Goal: Transaction & Acquisition: Purchase product/service

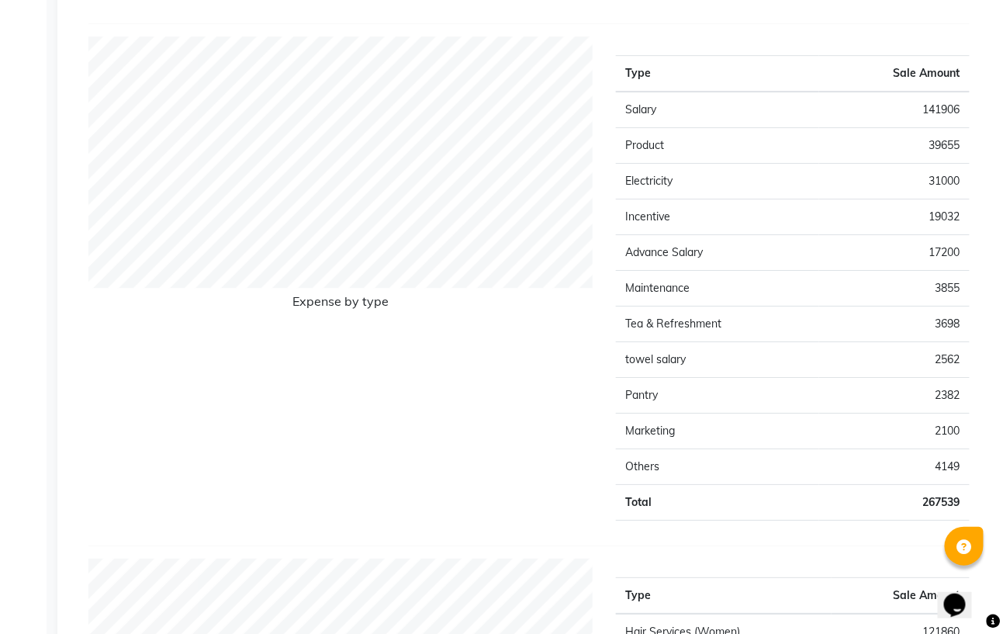
scroll to position [1448, 0]
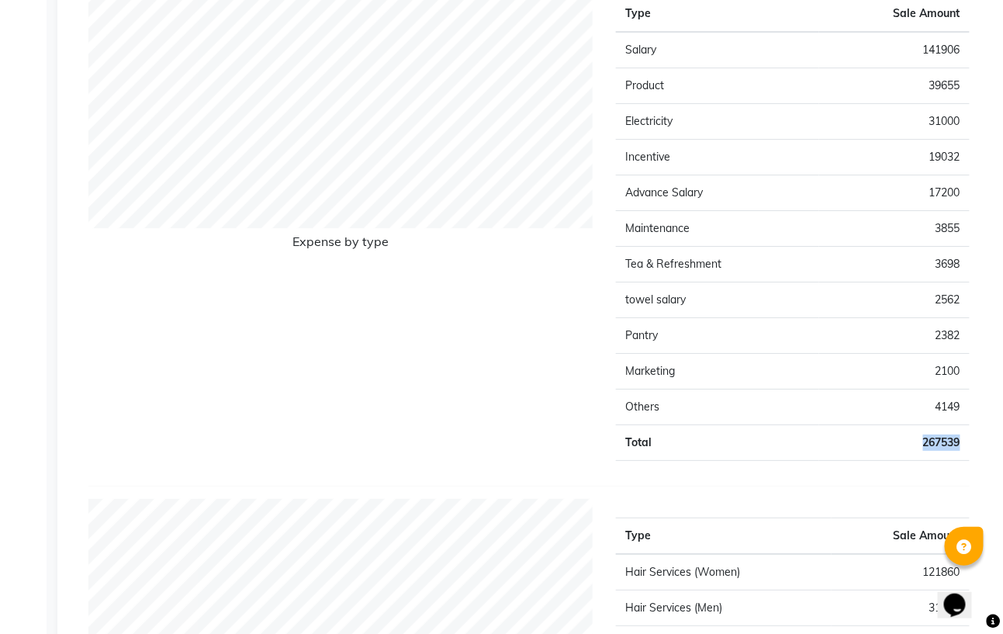
drag, startPoint x: 967, startPoint y: 450, endPoint x: 918, endPoint y: 458, distance: 50.3
click at [912, 448] on td "267539" at bounding box center [894, 443] width 151 height 36
click at [928, 461] on td "267539" at bounding box center [894, 443] width 151 height 36
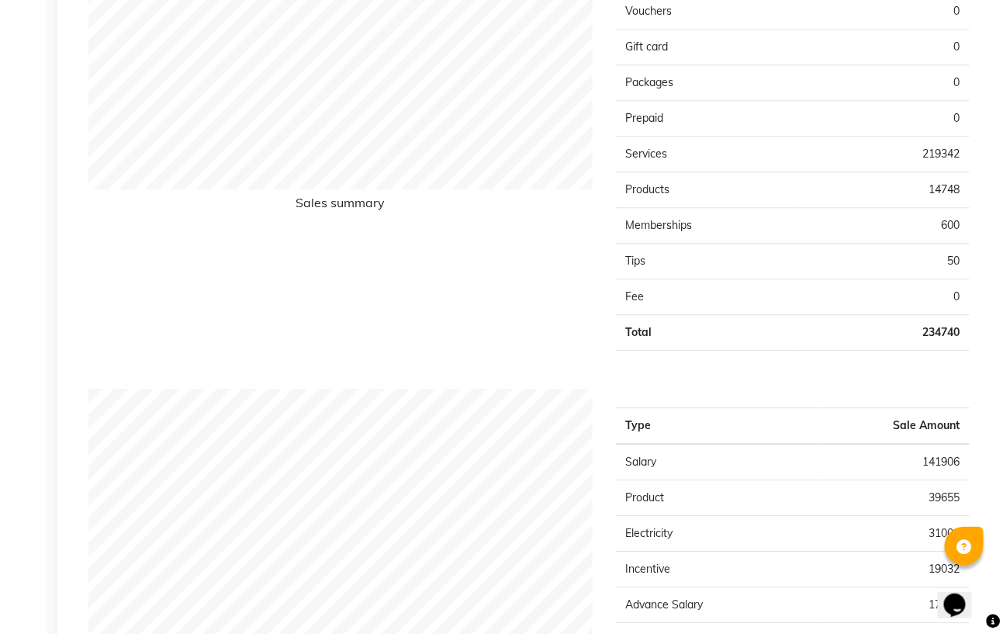
scroll to position [1034, 0]
drag, startPoint x: 964, startPoint y: 344, endPoint x: 891, endPoint y: 343, distance: 72.9
click at [891, 343] on td "234740" at bounding box center [881, 335] width 177 height 36
click at [912, 388] on div "Payment mode Type Sale Amount GPAY 151153 CASH 77228 WALLET 0 Total 228381 Staf…" at bounding box center [528, 606] width 881 height 2739
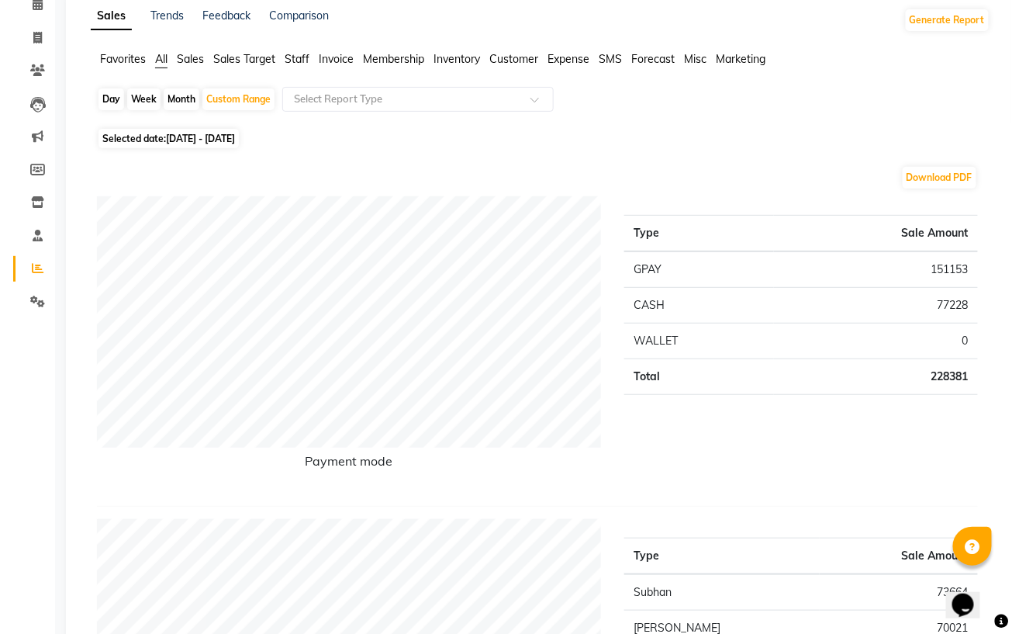
scroll to position [0, 0]
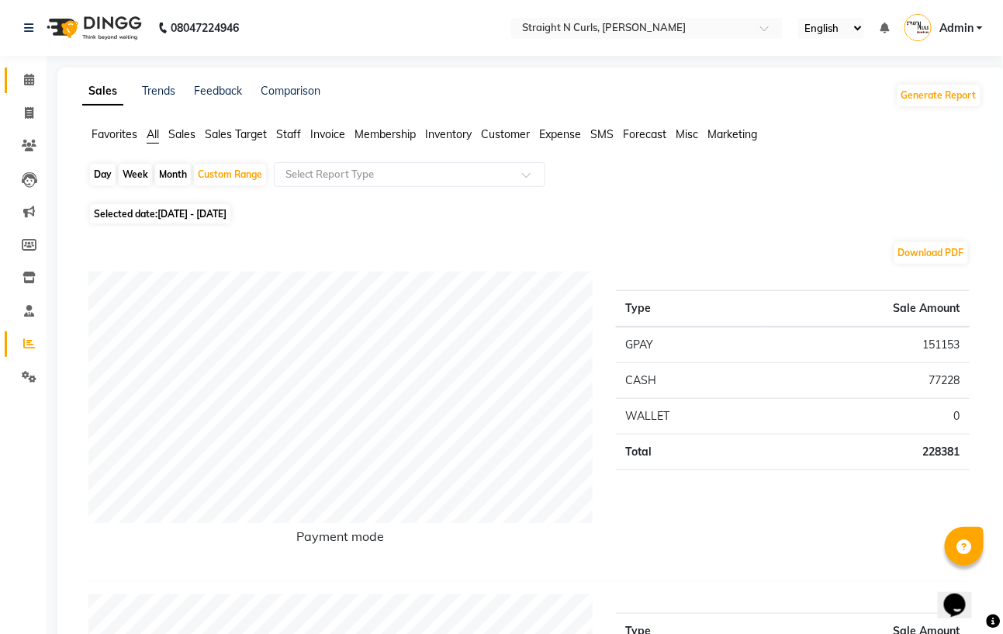
click at [33, 90] on link "Calendar" at bounding box center [23, 80] width 37 height 26
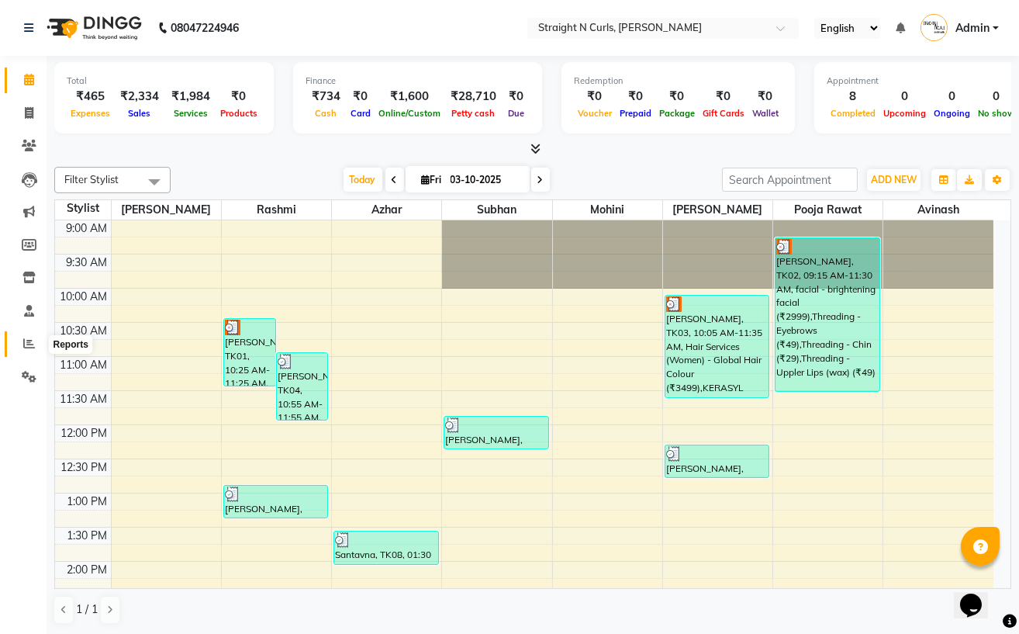
click at [19, 346] on span at bounding box center [29, 344] width 27 height 18
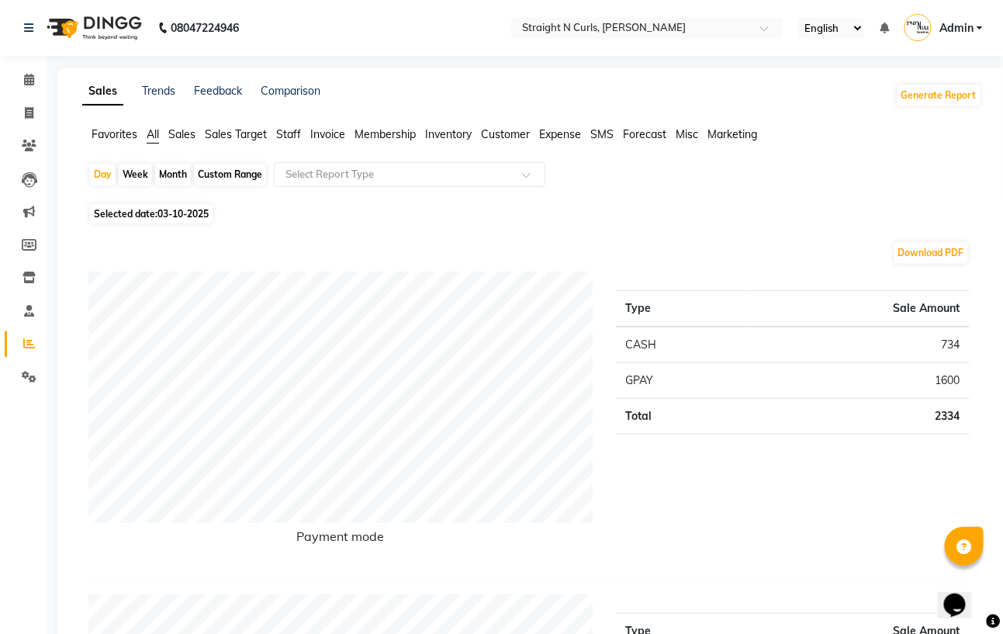
drag, startPoint x: 230, startPoint y: 166, endPoint x: 202, endPoint y: 188, distance: 36.0
click at [227, 168] on div "Custom Range" at bounding box center [230, 175] width 72 height 22
select select "10"
select select "2025"
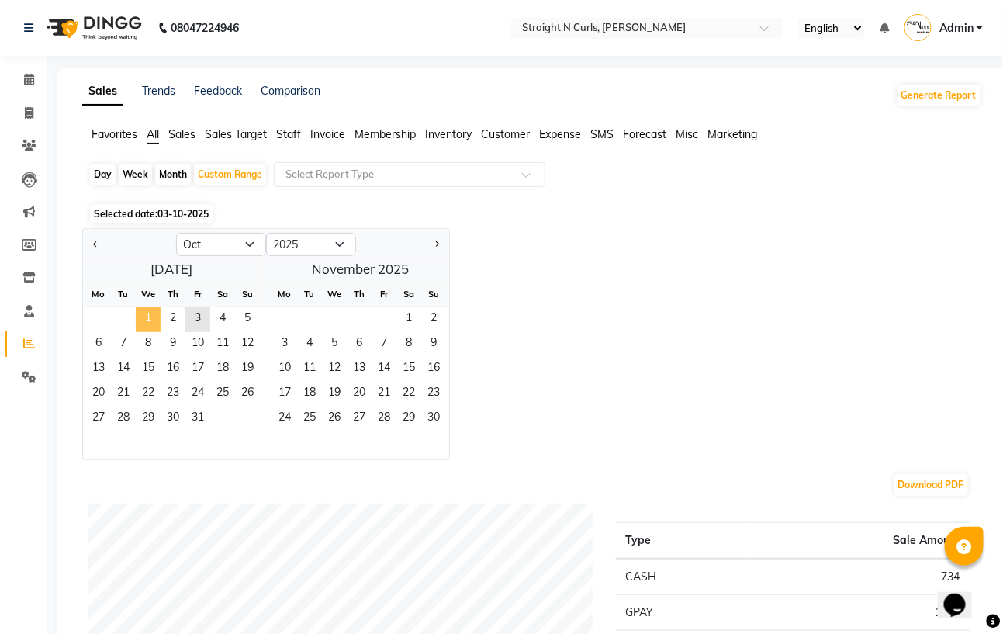
click at [145, 313] on span "1" at bounding box center [148, 319] width 25 height 25
click at [192, 412] on span "31" at bounding box center [197, 419] width 25 height 25
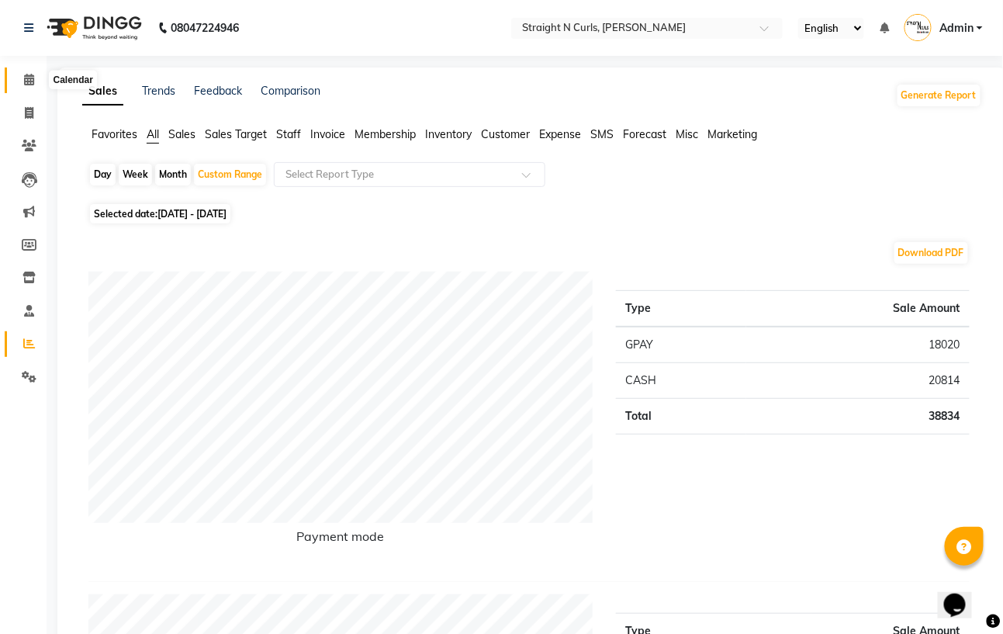
click at [34, 78] on span at bounding box center [29, 80] width 27 height 18
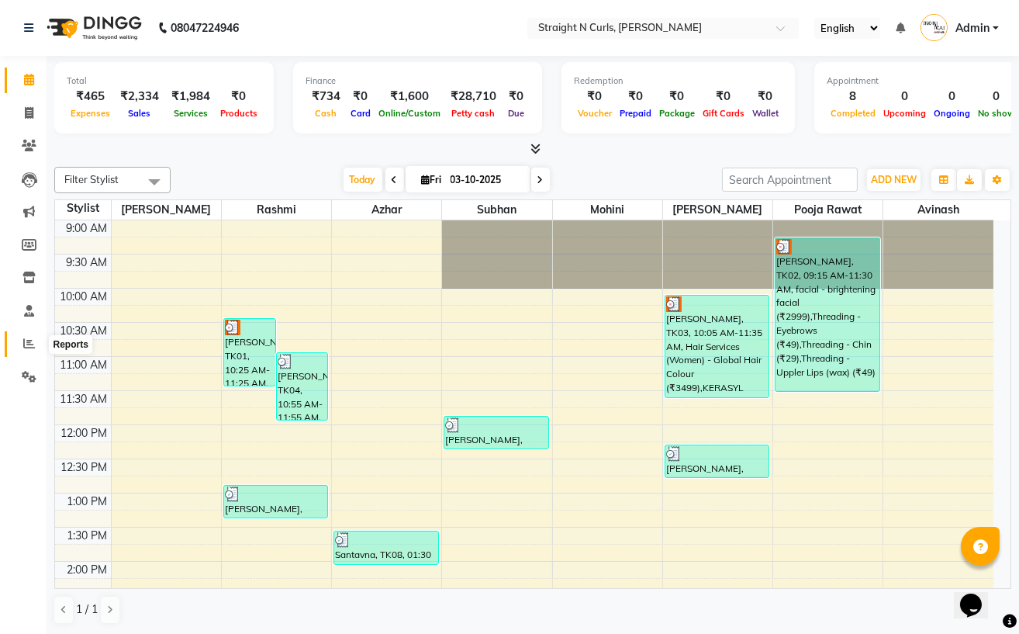
click at [25, 345] on icon at bounding box center [29, 343] width 12 height 12
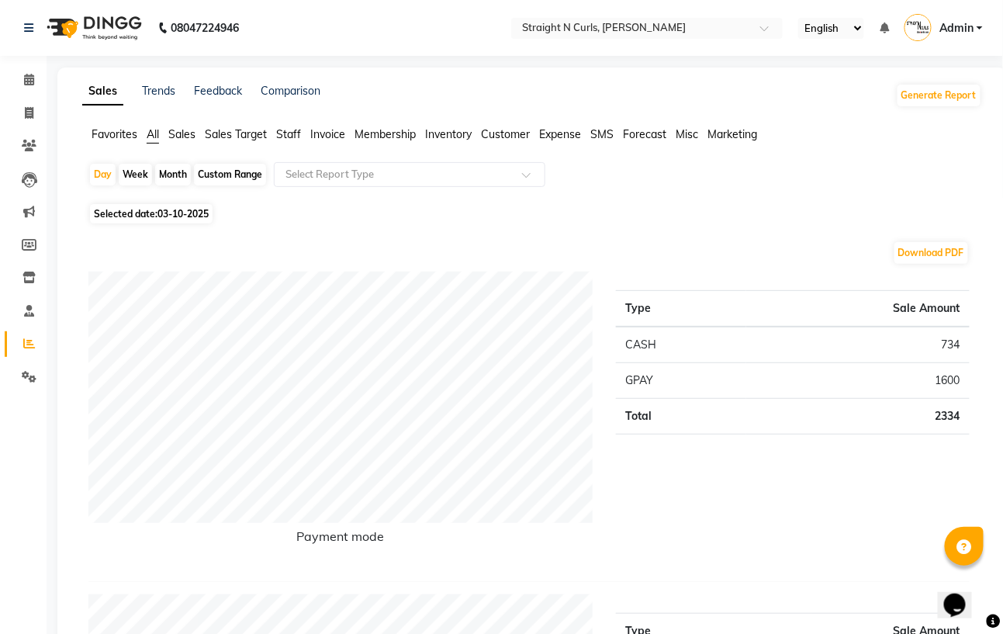
click at [558, 137] on span "Expense" at bounding box center [560, 134] width 42 height 14
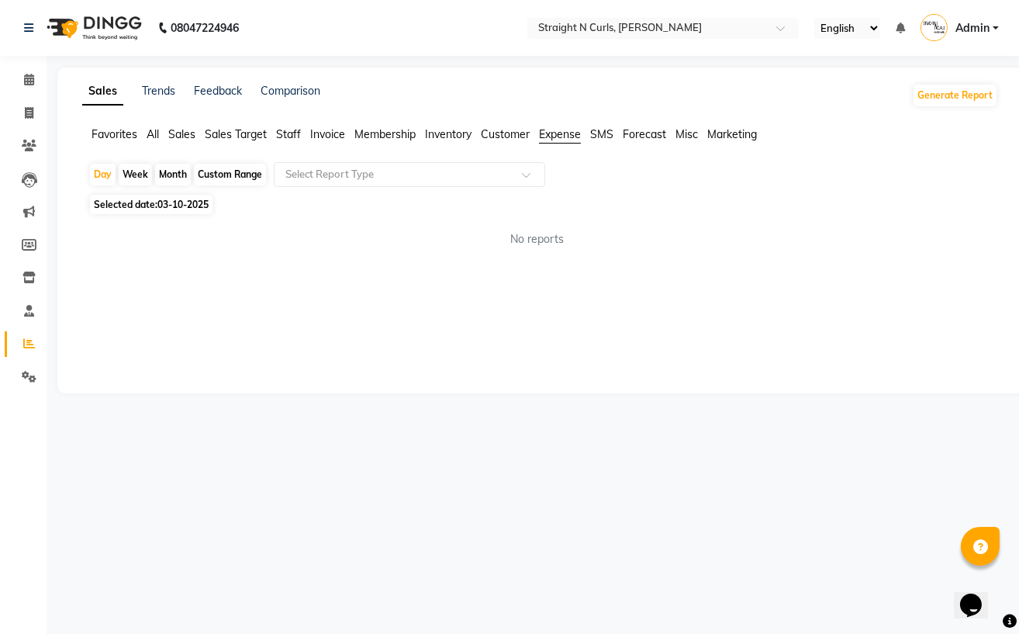
click at [246, 171] on div "Custom Range" at bounding box center [230, 175] width 72 height 22
select select "10"
select select "2025"
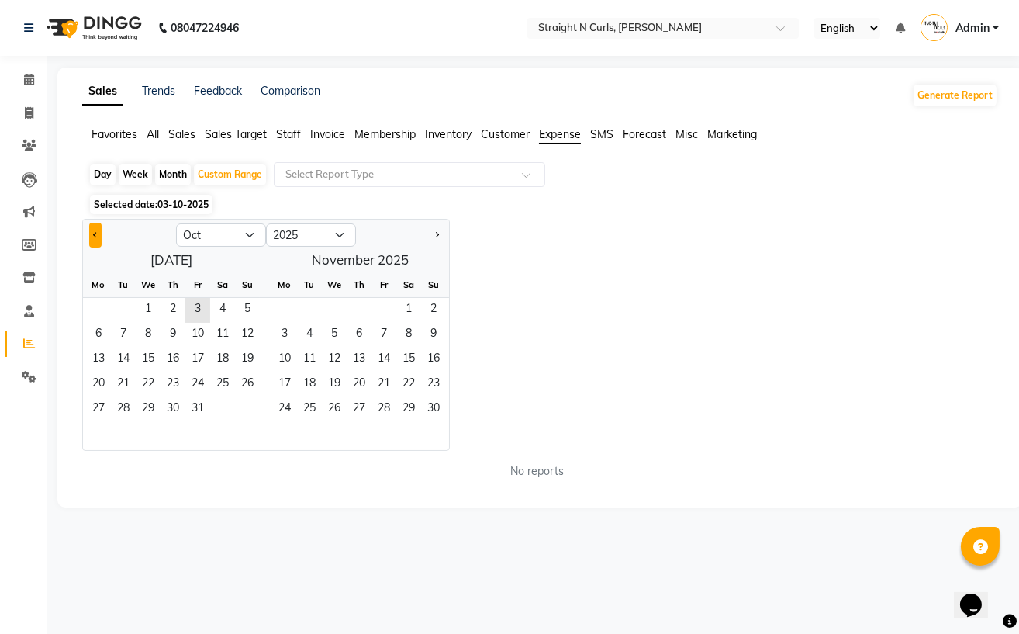
click at [96, 237] on span "Previous month" at bounding box center [95, 234] width 5 height 5
select select "9"
click at [151, 335] on span "10" at bounding box center [148, 335] width 25 height 25
click at [381, 334] on span "10" at bounding box center [384, 335] width 25 height 25
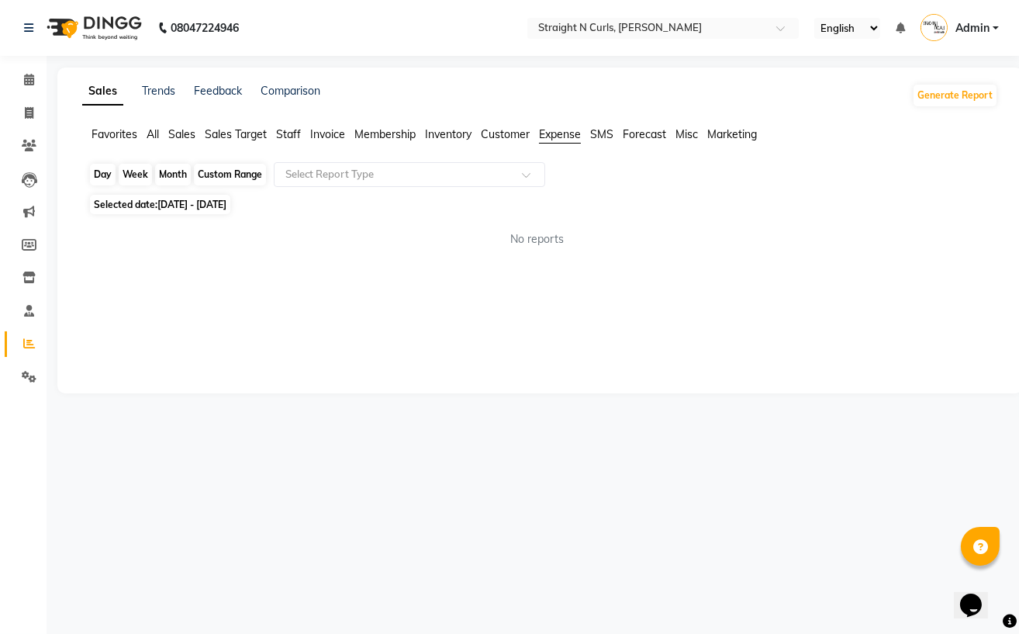
click at [203, 175] on div "Custom Range" at bounding box center [230, 175] width 72 height 22
select select "9"
select select "2025"
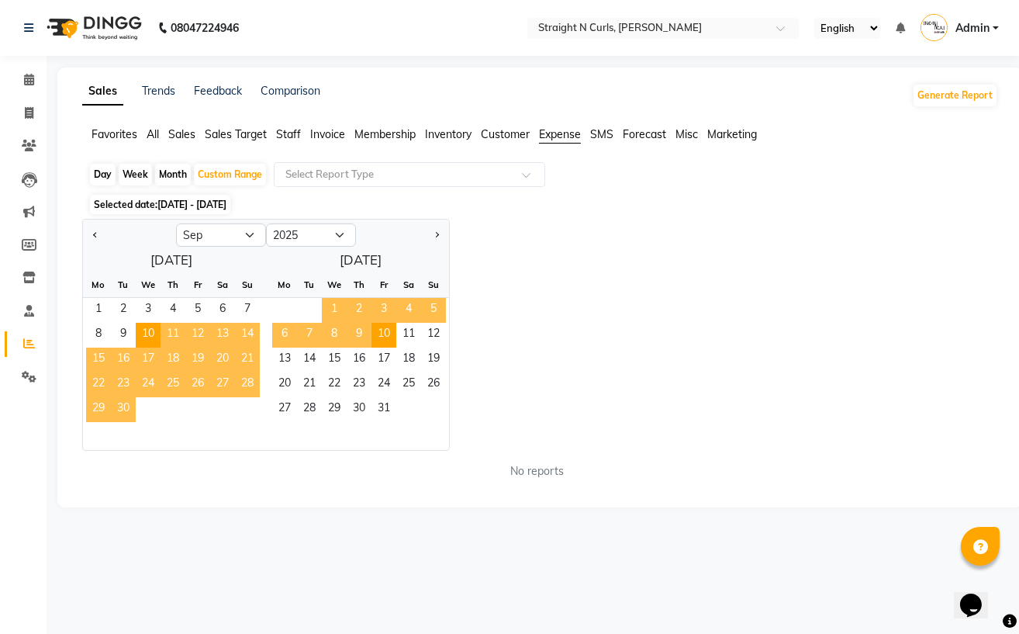
click at [614, 419] on div "Jan Feb Mar Apr May Jun [DATE] Aug Sep Oct Nov [DATE] 2016 2017 2018 2019 2020 …" at bounding box center [540, 335] width 916 height 232
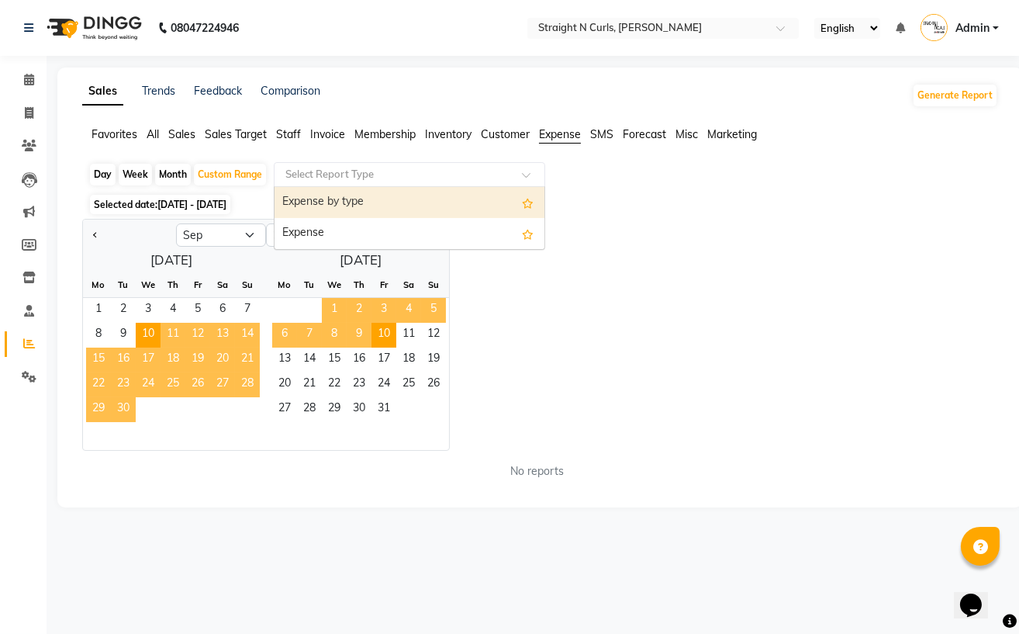
click at [477, 171] on input "text" at bounding box center [393, 175] width 223 height 16
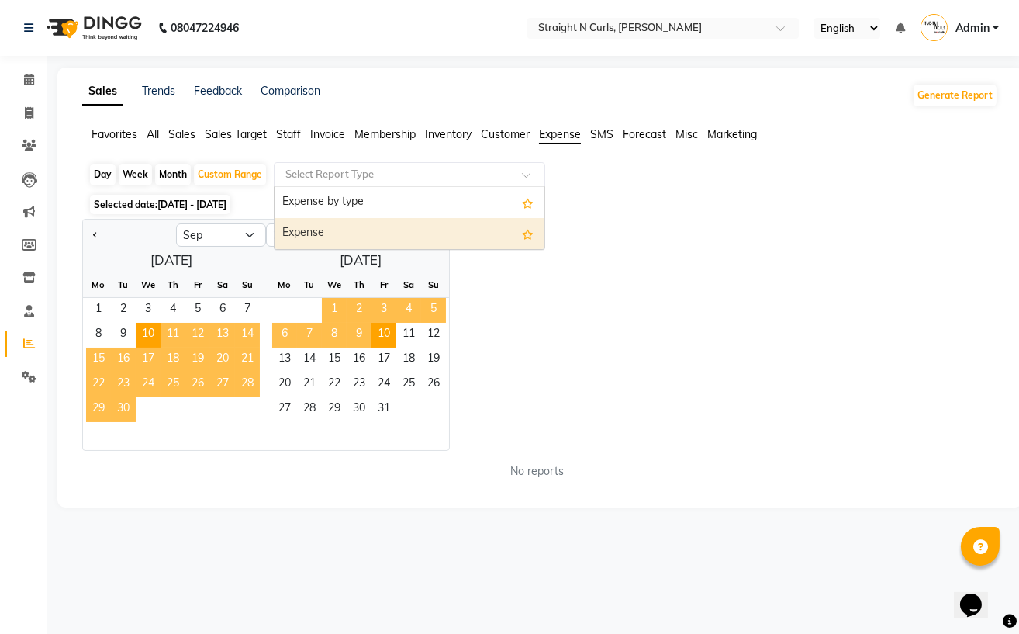
click at [400, 222] on div "Expense" at bounding box center [410, 233] width 270 height 31
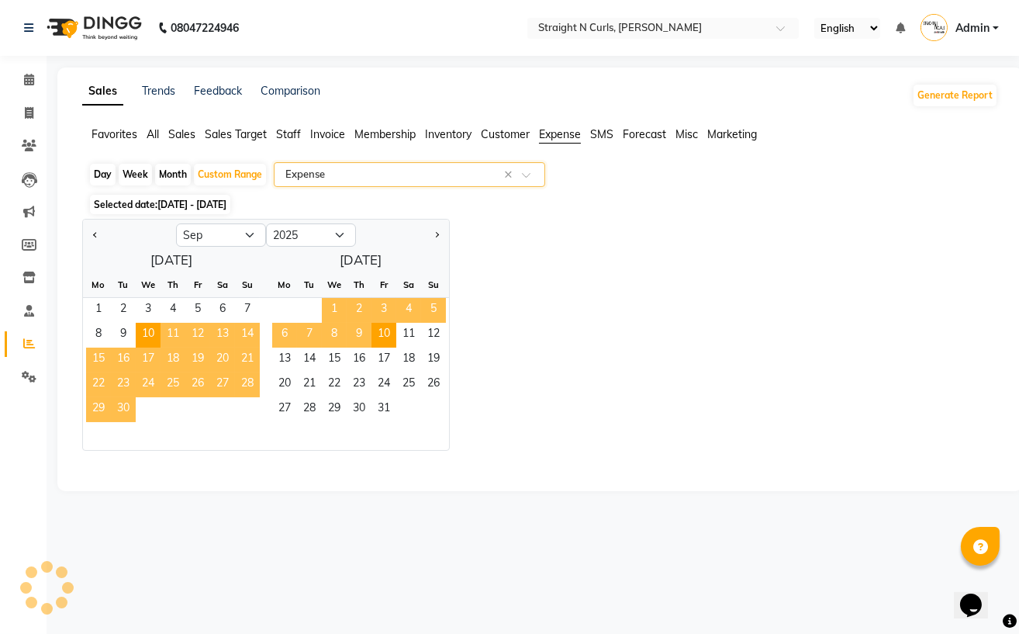
select select "full_report"
select select "pdf"
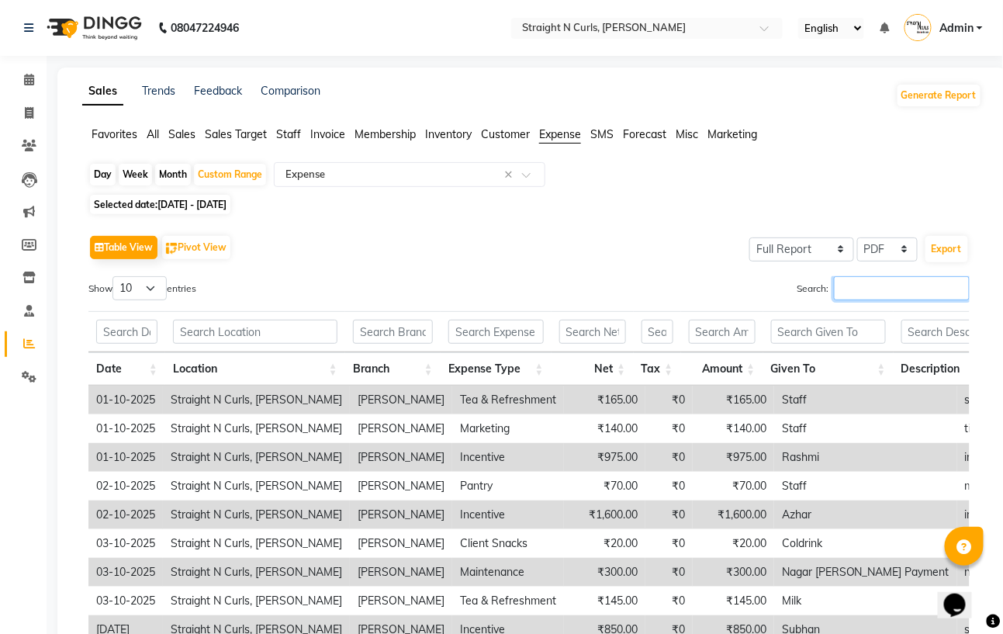
click at [856, 289] on input "Search:" at bounding box center [902, 288] width 136 height 24
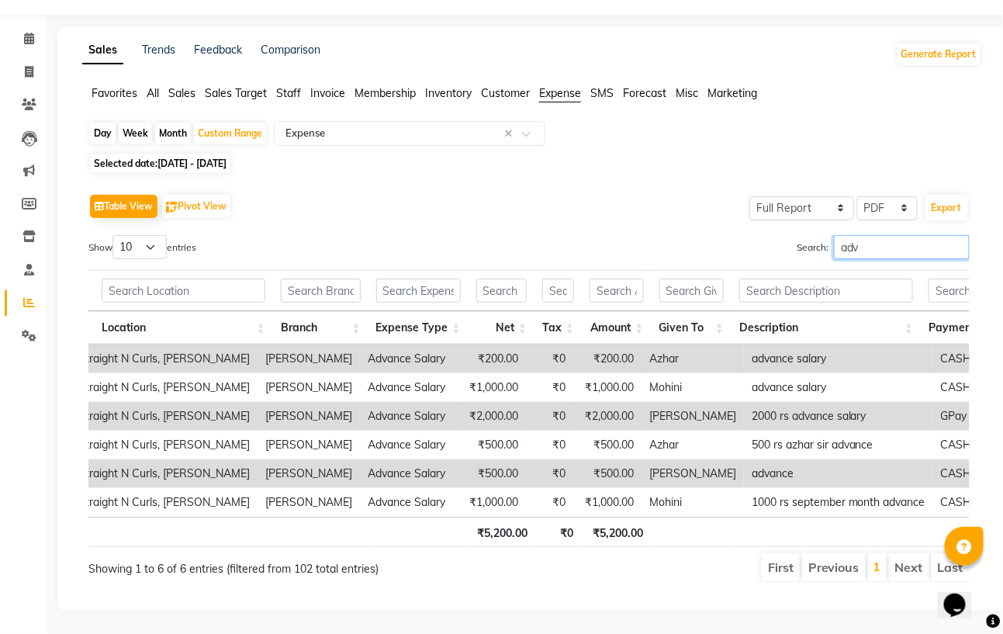
scroll to position [0, 128]
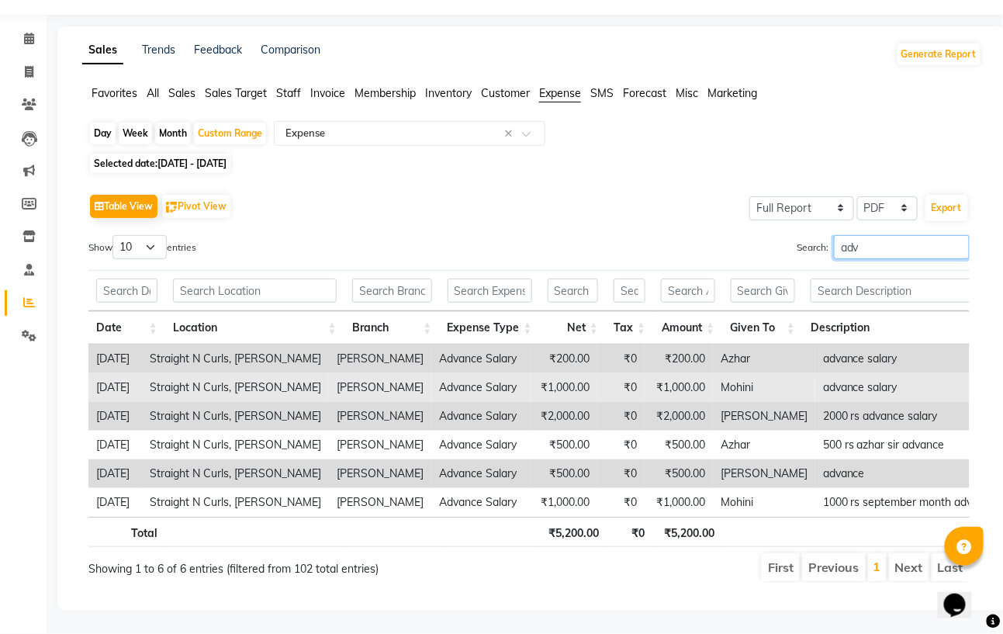
type input "adv"
click at [490, 373] on td "Advance Salary" at bounding box center [481, 387] width 100 height 29
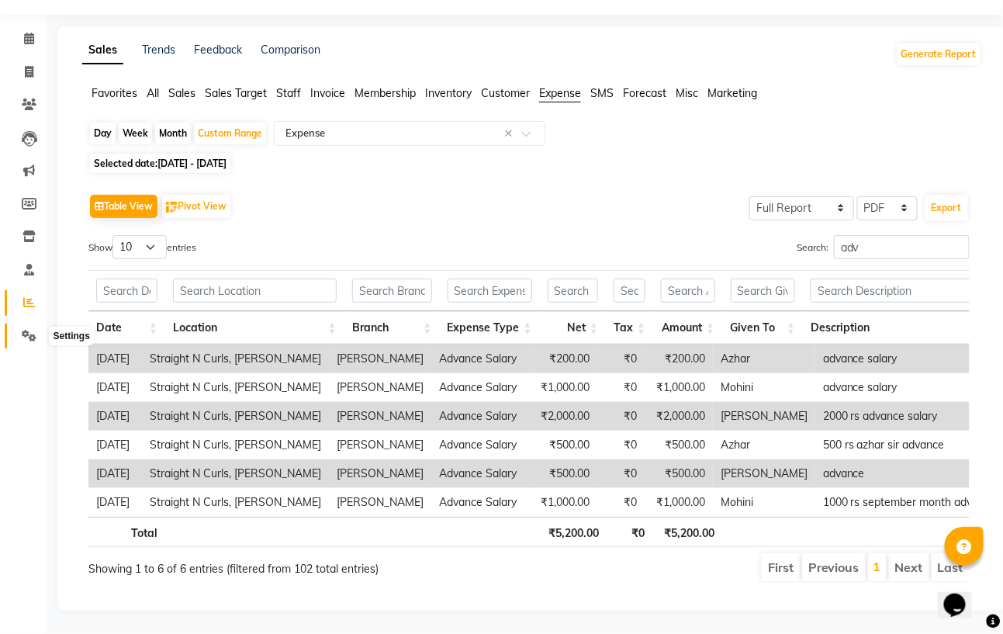
click at [30, 330] on icon at bounding box center [29, 336] width 15 height 12
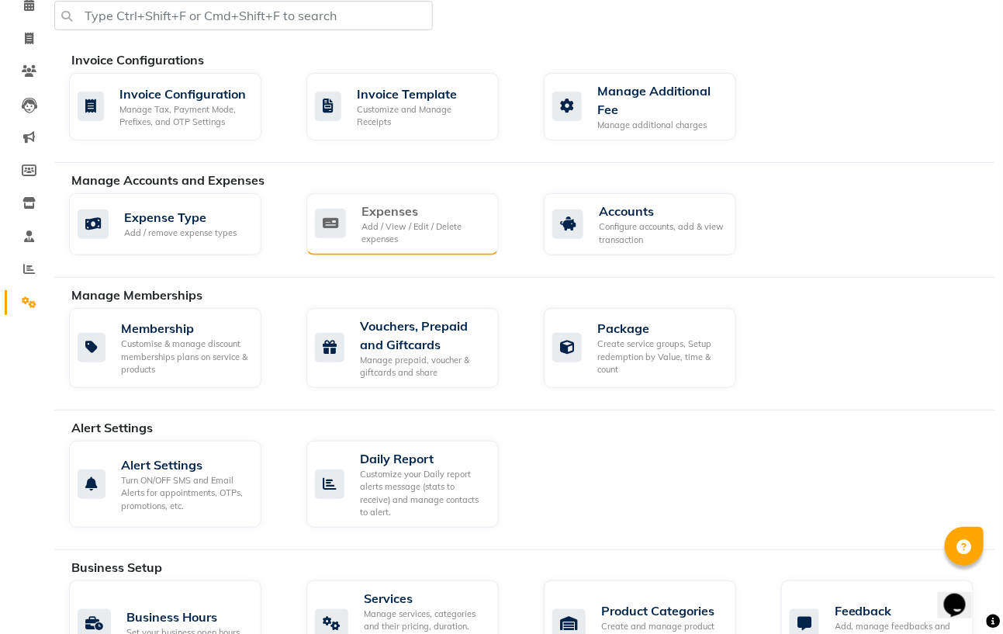
click at [382, 214] on div "Expenses" at bounding box center [424, 211] width 125 height 19
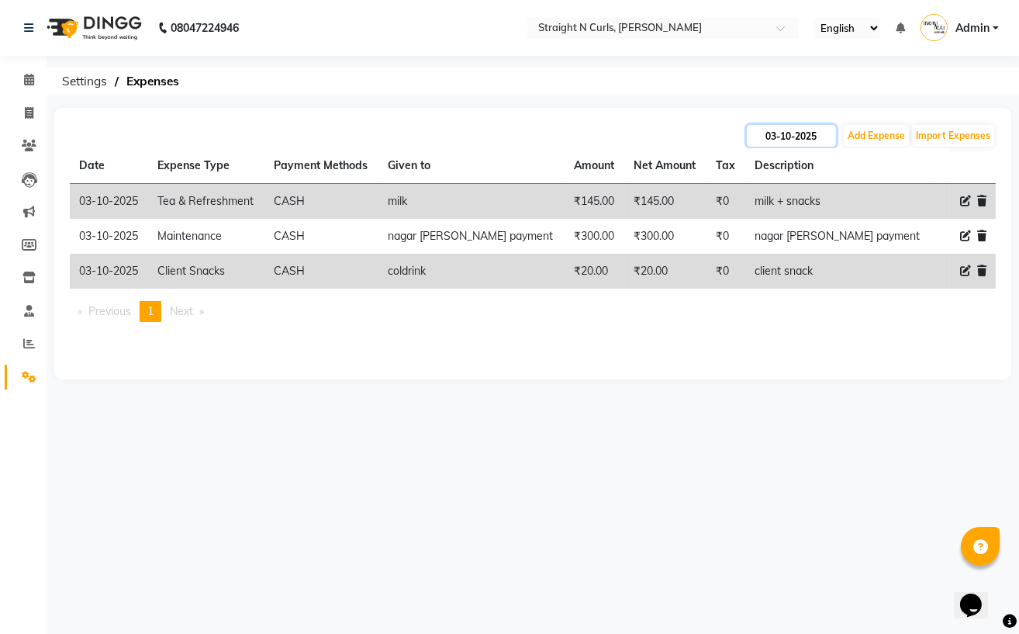
click at [774, 140] on input "03-10-2025" at bounding box center [791, 136] width 89 height 22
select select "10"
select select "2025"
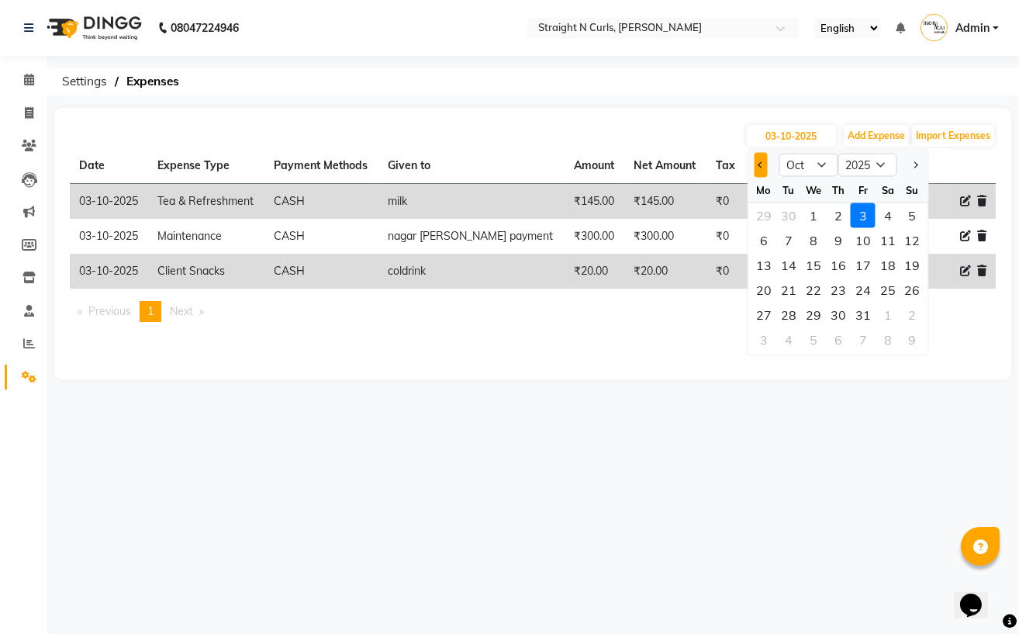
click at [756, 161] on button "Previous month" at bounding box center [761, 165] width 13 height 25
select select "9"
click at [907, 293] on div "28" at bounding box center [913, 290] width 25 height 25
type input "[DATE]"
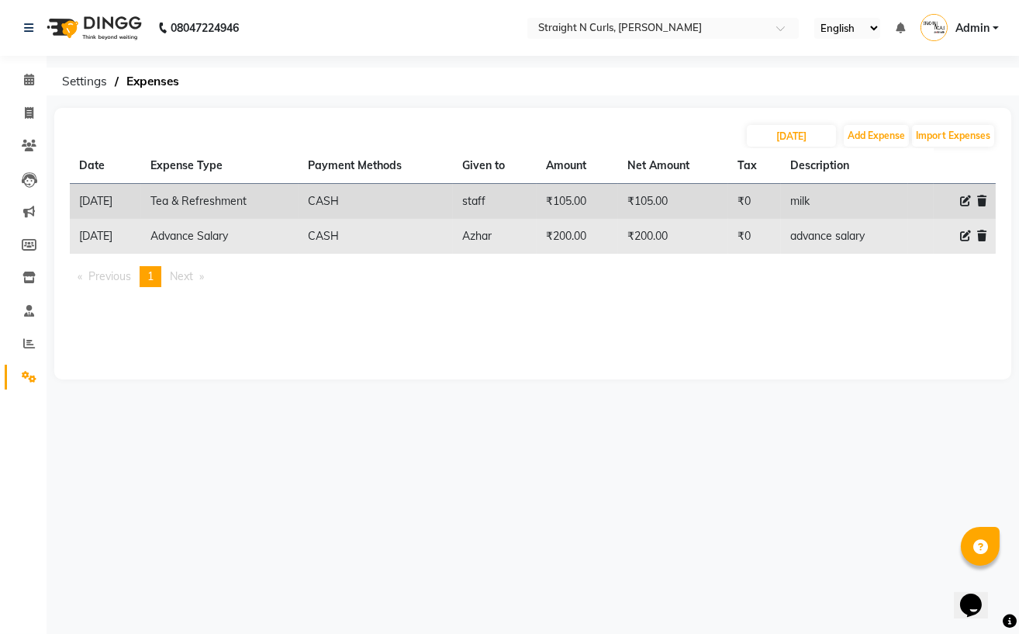
click at [964, 234] on icon at bounding box center [965, 235] width 11 height 11
select select "18825"
select select "1"
select select "6102"
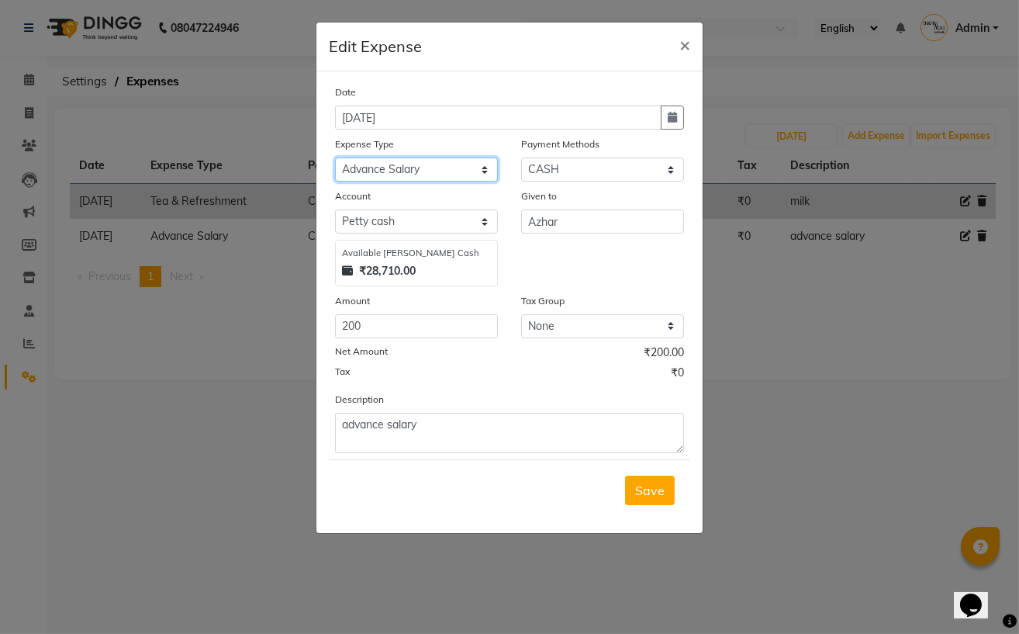
click at [465, 172] on select "Select Advance Salary Cash transfer to bank Client Snacks Electricity Fuel Ince…" at bounding box center [416, 169] width 163 height 24
select select "18820"
click at [335, 159] on select "Select Advance Salary Cash transfer to bank Client Snacks Electricity Fuel Ince…" at bounding box center [416, 169] width 163 height 24
click at [645, 493] on span "Save" at bounding box center [649, 491] width 29 height 16
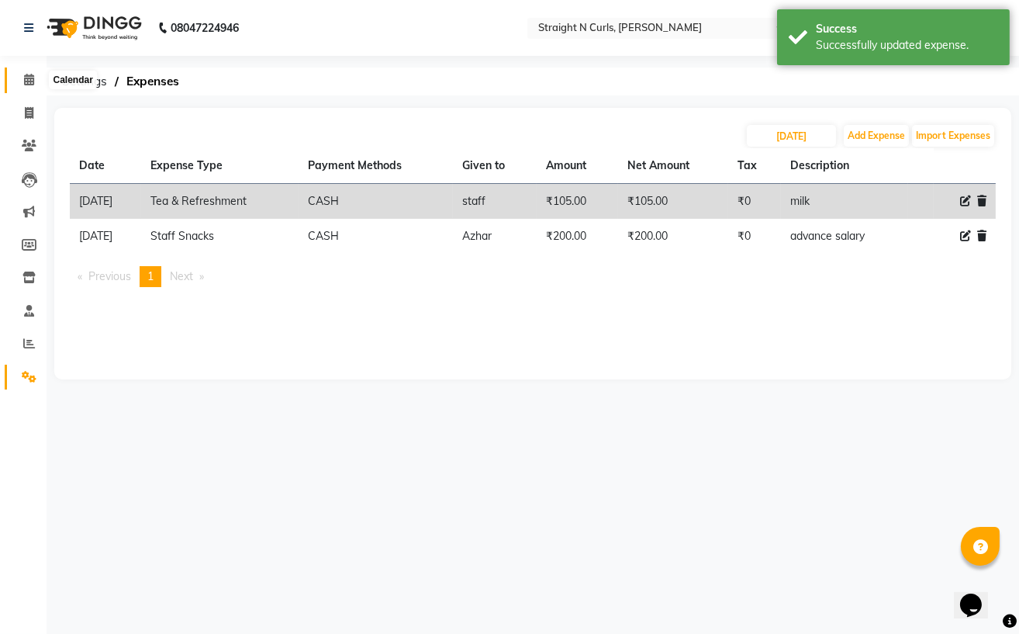
click at [22, 85] on span at bounding box center [29, 80] width 27 height 18
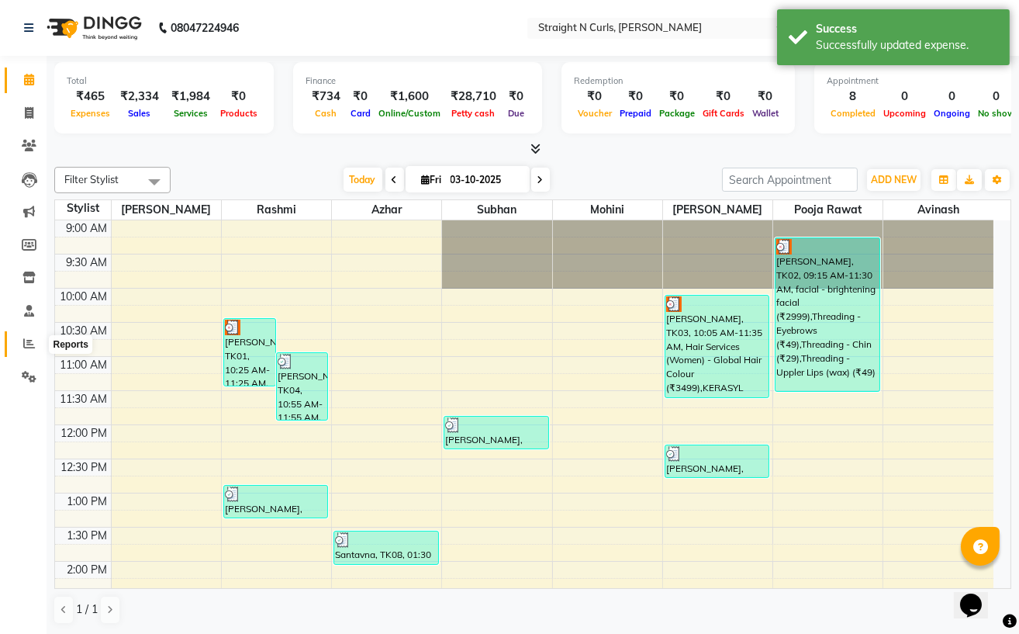
click at [26, 349] on icon at bounding box center [29, 343] width 12 height 12
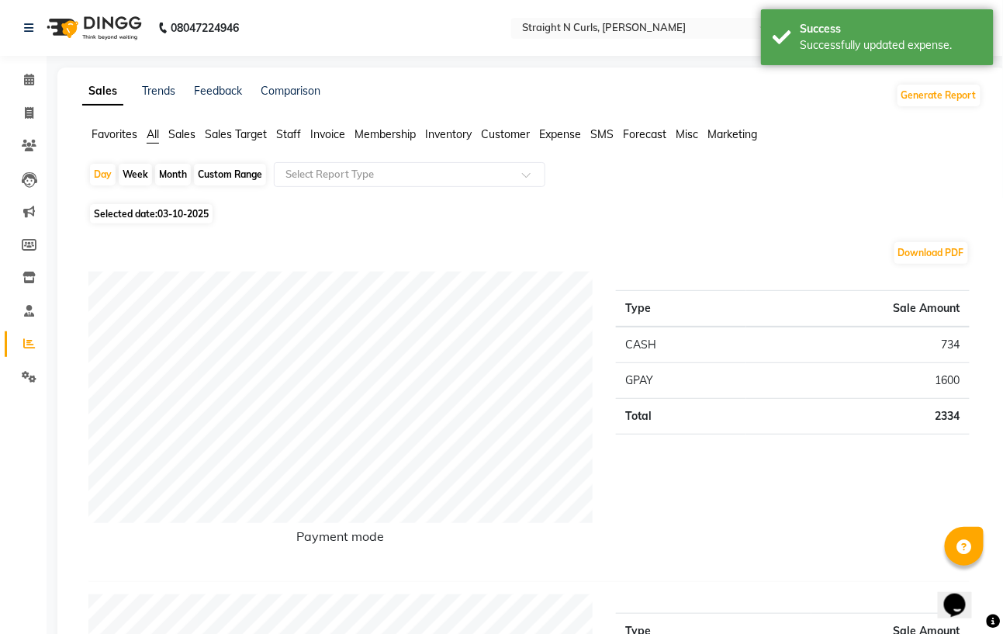
click at [242, 170] on div "Custom Range" at bounding box center [230, 175] width 72 height 22
select select "10"
select select "2025"
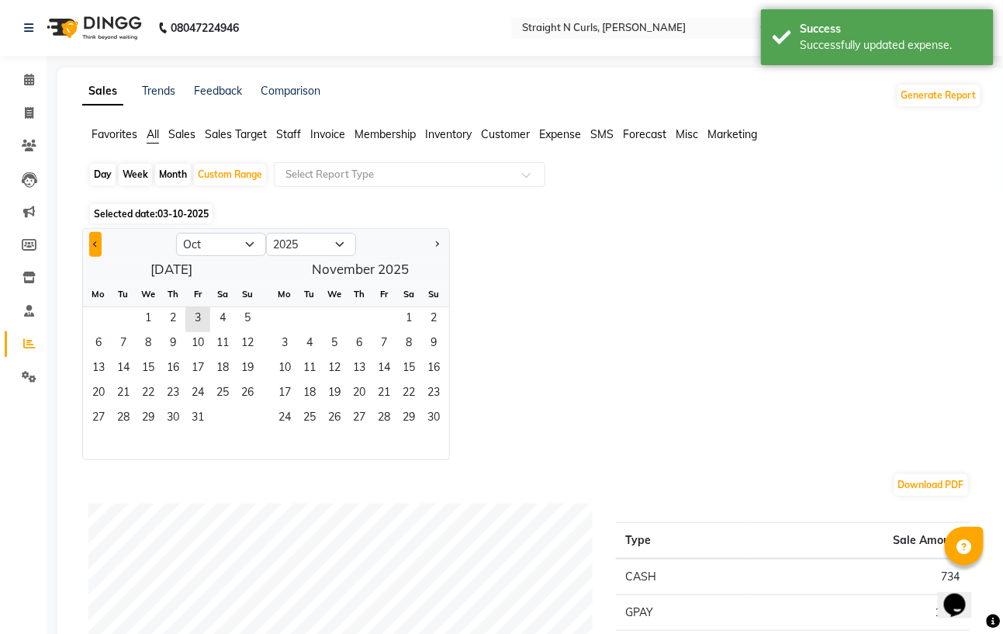
click at [91, 243] on button "Previous month" at bounding box center [95, 244] width 12 height 25
select select "9"
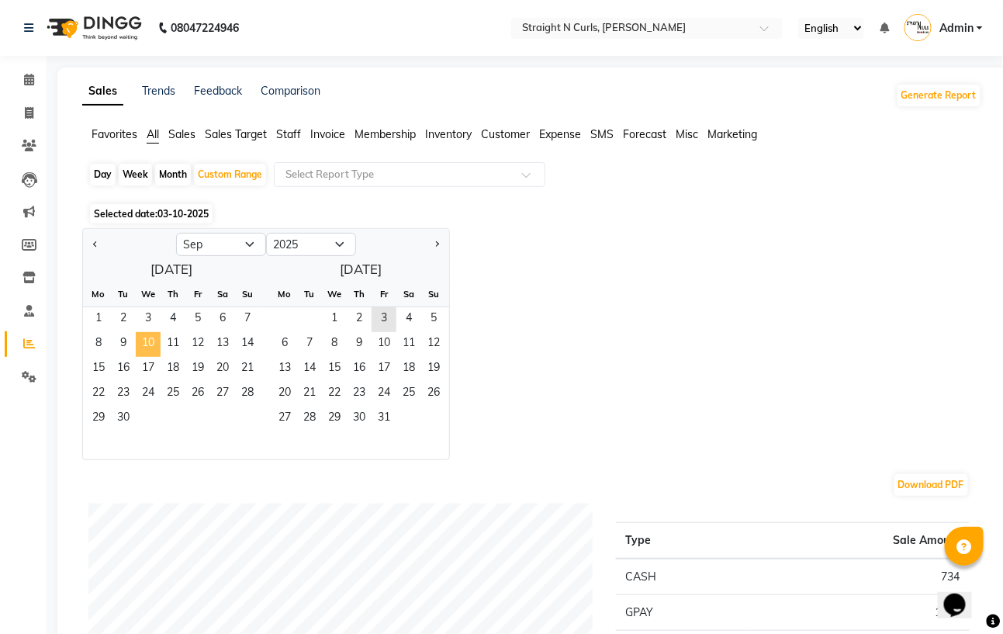
click at [152, 341] on span "10" at bounding box center [148, 344] width 25 height 25
click at [386, 348] on span "10" at bounding box center [384, 344] width 25 height 25
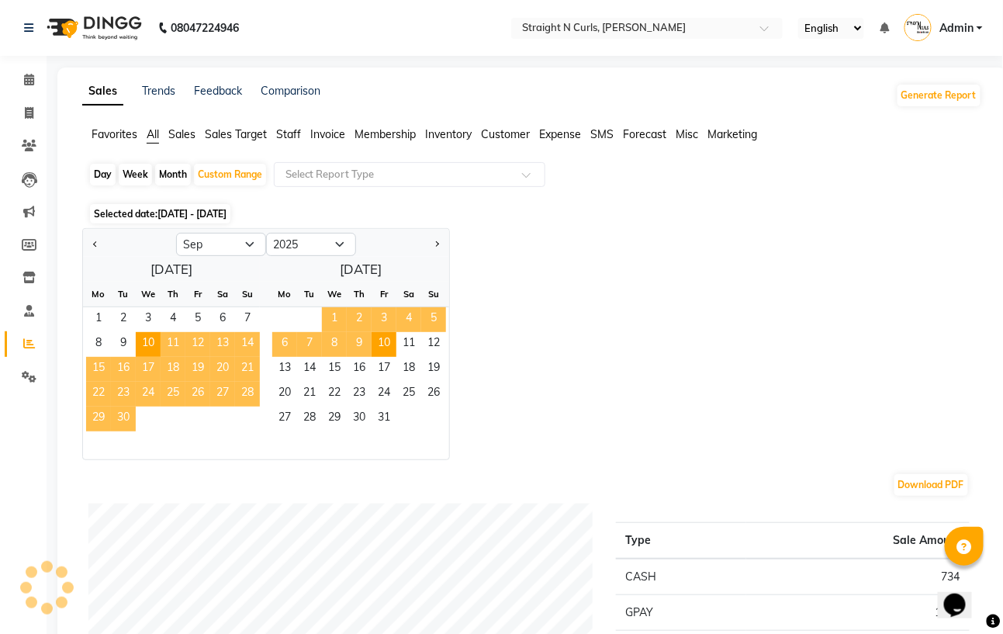
click at [555, 131] on span "Expense" at bounding box center [560, 134] width 42 height 14
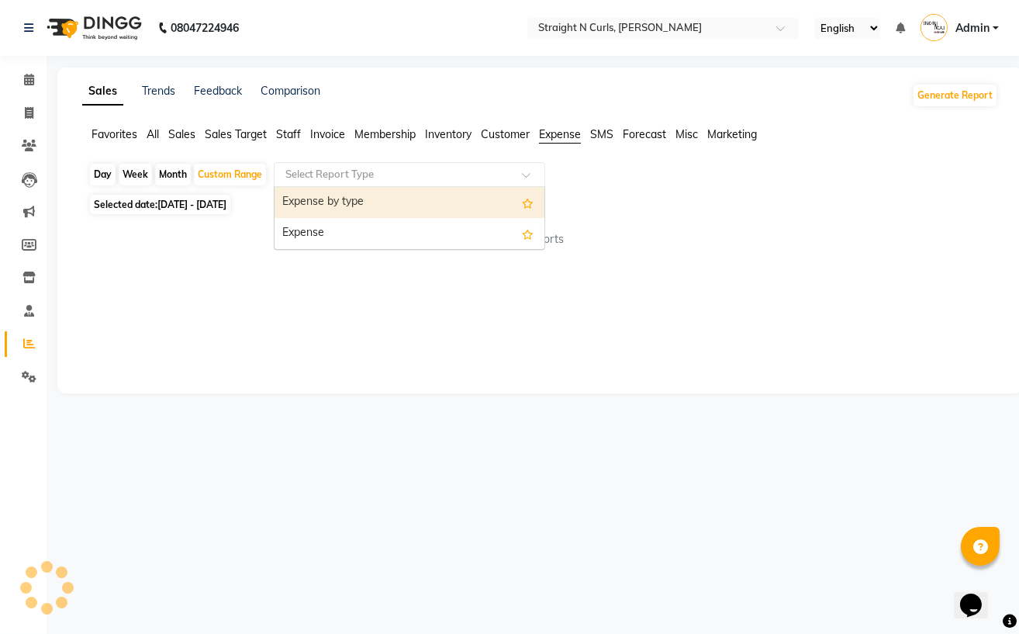
click at [375, 170] on input "text" at bounding box center [393, 175] width 223 height 16
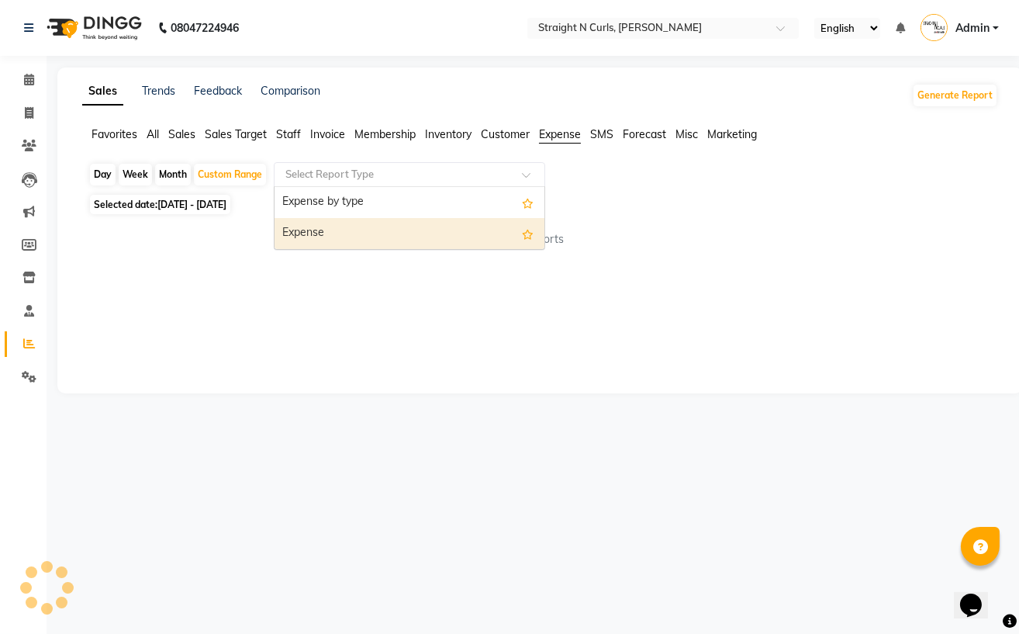
click at [375, 224] on div "Expense" at bounding box center [410, 233] width 270 height 31
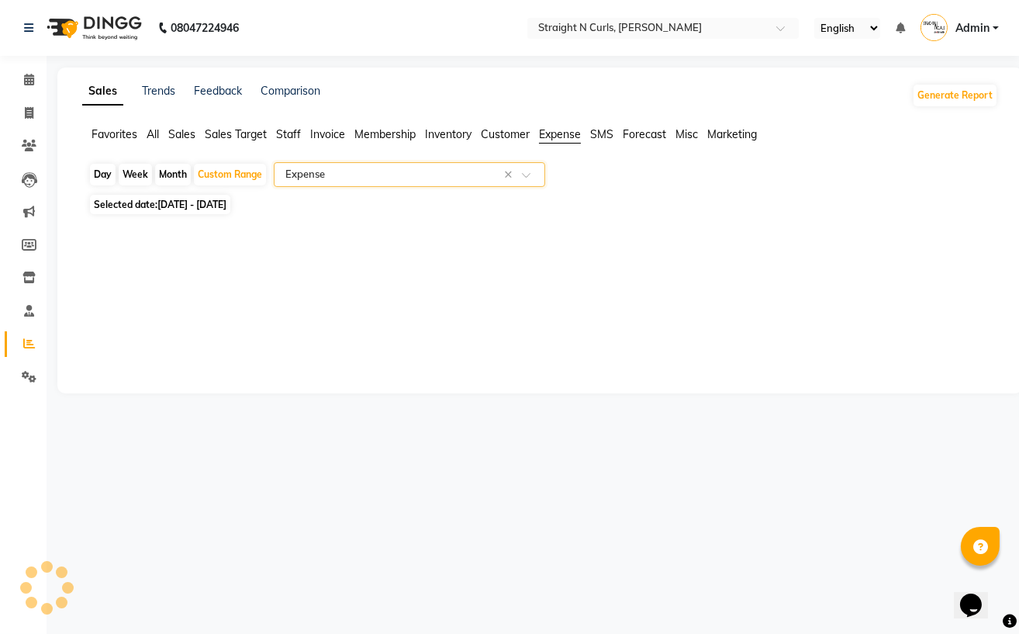
select select "full_report"
select select "pdf"
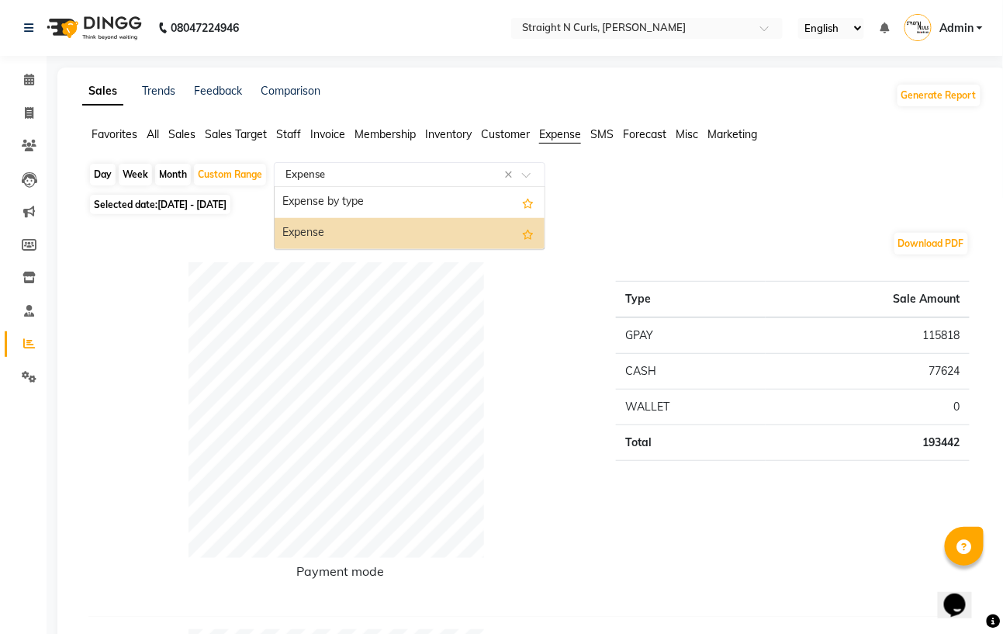
click at [428, 172] on input "text" at bounding box center [393, 175] width 223 height 16
click at [424, 234] on div "Expense" at bounding box center [410, 233] width 270 height 31
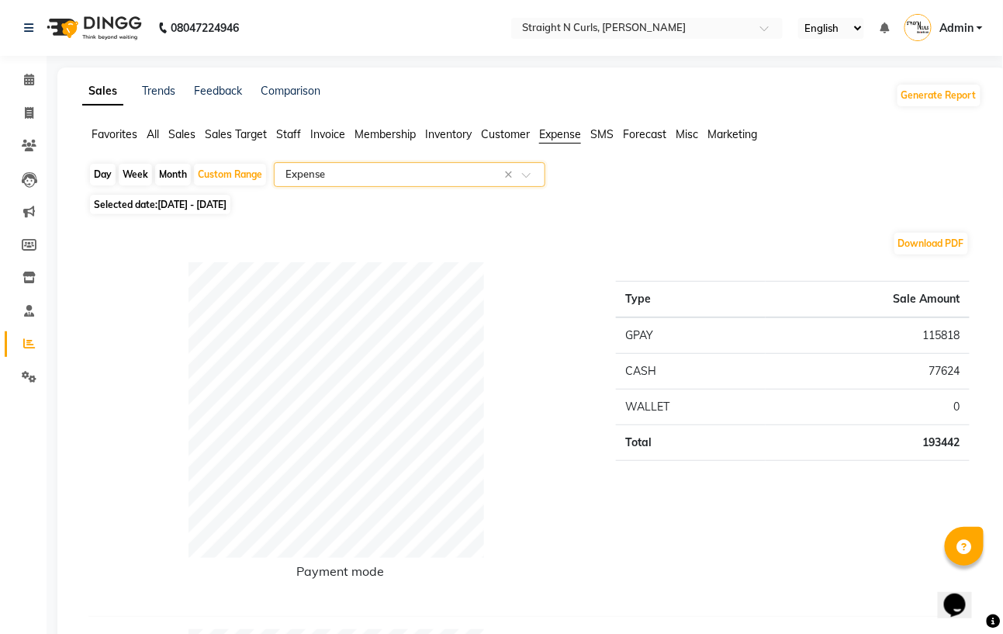
click at [565, 130] on span "Expense" at bounding box center [560, 134] width 42 height 14
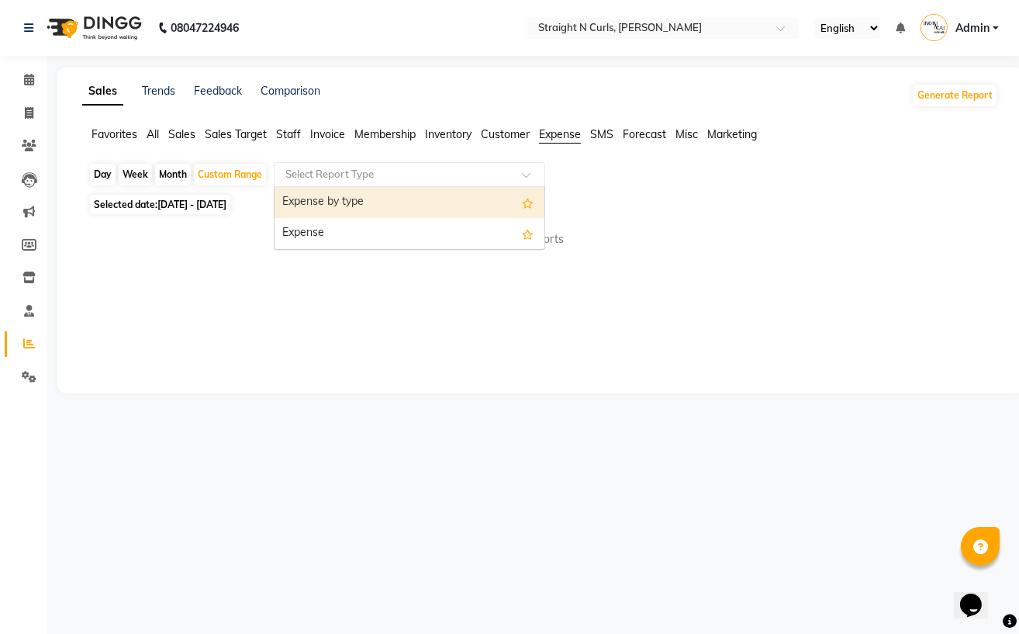
click at [341, 175] on input "text" at bounding box center [393, 175] width 223 height 16
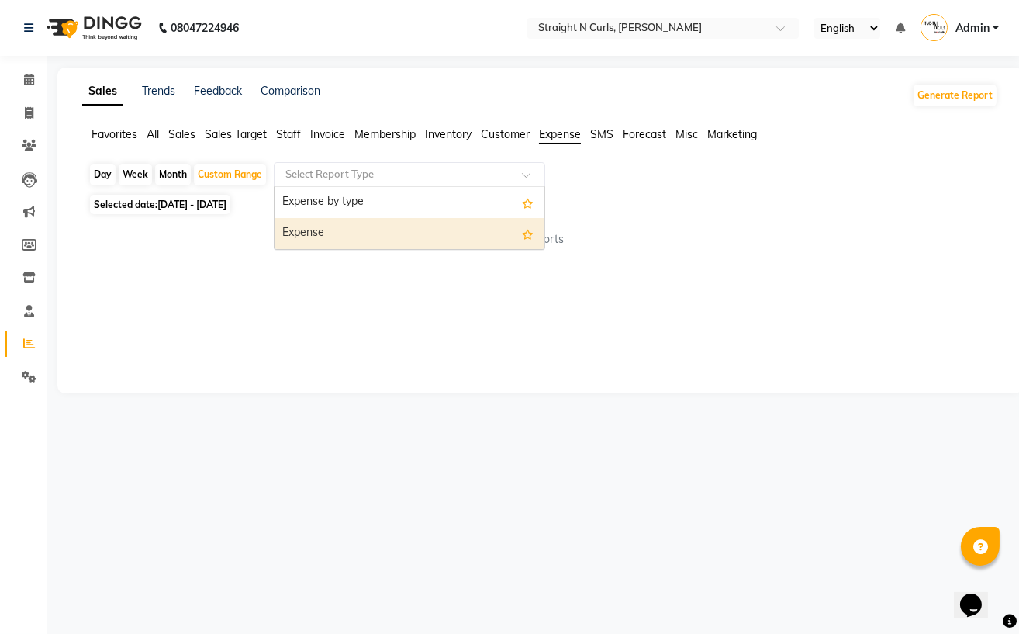
click at [364, 233] on div "Expense" at bounding box center [410, 233] width 270 height 31
select select "full_report"
select select "pdf"
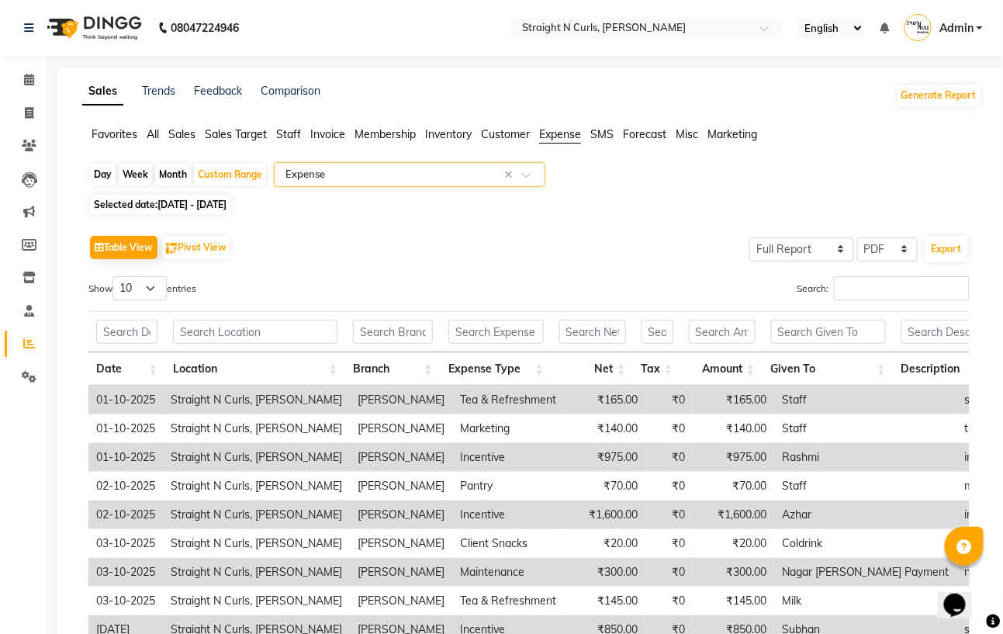
scroll to position [103, 0]
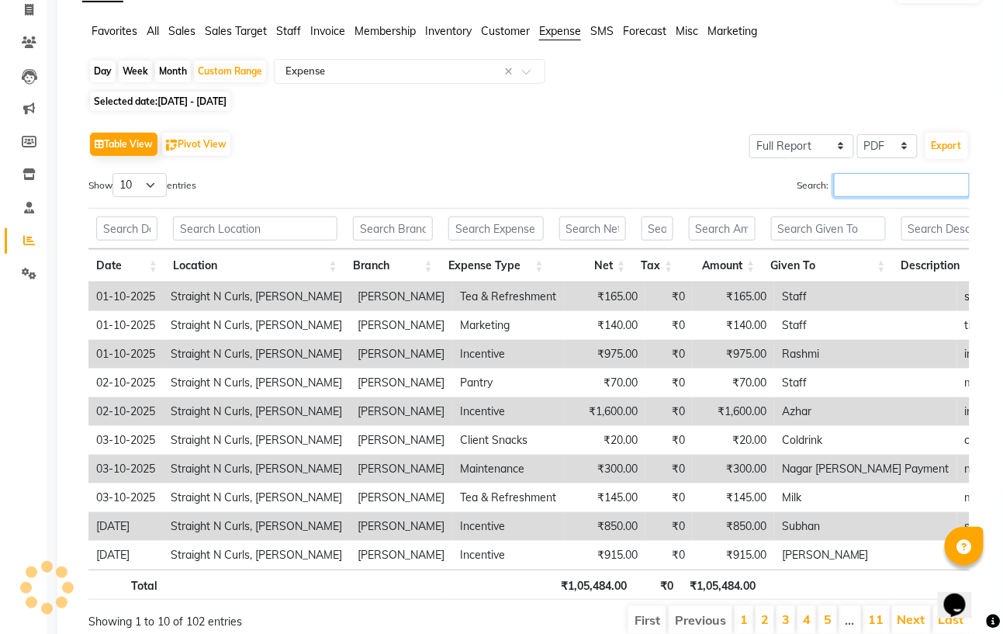
click at [860, 187] on input "Search:" at bounding box center [902, 185] width 136 height 24
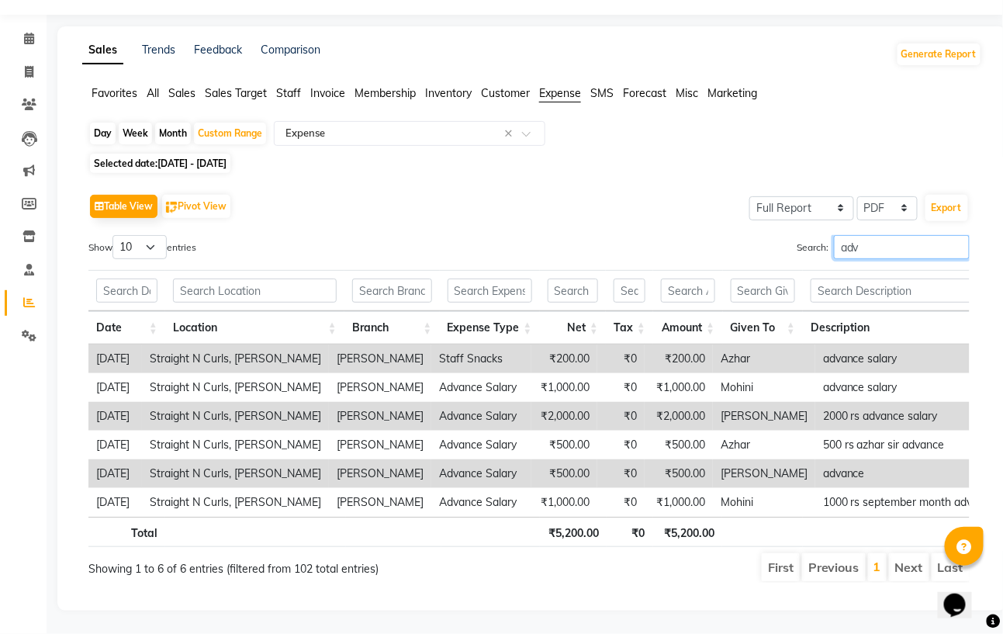
scroll to position [74, 0]
click at [880, 235] on input "advance" at bounding box center [902, 247] width 136 height 24
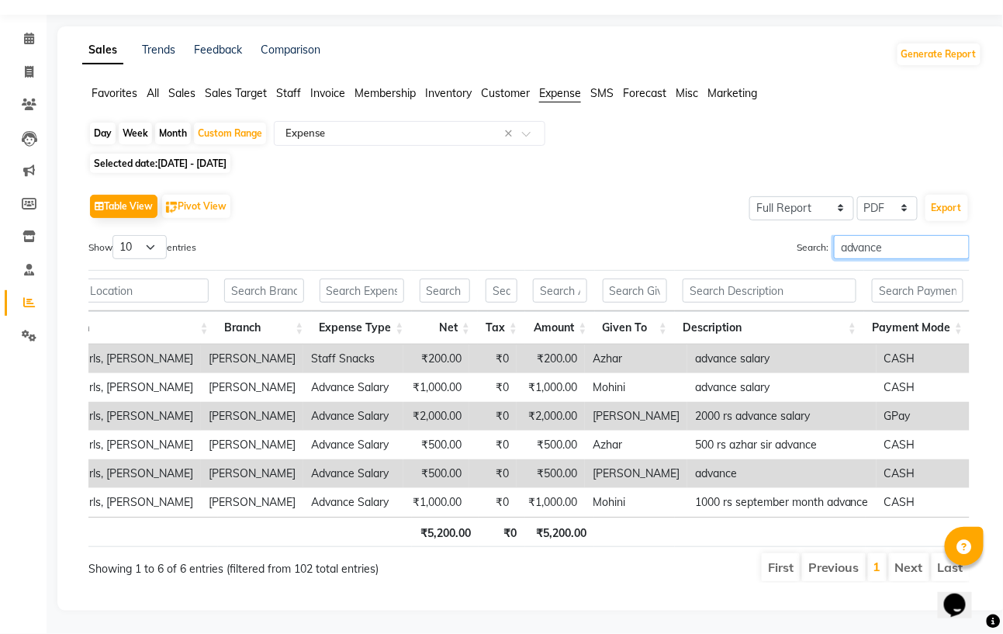
scroll to position [0, 0]
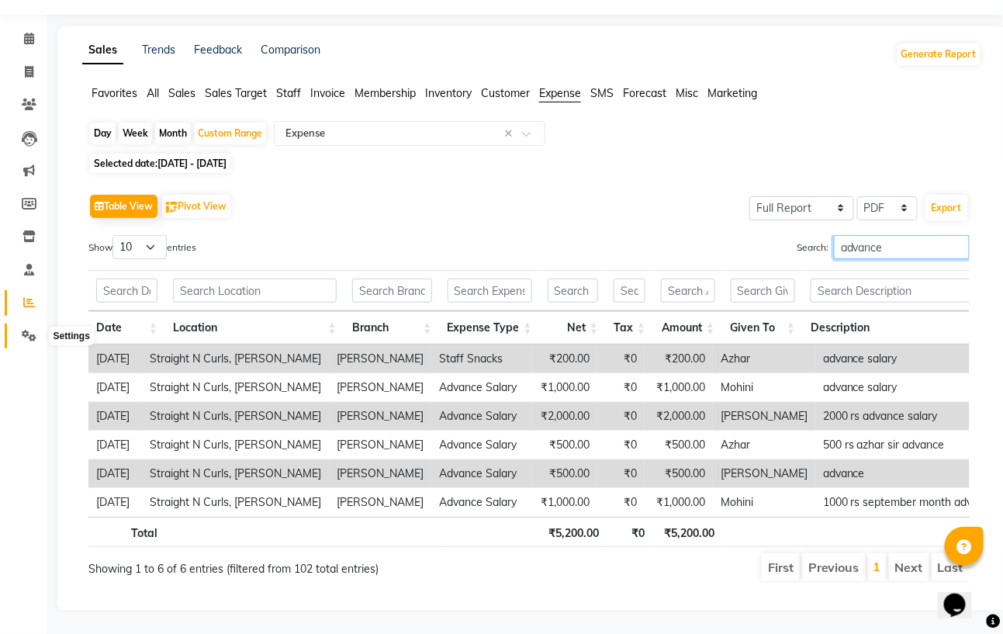
type input "advance"
click at [29, 330] on icon at bounding box center [29, 336] width 15 height 12
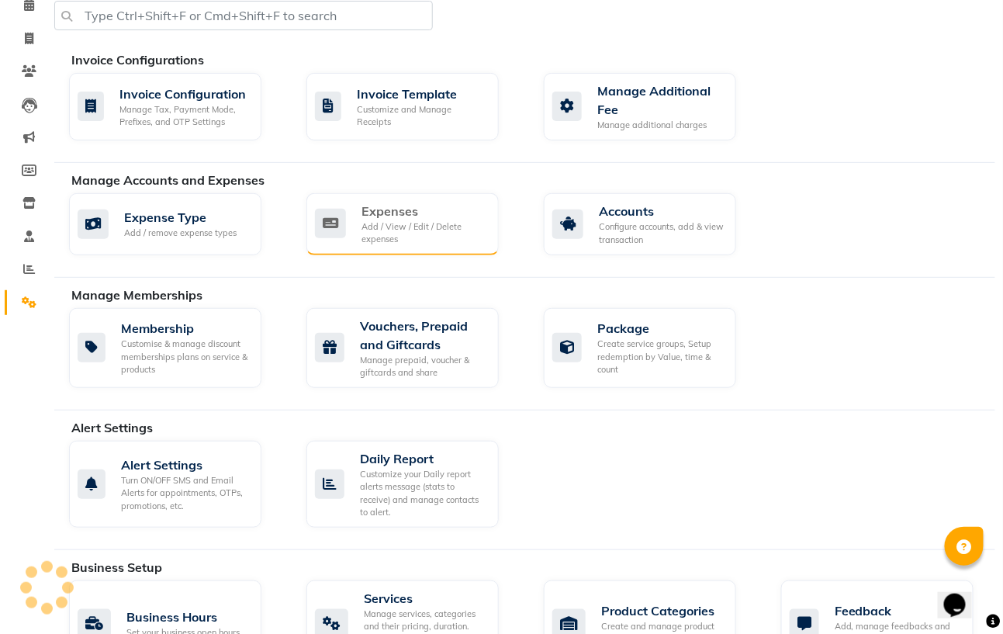
click at [378, 210] on div "Expenses" at bounding box center [424, 211] width 125 height 19
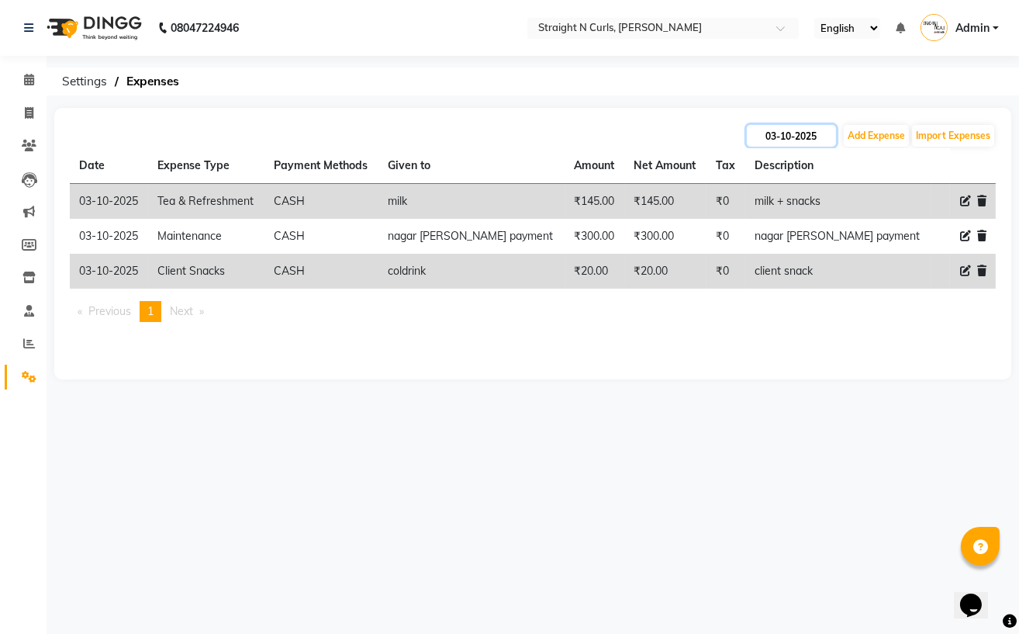
click at [769, 130] on input "03-10-2025" at bounding box center [791, 136] width 89 height 22
select select "10"
select select "2025"
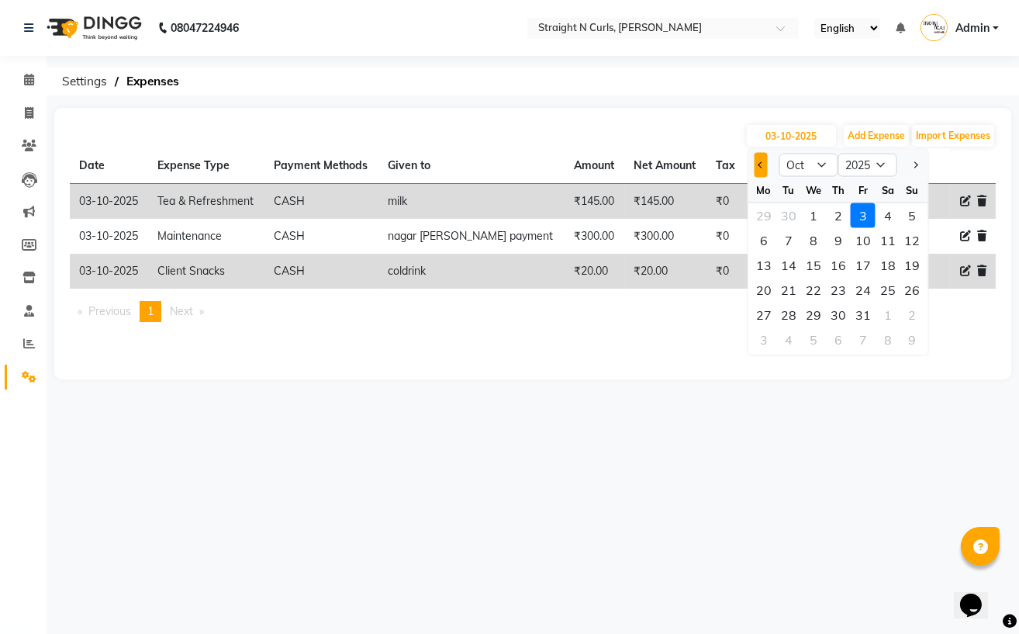
click at [762, 164] on span "Previous month" at bounding box center [761, 164] width 6 height 6
select select "9"
click at [911, 292] on div "28" at bounding box center [913, 290] width 25 height 25
type input "[DATE]"
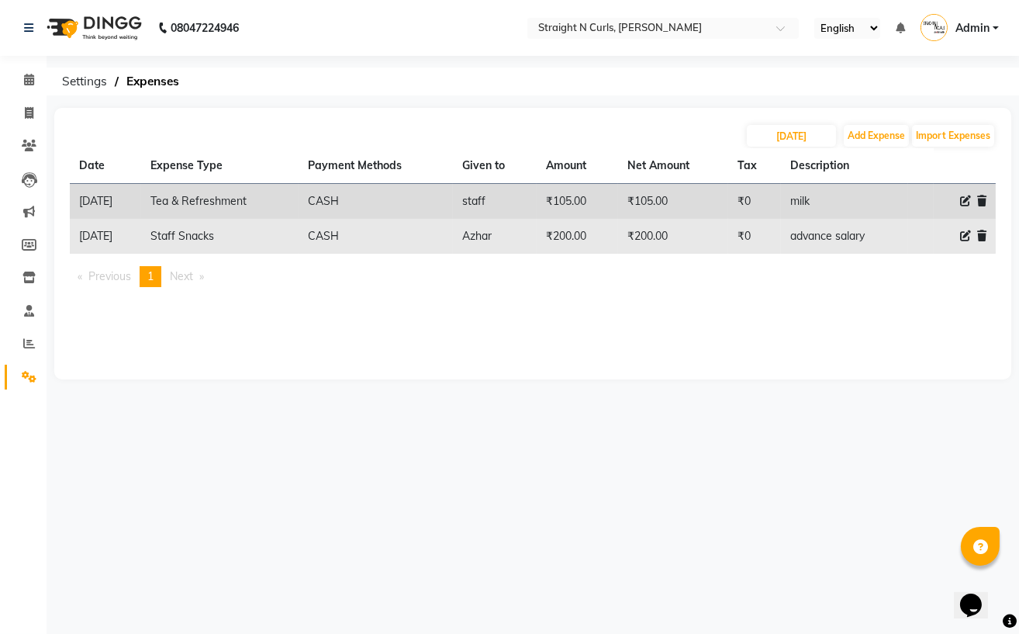
click at [964, 239] on icon at bounding box center [965, 235] width 11 height 11
select select "18820"
select select "1"
select select "6102"
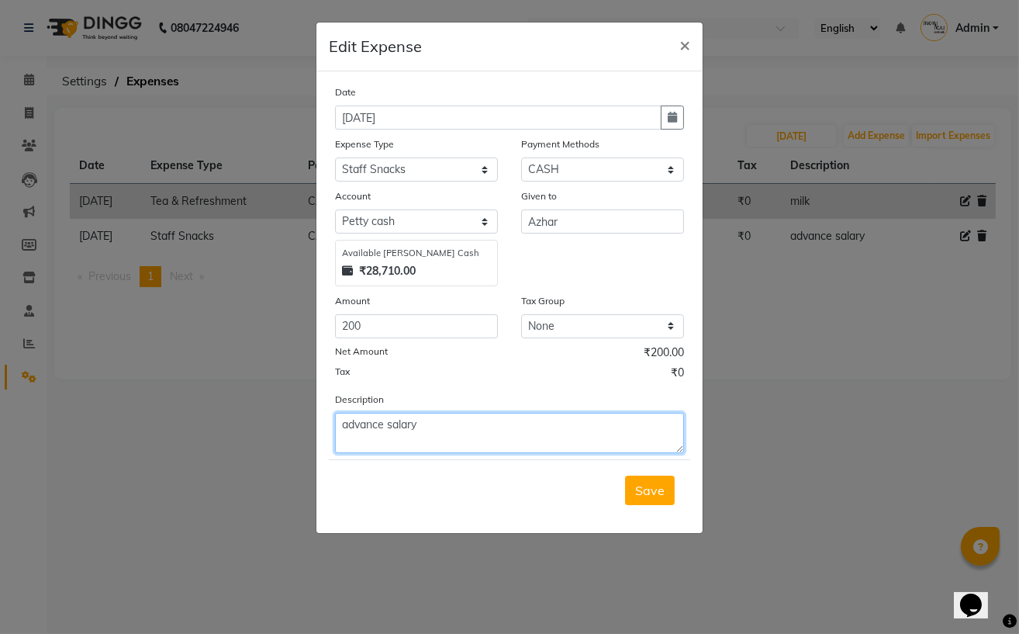
drag, startPoint x: 448, startPoint y: 427, endPoint x: 307, endPoint y: 433, distance: 141.3
click at [307, 433] on ngb-modal-window "Edit Expense × Date [DATE] Expense Type Select Advance Salary Cash transfer to …" at bounding box center [509, 317] width 1019 height 634
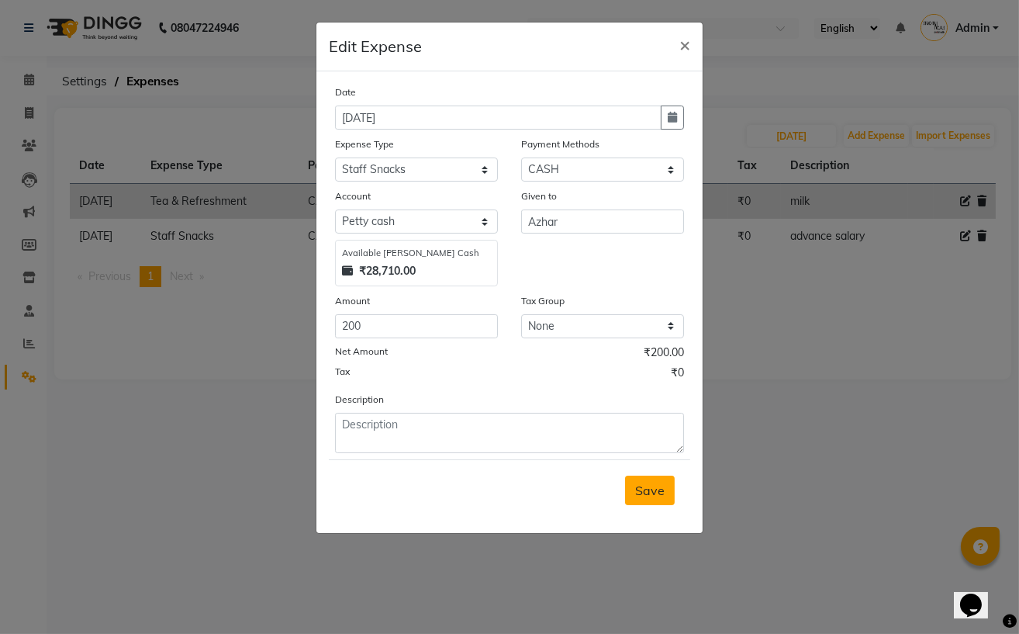
click at [648, 493] on span "Save" at bounding box center [649, 491] width 29 height 16
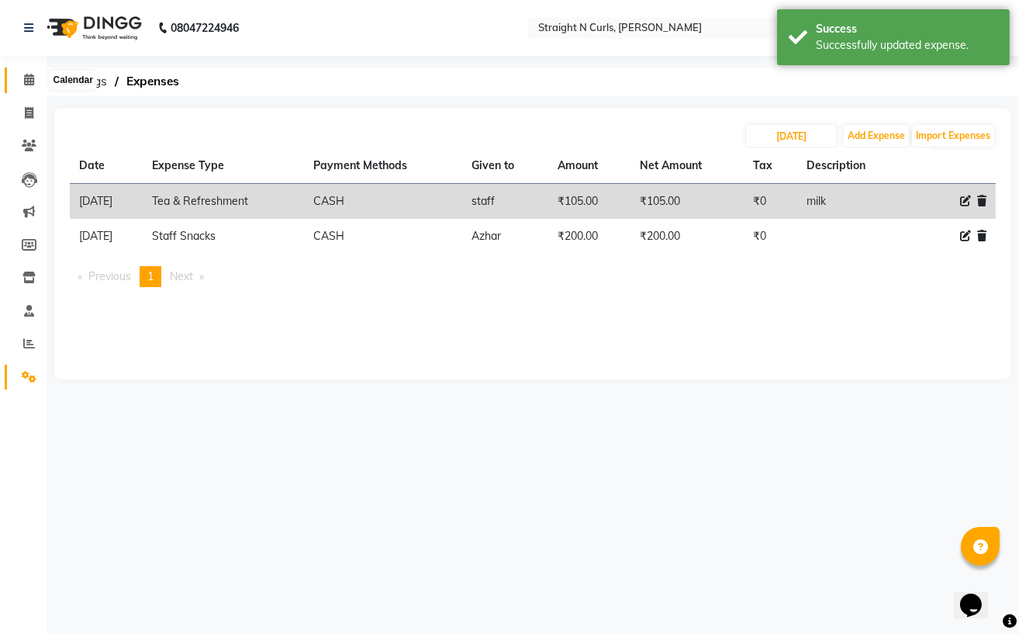
click at [34, 81] on span at bounding box center [29, 80] width 27 height 18
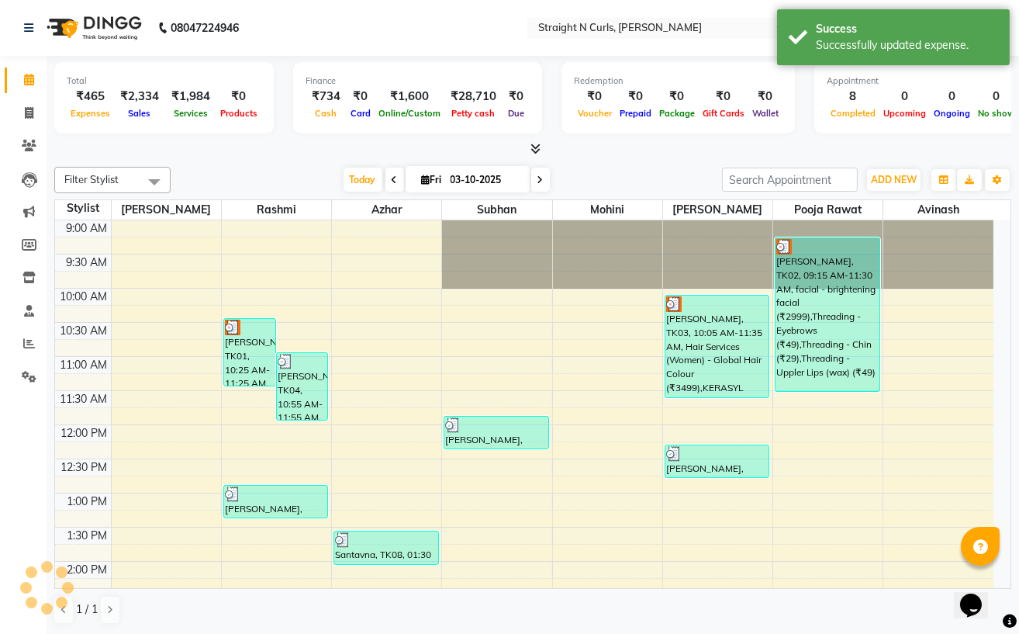
drag, startPoint x: 660, startPoint y: 159, endPoint x: 364, endPoint y: 239, distance: 307.0
click at [660, 162] on div "Filter Stylist Select All [PERSON_NAME] [PERSON_NAME] [PERSON_NAME] pooja rawat…" at bounding box center [532, 396] width 957 height 470
click at [37, 345] on span at bounding box center [29, 344] width 27 height 18
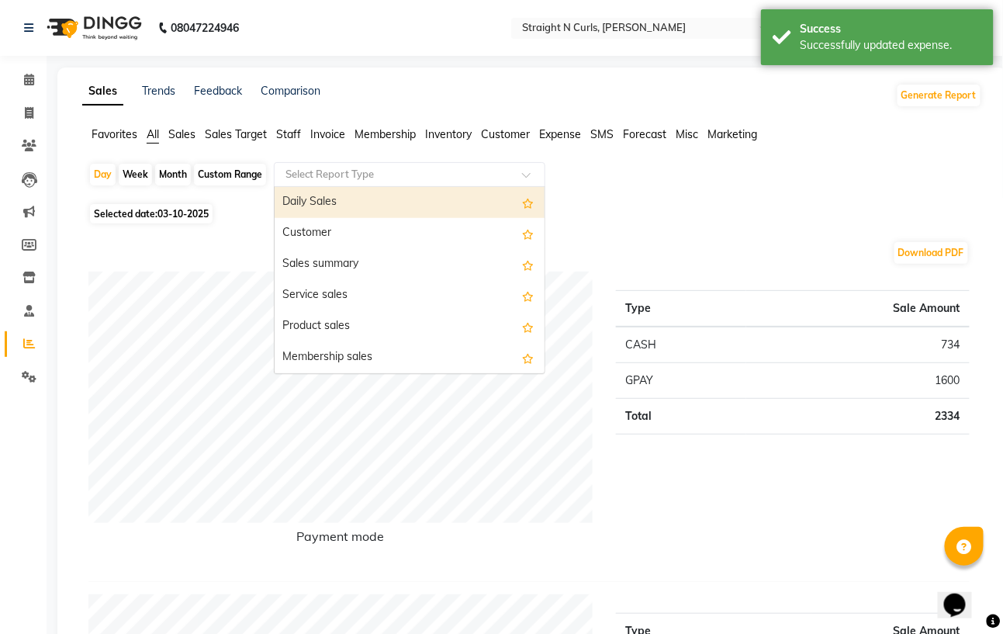
click at [358, 169] on input "text" at bounding box center [393, 175] width 223 height 16
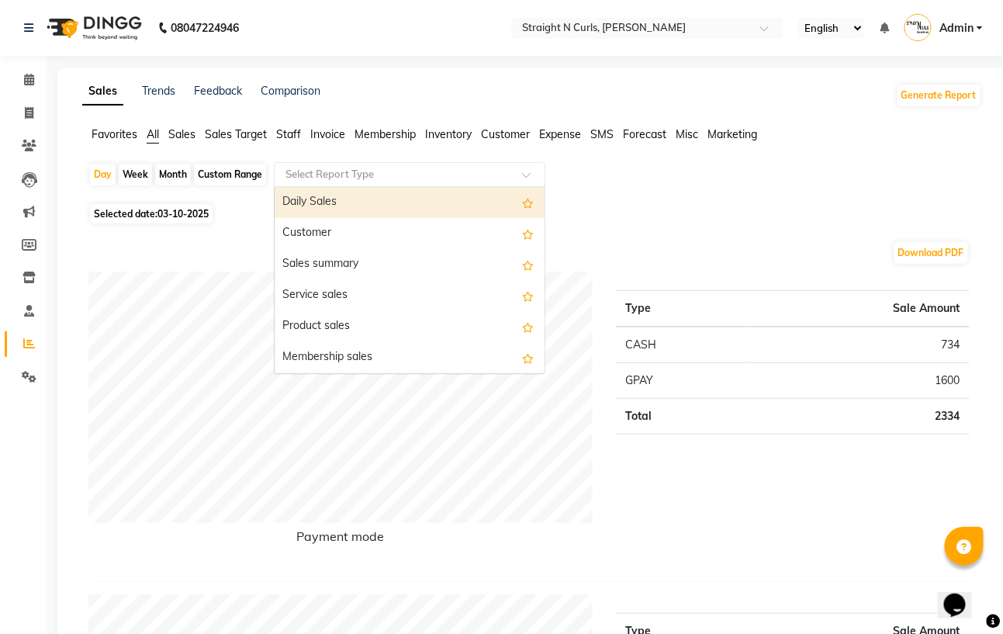
click at [549, 133] on span "Expense" at bounding box center [560, 134] width 42 height 14
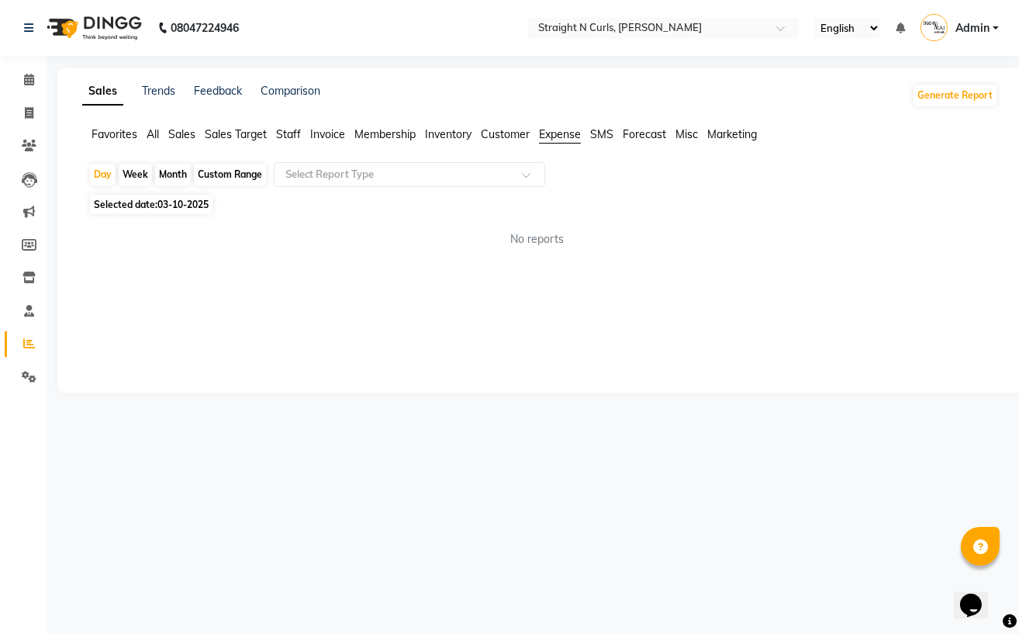
click at [404, 161] on app-reports "Favorites All Sales Sales Target Staff Invoice Membership Inventory Customer Ex…" at bounding box center [540, 192] width 935 height 133
click at [394, 178] on input "text" at bounding box center [393, 175] width 223 height 16
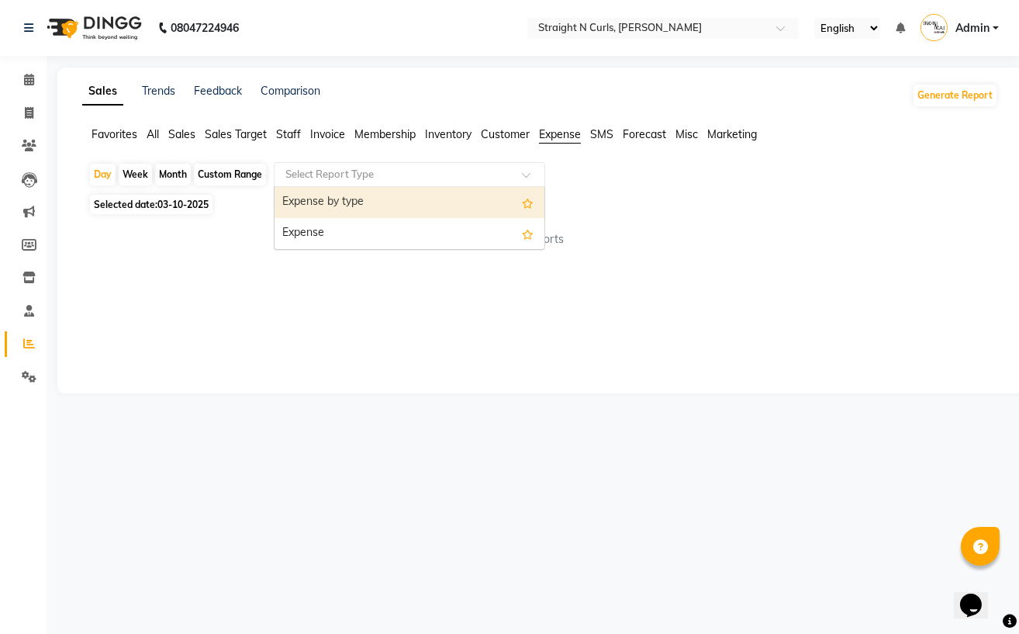
click at [394, 213] on div "Expense by type" at bounding box center [410, 202] width 270 height 31
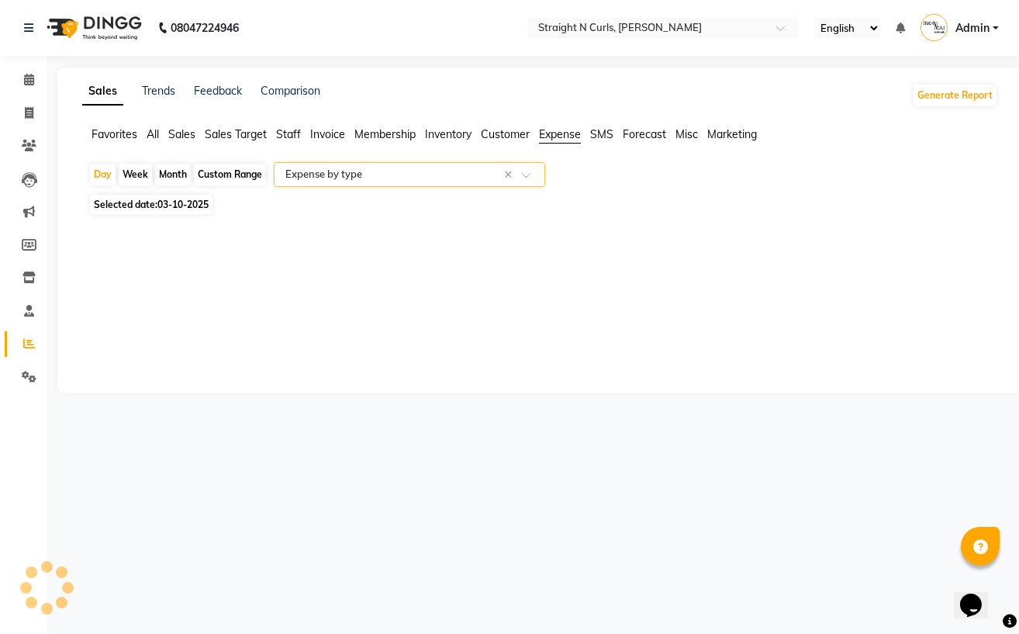
select select "full_report"
select select "pdf"
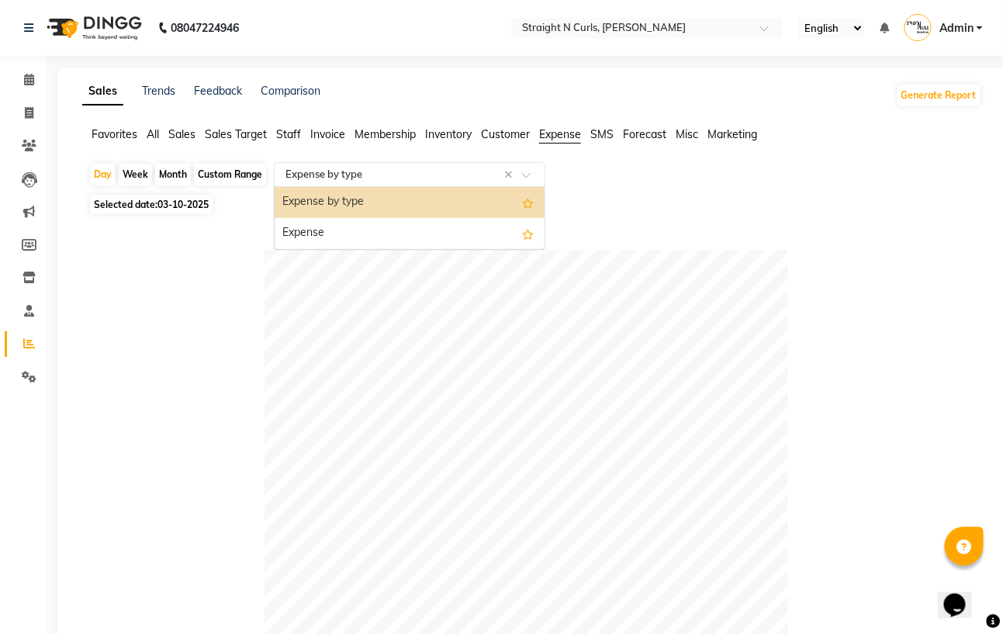
click at [438, 167] on input "text" at bounding box center [393, 175] width 223 height 16
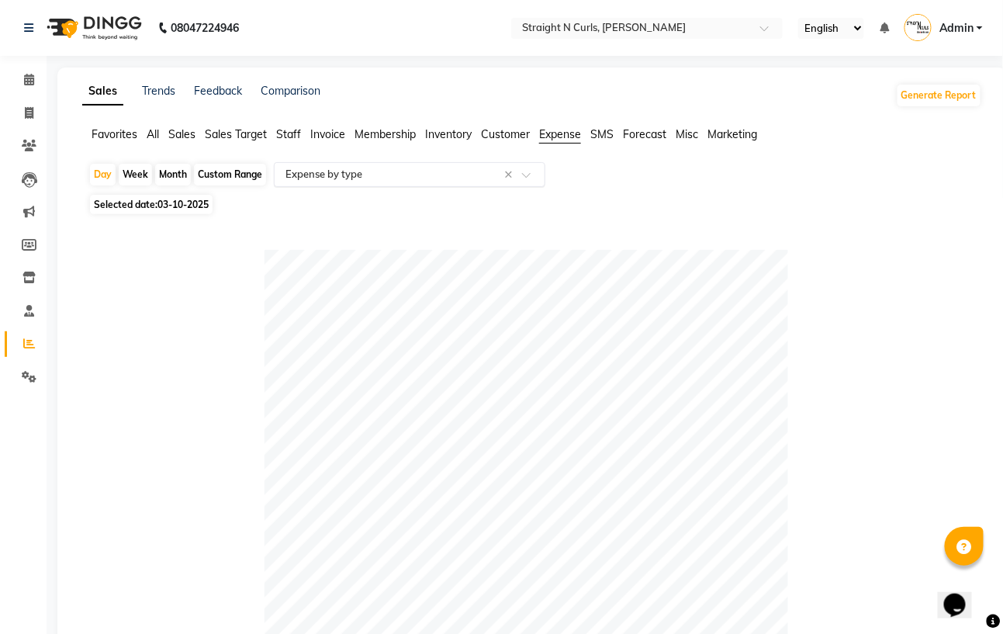
click at [410, 175] on input "text" at bounding box center [393, 175] width 223 height 16
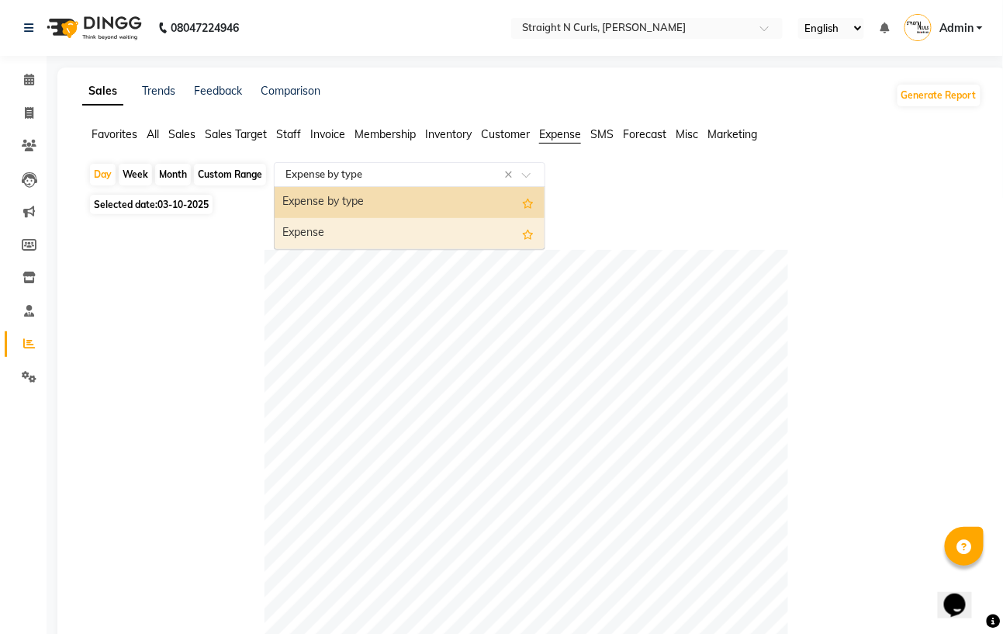
click at [406, 241] on div "Expense" at bounding box center [410, 233] width 270 height 31
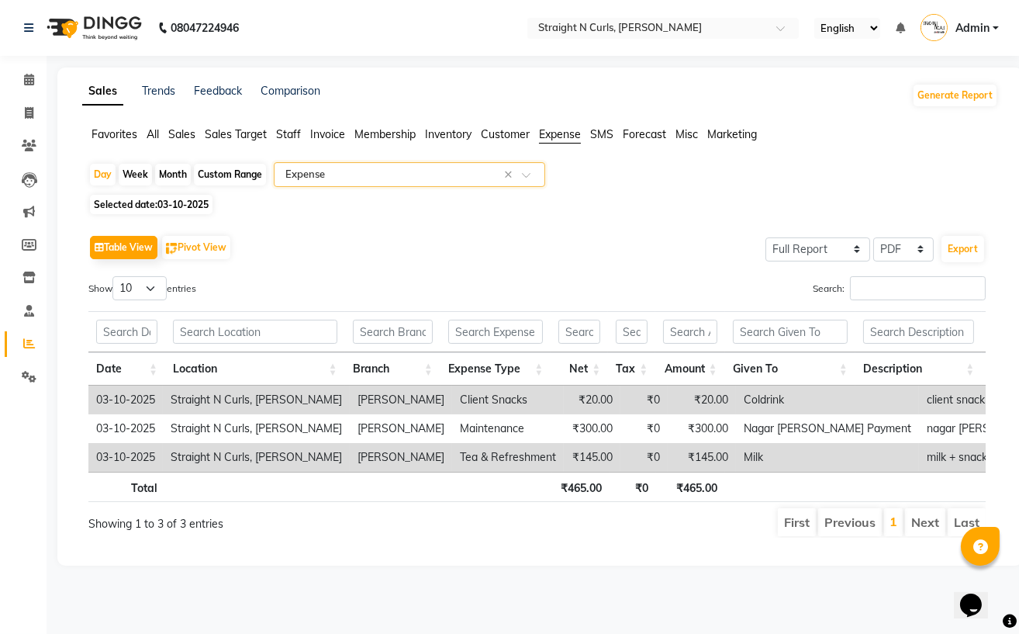
click at [235, 176] on div "Custom Range" at bounding box center [230, 175] width 72 height 22
select select "10"
select select "2025"
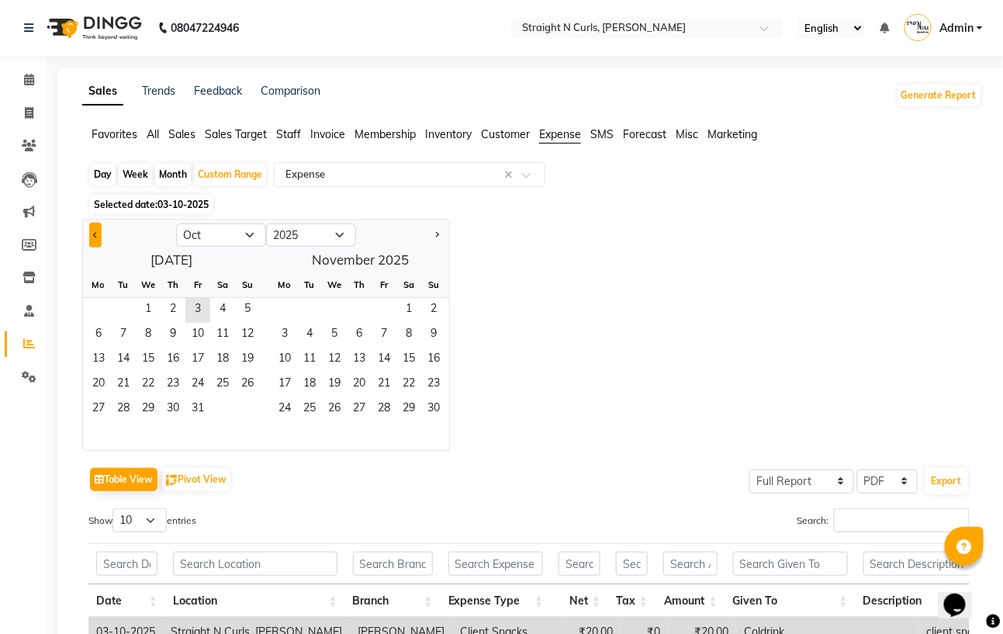
click at [97, 233] on button "Previous month" at bounding box center [95, 235] width 12 height 25
select select "9"
click at [95, 311] on span "1" at bounding box center [98, 310] width 25 height 25
drag, startPoint x: 206, startPoint y: 392, endPoint x: 163, endPoint y: 376, distance: 46.1
click at [206, 393] on span "26" at bounding box center [197, 384] width 25 height 25
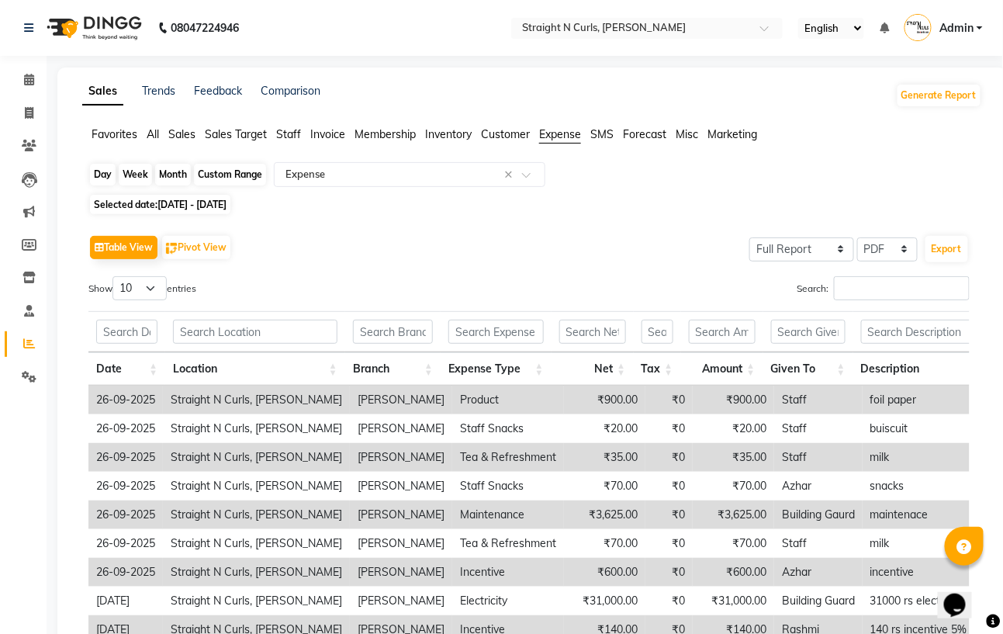
click at [203, 176] on div "Custom Range" at bounding box center [230, 175] width 72 height 22
select select "9"
select select "2025"
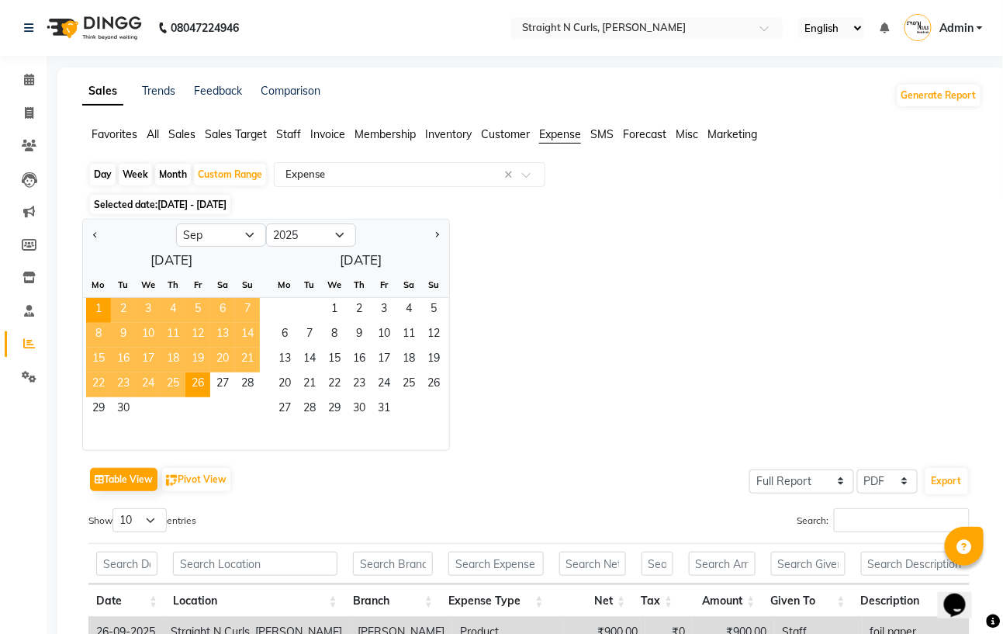
click at [241, 429] on div at bounding box center [171, 436] width 177 height 28
click at [149, 335] on span "10" at bounding box center [148, 335] width 25 height 25
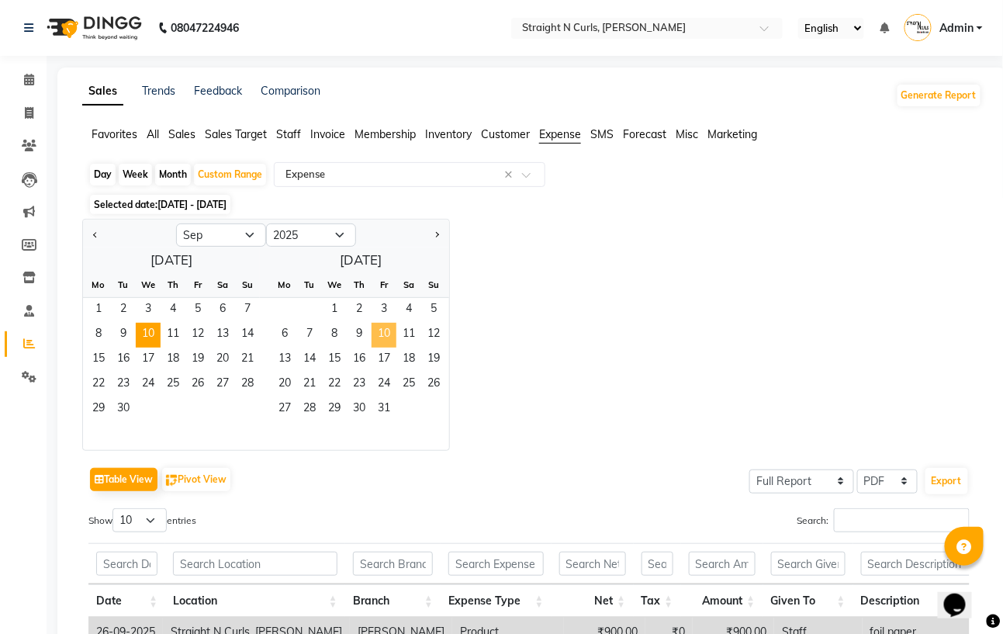
click at [385, 334] on span "10" at bounding box center [384, 335] width 25 height 25
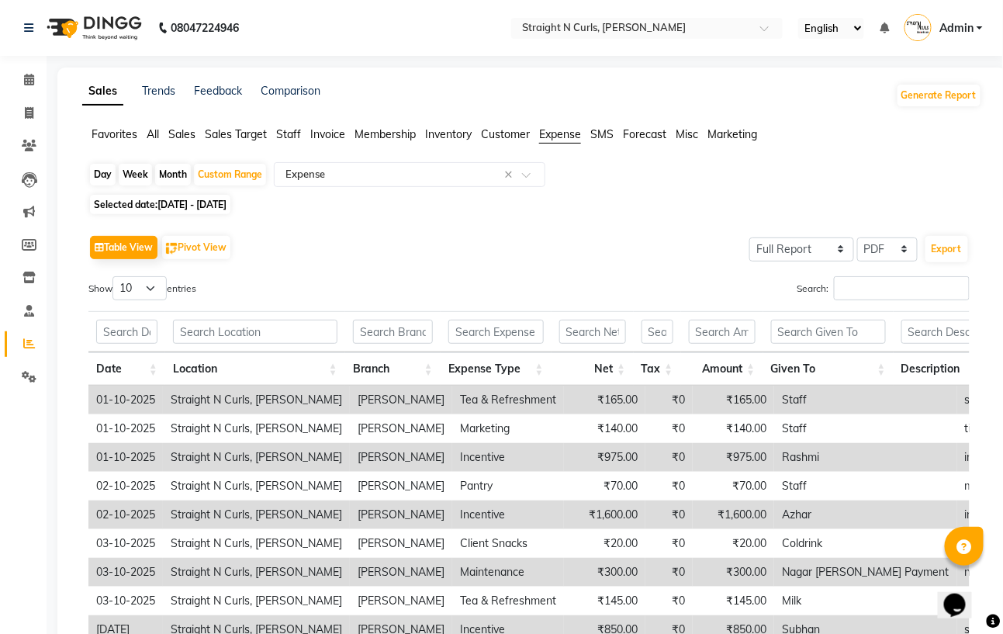
scroll to position [189, 0]
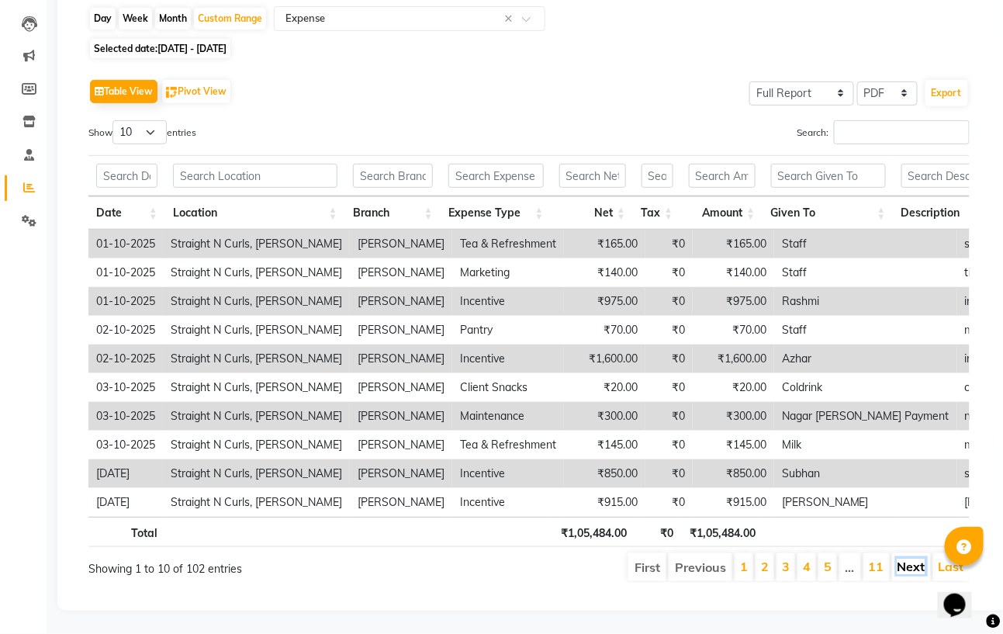
click at [908, 559] on link "Next" at bounding box center [912, 567] width 28 height 16
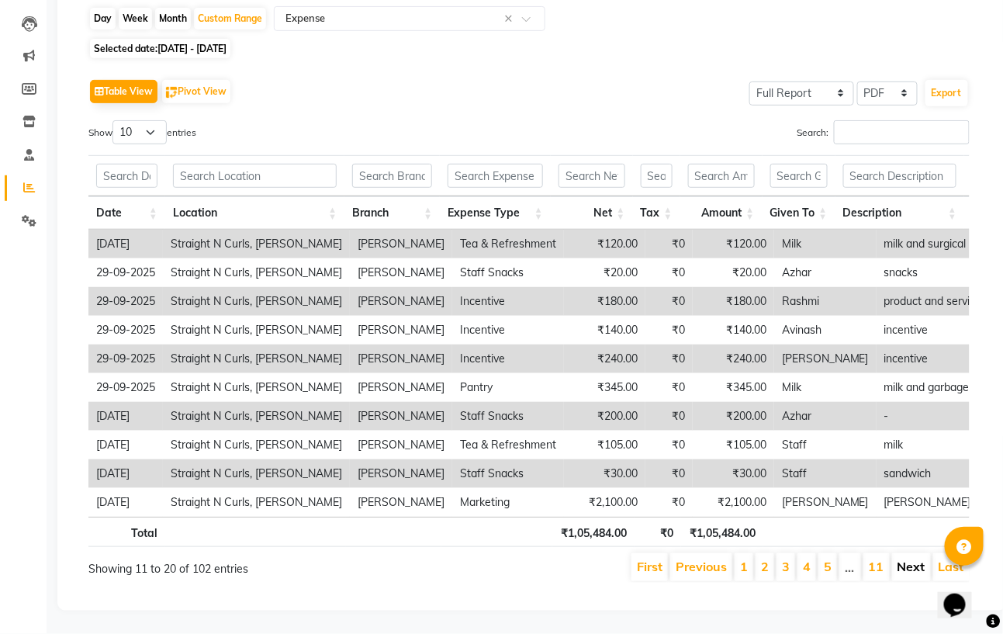
click at [907, 559] on link "Next" at bounding box center [912, 567] width 28 height 16
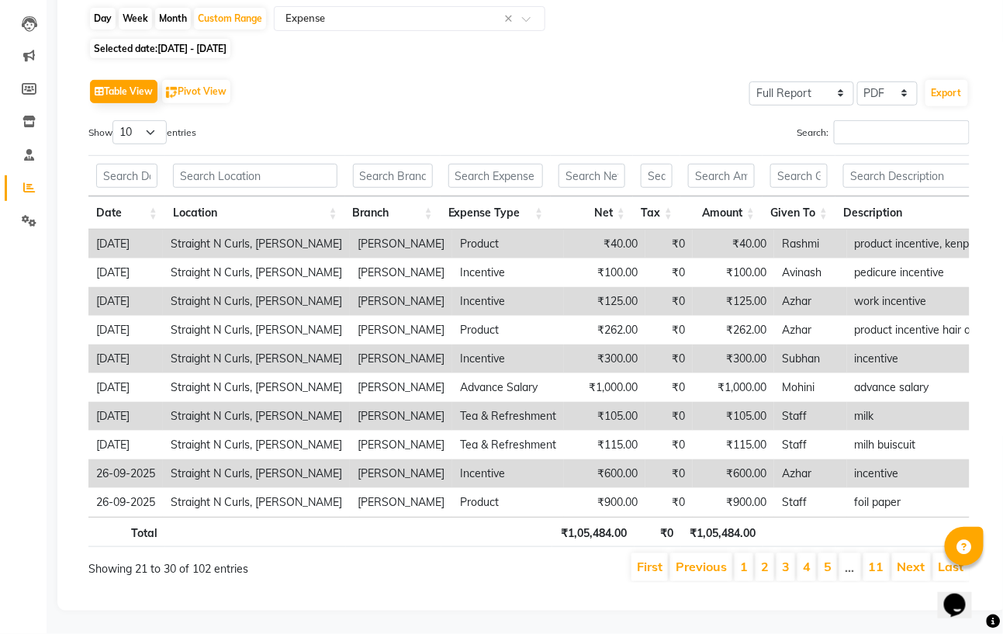
click at [907, 559] on link "Next" at bounding box center [912, 567] width 28 height 16
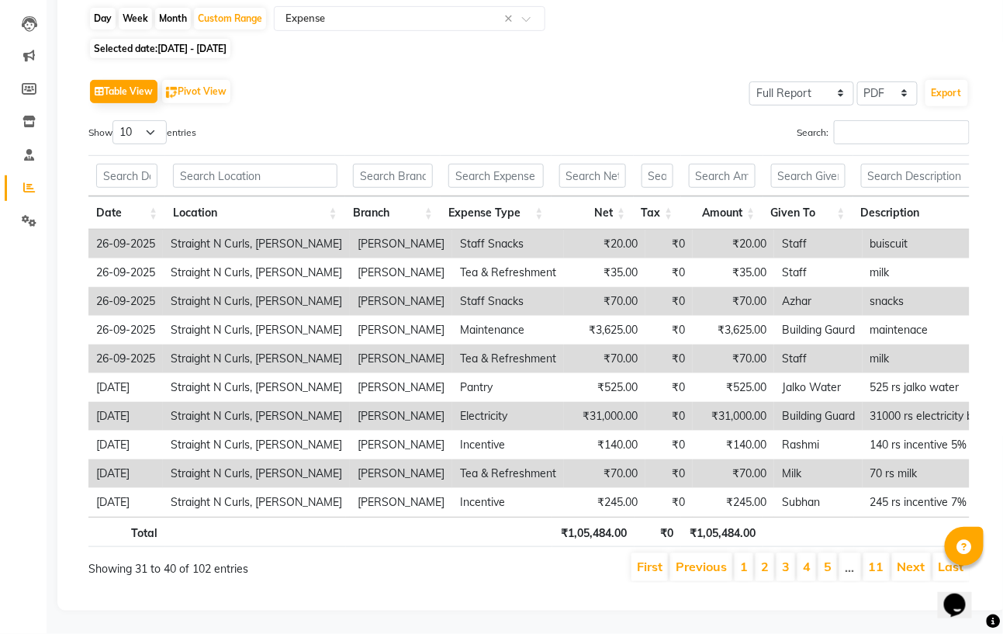
click at [907, 559] on link "Next" at bounding box center [912, 567] width 28 height 16
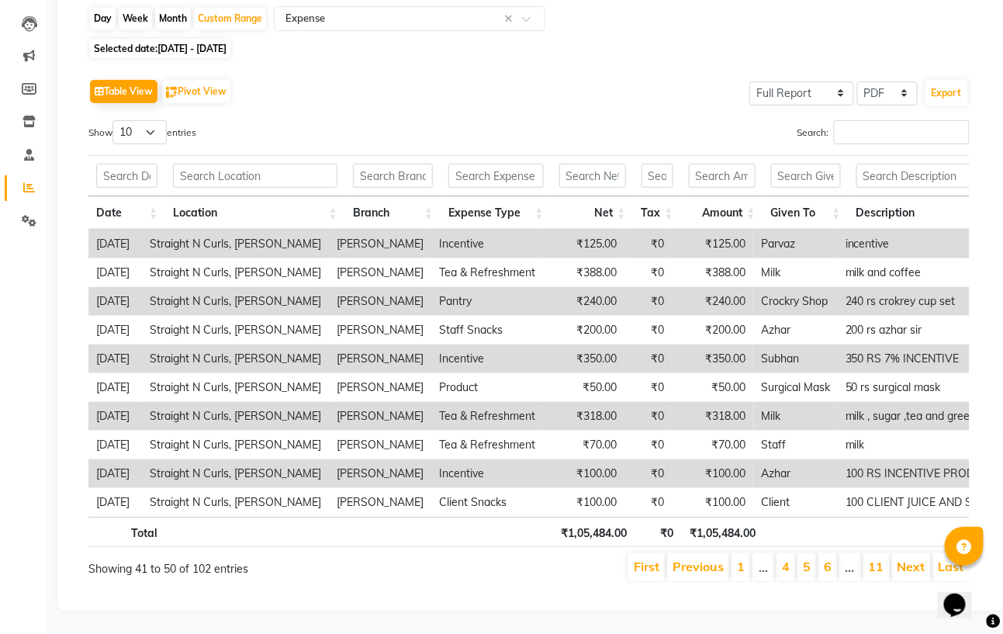
click at [907, 559] on link "Next" at bounding box center [912, 567] width 28 height 16
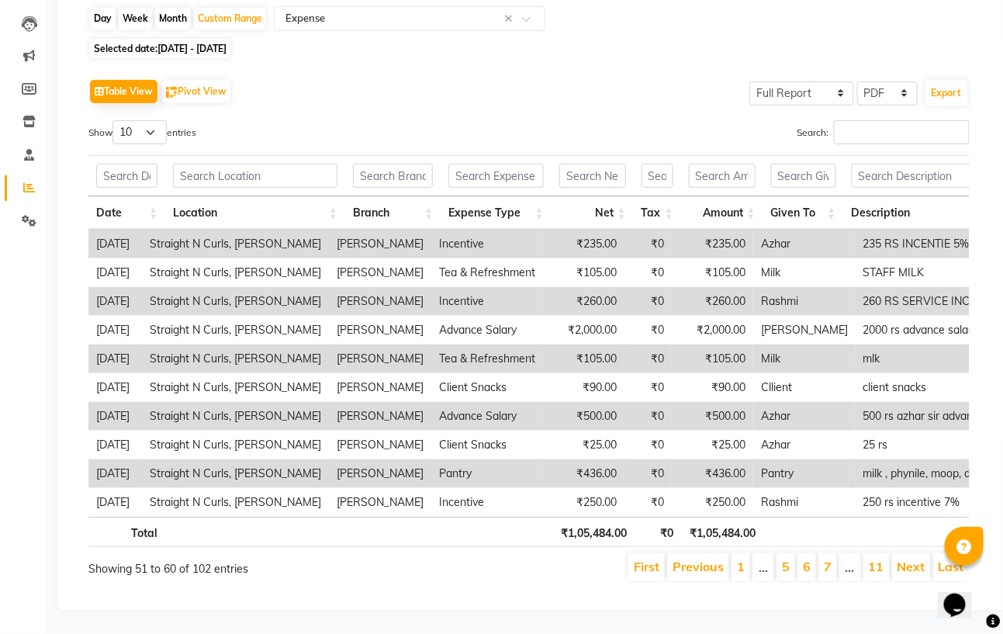
click at [907, 559] on link "Next" at bounding box center [912, 567] width 28 height 16
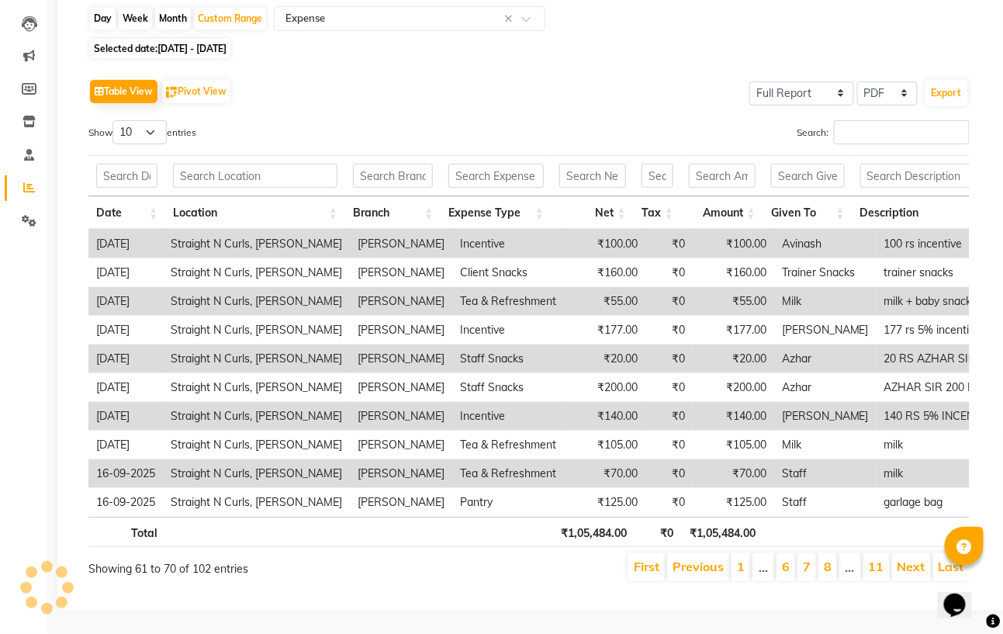
click at [907, 559] on link "Next" at bounding box center [912, 567] width 28 height 16
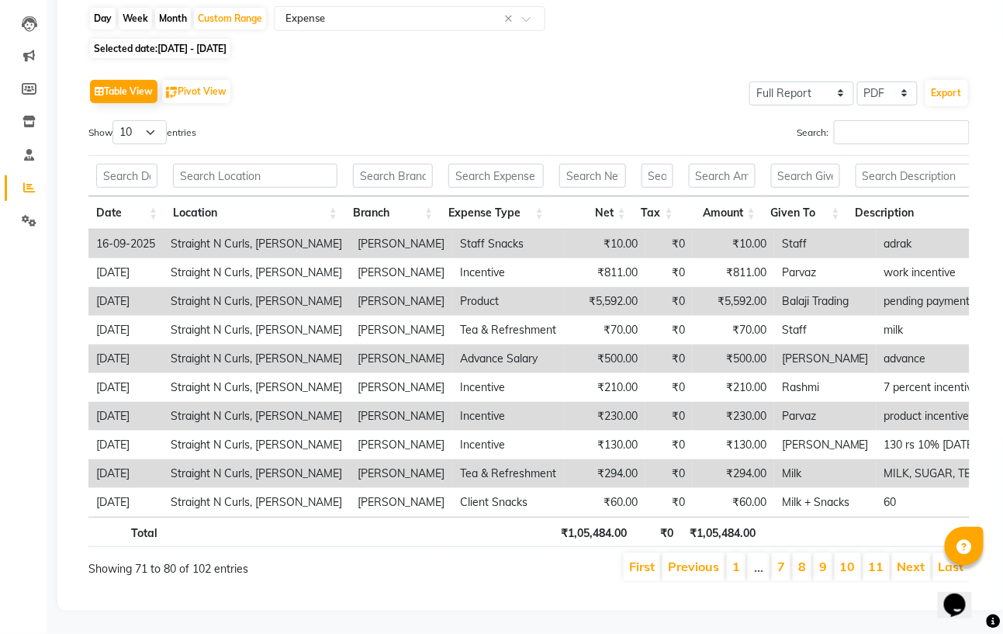
click at [907, 559] on link "Next" at bounding box center [912, 567] width 28 height 16
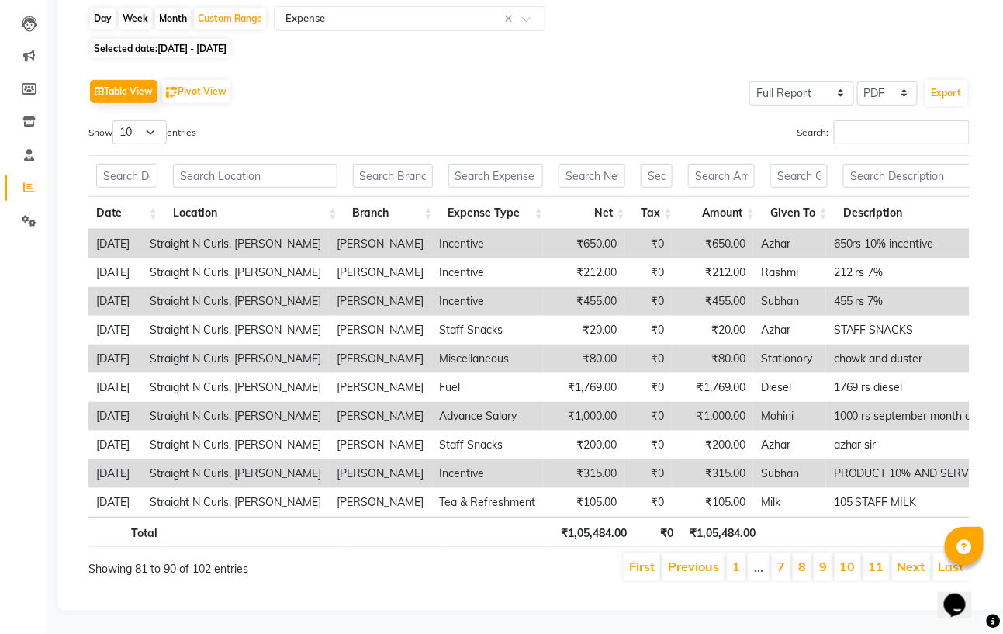
click at [907, 559] on link "Next" at bounding box center [912, 567] width 28 height 16
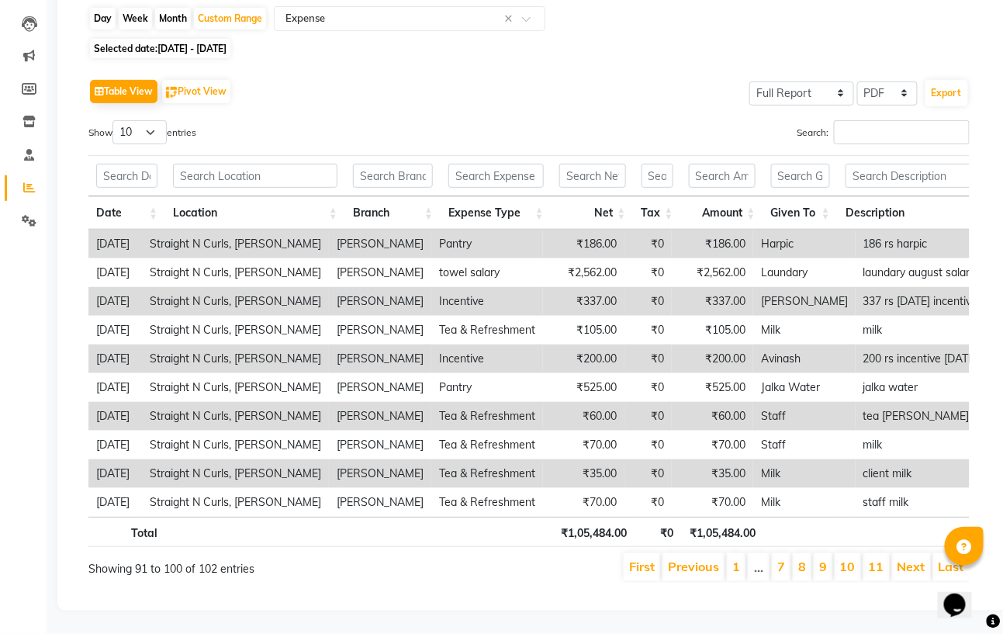
click at [907, 559] on link "Next" at bounding box center [912, 567] width 28 height 16
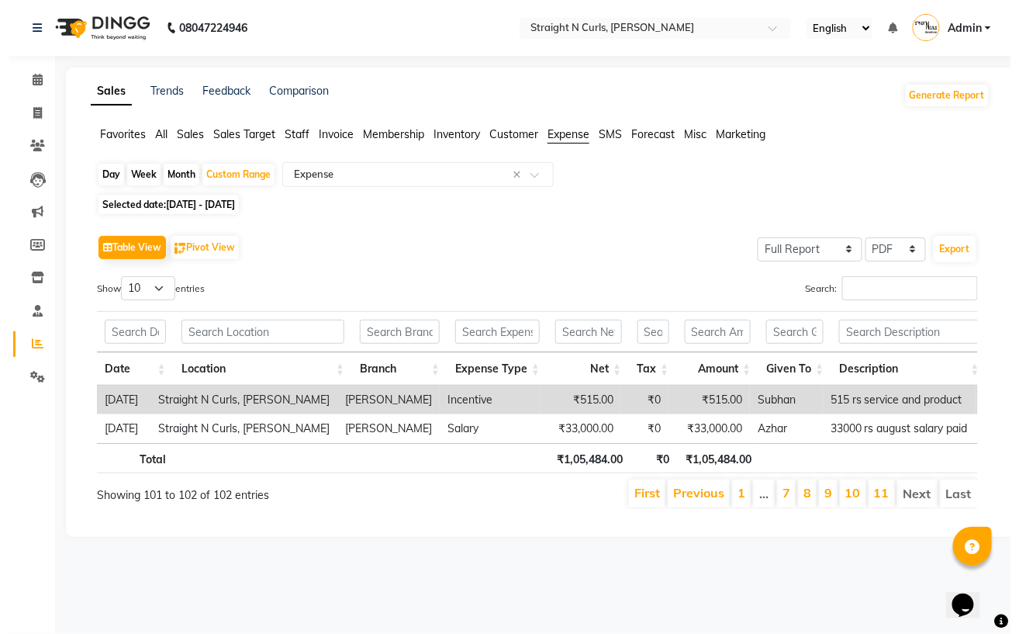
scroll to position [0, 0]
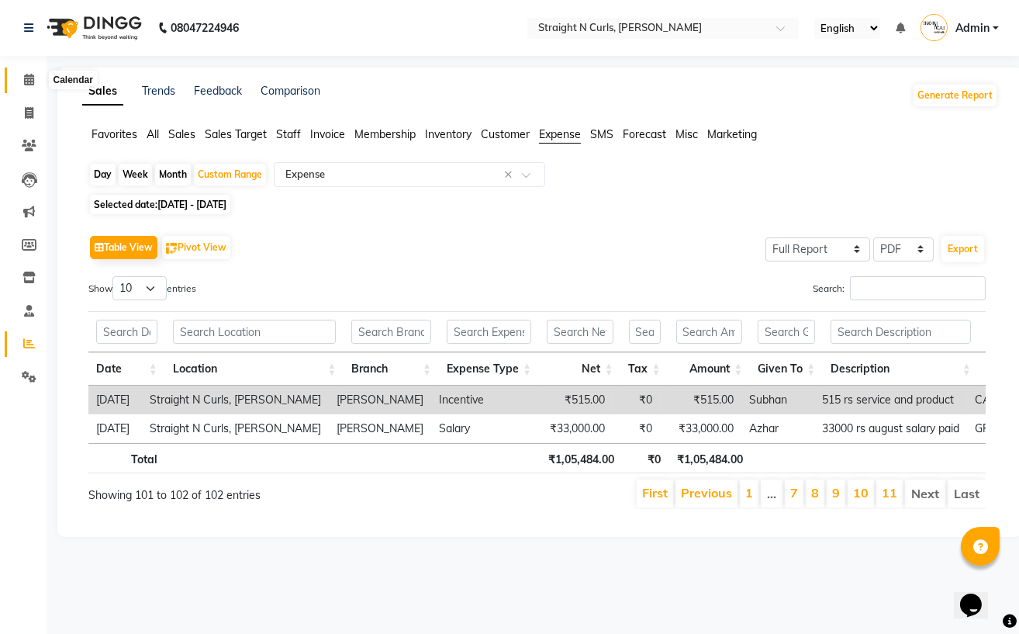
click at [26, 83] on icon at bounding box center [29, 80] width 10 height 12
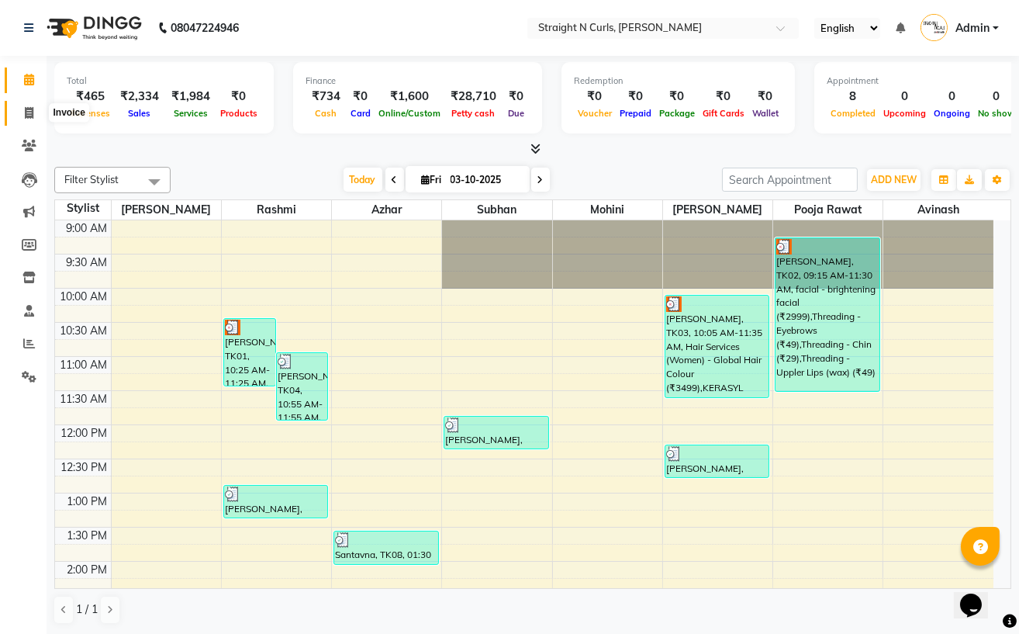
click at [22, 113] on span at bounding box center [29, 114] width 27 height 18
select select "service"
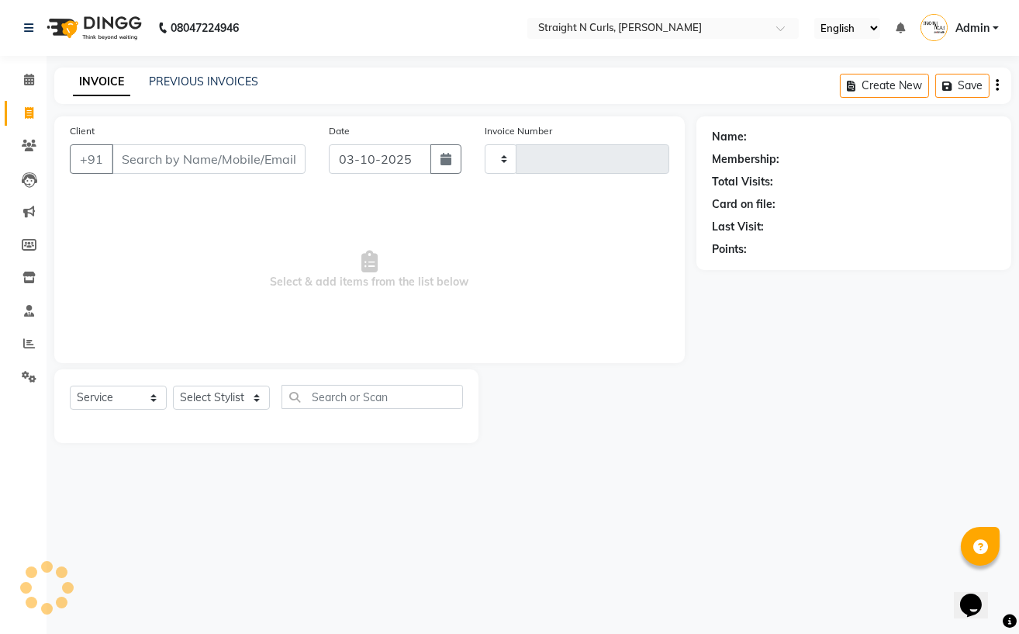
type input "1219"
select select "7039"
click at [254, 401] on select "Select Stylist" at bounding box center [221, 398] width 97 height 24
click at [253, 395] on select "Select Stylist" at bounding box center [221, 398] width 97 height 24
click at [253, 395] on select "Select Stylist [PERSON_NAME] [PERSON_NAME] [PERSON_NAME] [PERSON_NAME] pooja ra…" at bounding box center [221, 398] width 97 height 24
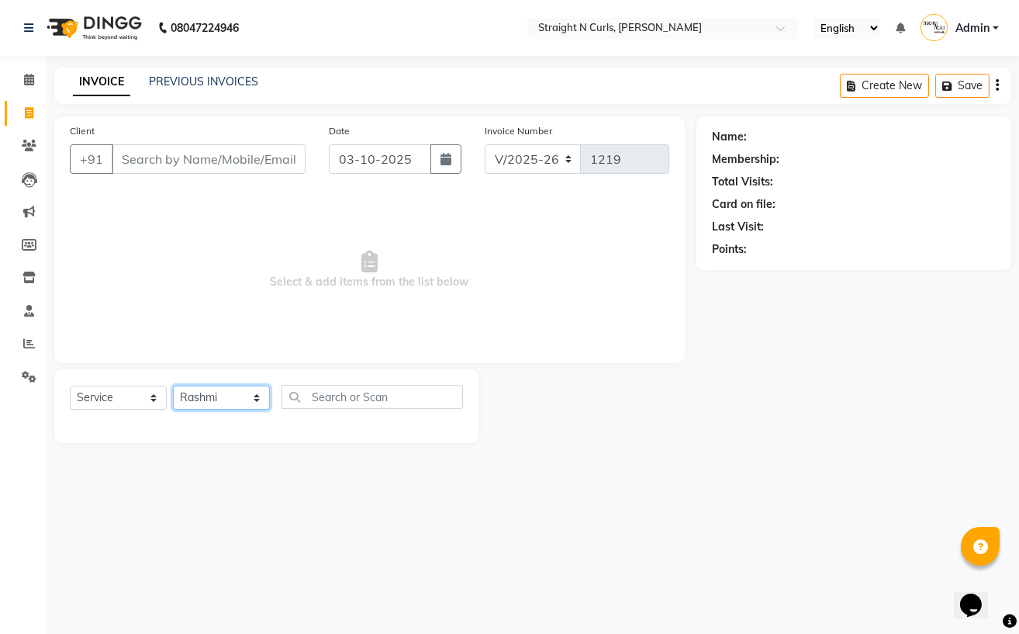
click at [173, 386] on select "Select Stylist [PERSON_NAME] [PERSON_NAME] [PERSON_NAME] [PERSON_NAME] pooja ra…" at bounding box center [221, 398] width 97 height 24
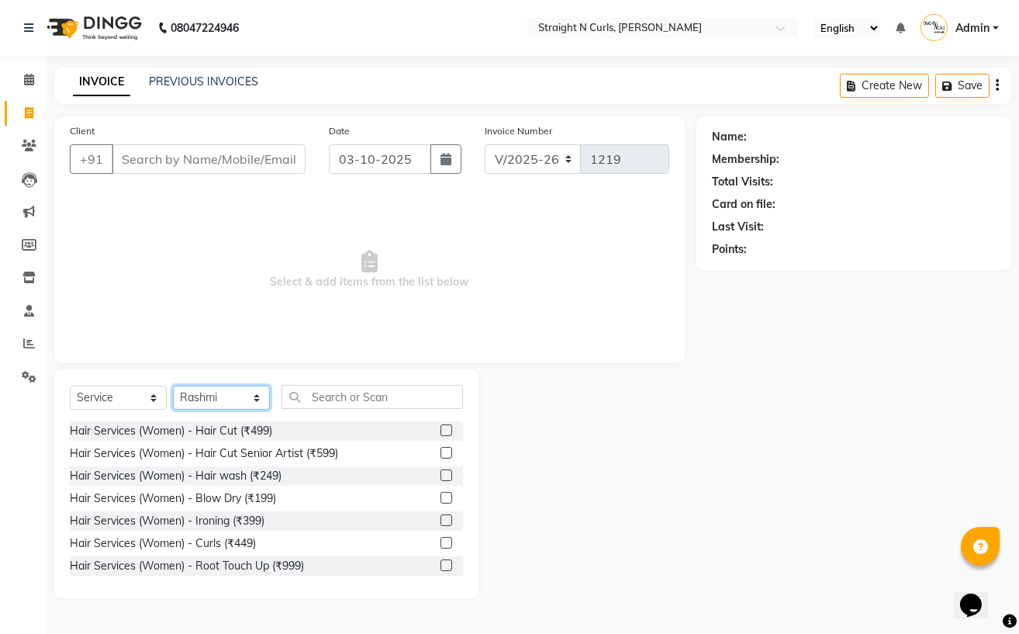
click at [261, 391] on select "Select Stylist [PERSON_NAME] [PERSON_NAME] [PERSON_NAME] [PERSON_NAME] pooja ra…" at bounding box center [221, 398] width 97 height 24
select select "61431"
click at [173, 386] on select "Select Stylist [PERSON_NAME] [PERSON_NAME] [PERSON_NAME] [PERSON_NAME] pooja ra…" at bounding box center [221, 398] width 97 height 24
click at [336, 395] on input "text" at bounding box center [373, 397] width 182 height 24
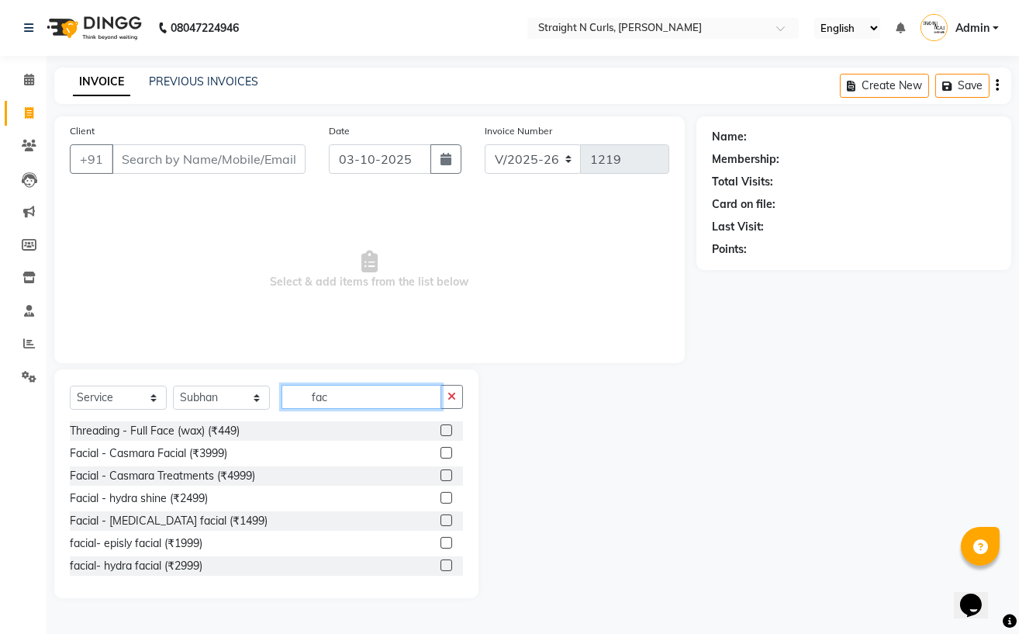
type input "fac"
click at [441, 565] on label at bounding box center [447, 565] width 12 height 12
click at [441, 565] on input "checkbox" at bounding box center [446, 566] width 10 height 10
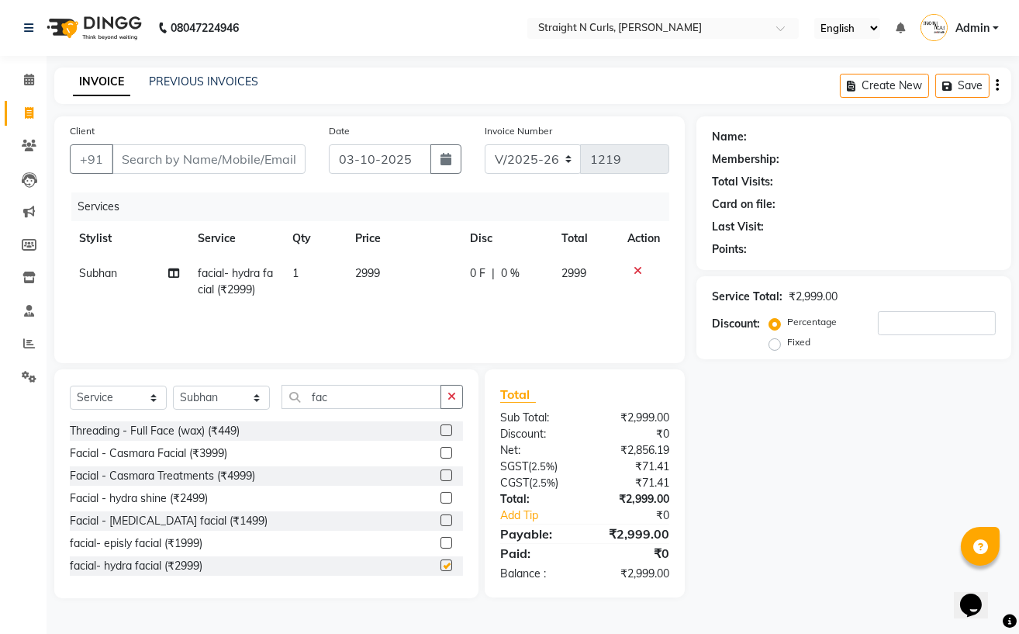
checkbox input "false"
click at [336, 395] on input "fac" at bounding box center [362, 397] width 160 height 24
click at [390, 265] on td "2999" at bounding box center [403, 281] width 115 height 51
select select "61431"
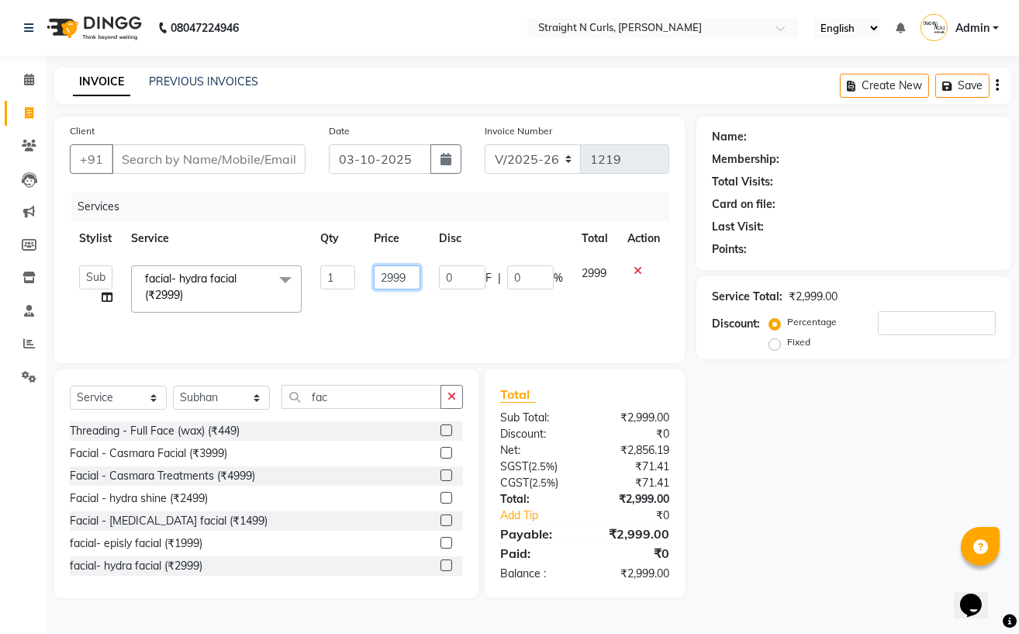
click at [414, 279] on input "2999" at bounding box center [397, 277] width 47 height 24
type input "2"
type input "3000"
click at [161, 164] on input "Client" at bounding box center [209, 158] width 194 height 29
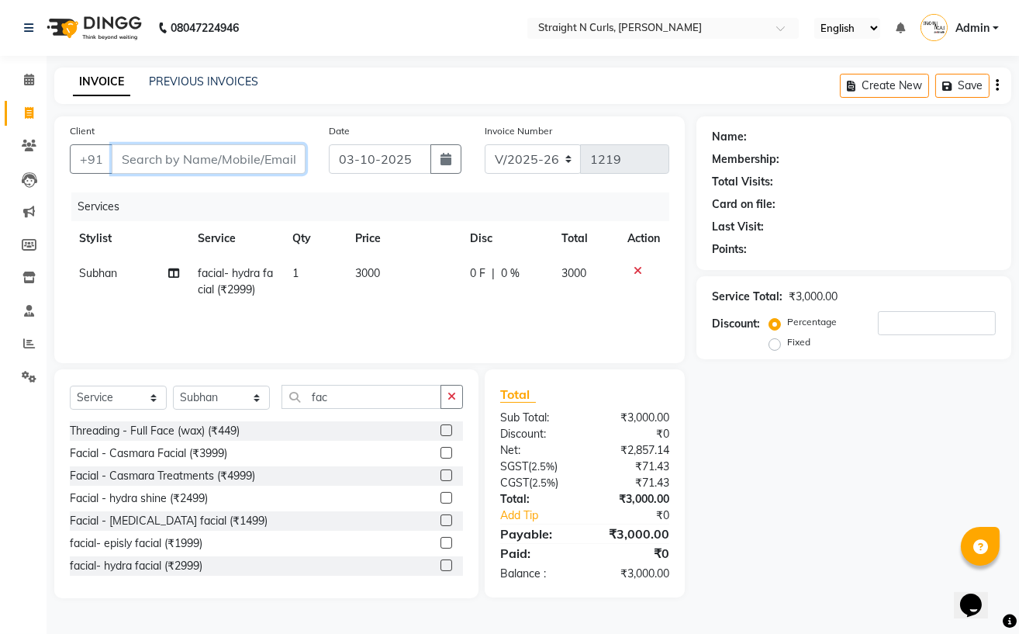
click at [161, 164] on input "Client" at bounding box center [209, 158] width 194 height 29
click at [227, 161] on input "Client" at bounding box center [209, 158] width 194 height 29
type input "a"
type input "0"
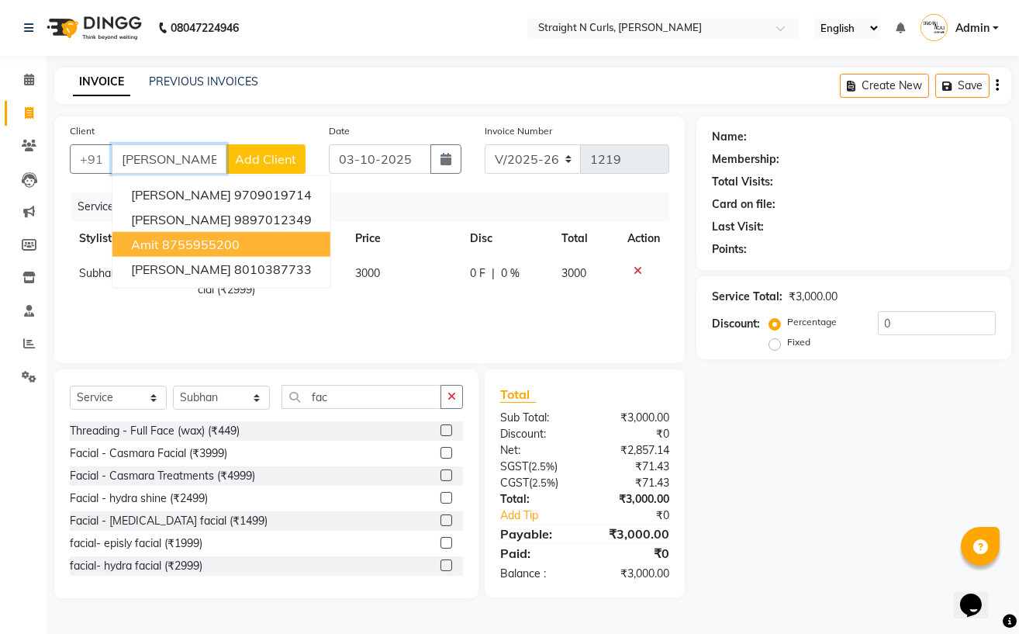
click at [242, 240] on button "Amit 8755955200" at bounding box center [221, 244] width 218 height 25
type input "8755955200"
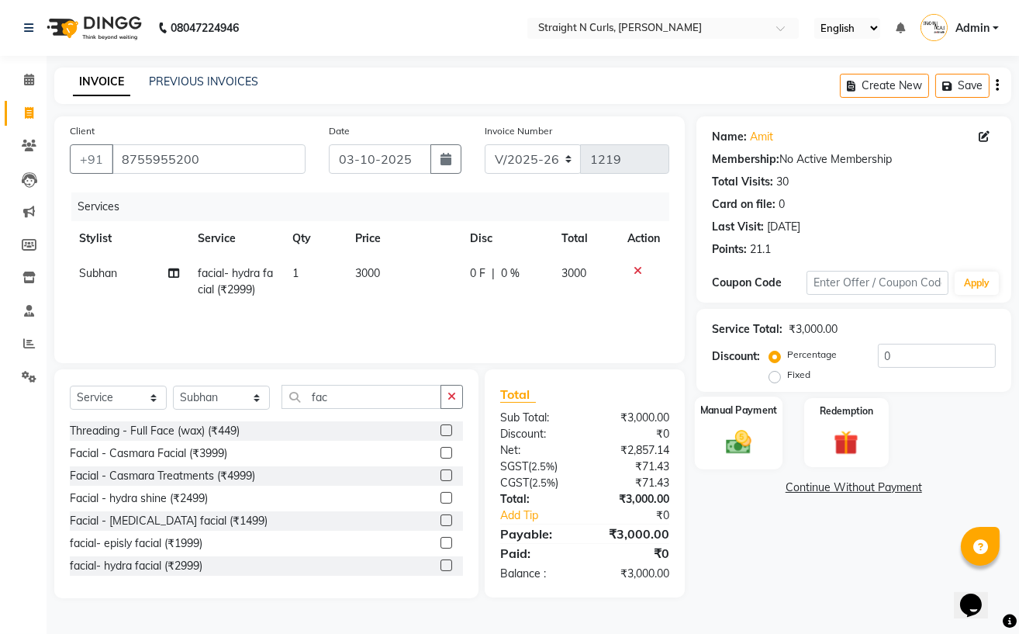
click at [720, 446] on img at bounding box center [739, 441] width 42 height 29
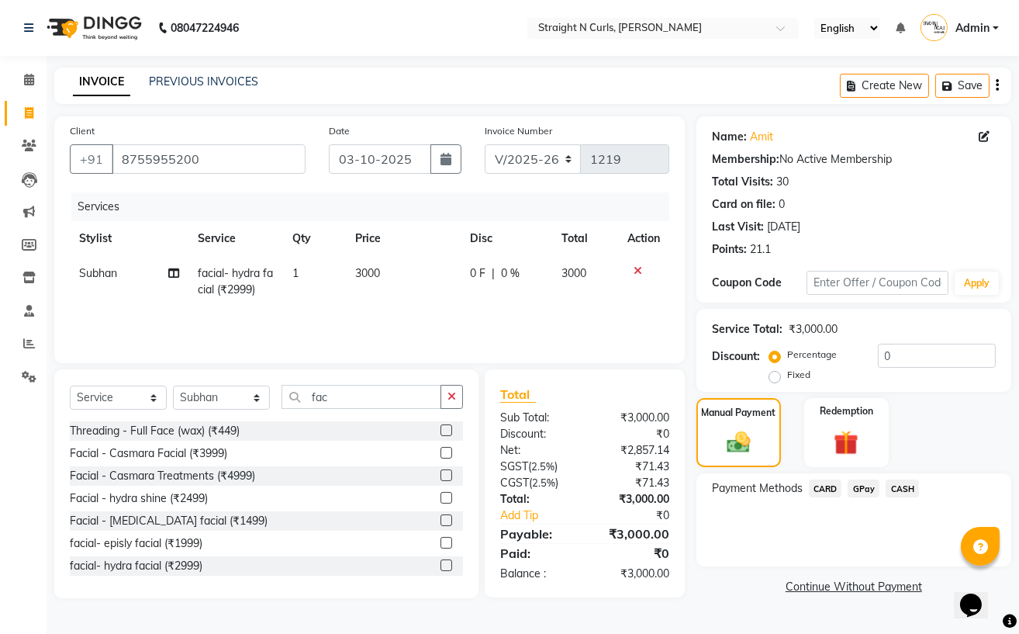
click at [869, 489] on span "GPay" at bounding box center [864, 488] width 32 height 18
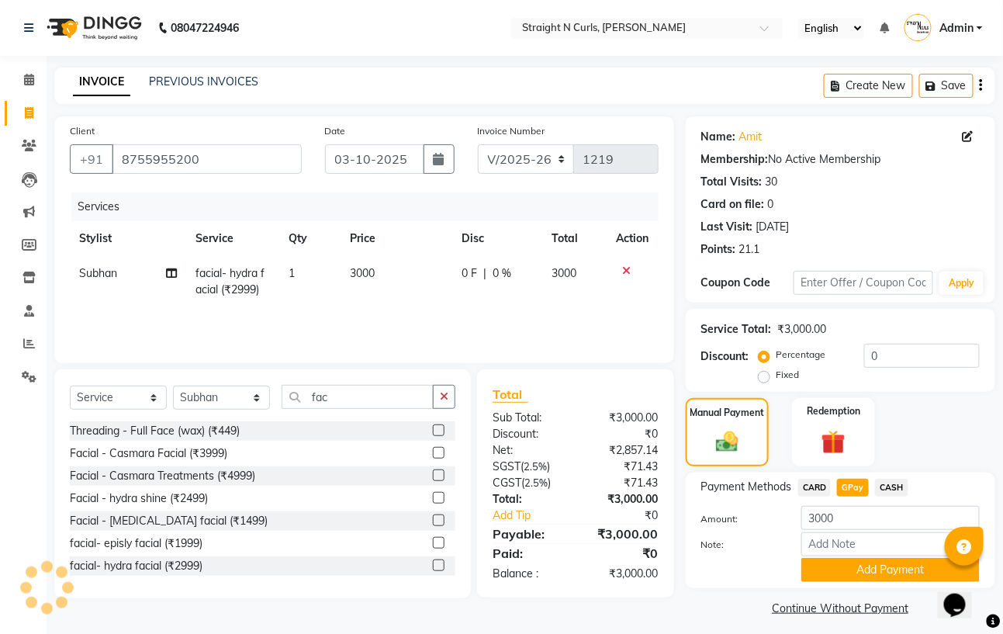
drag, startPoint x: 875, startPoint y: 571, endPoint x: 886, endPoint y: 552, distance: 21.6
click at [880, 565] on button "Add Payment" at bounding box center [890, 570] width 178 height 24
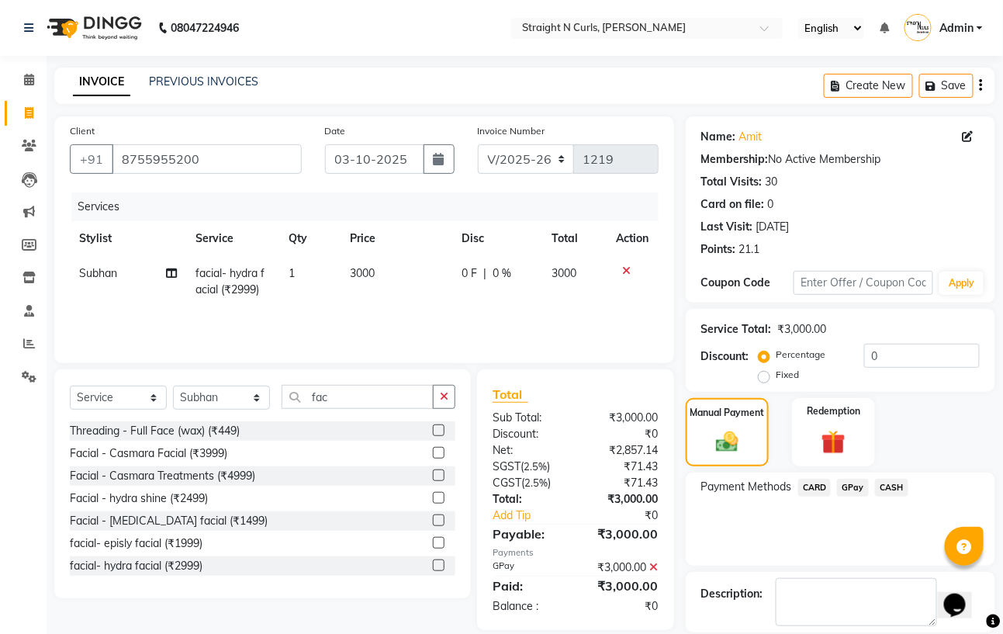
scroll to position [65, 0]
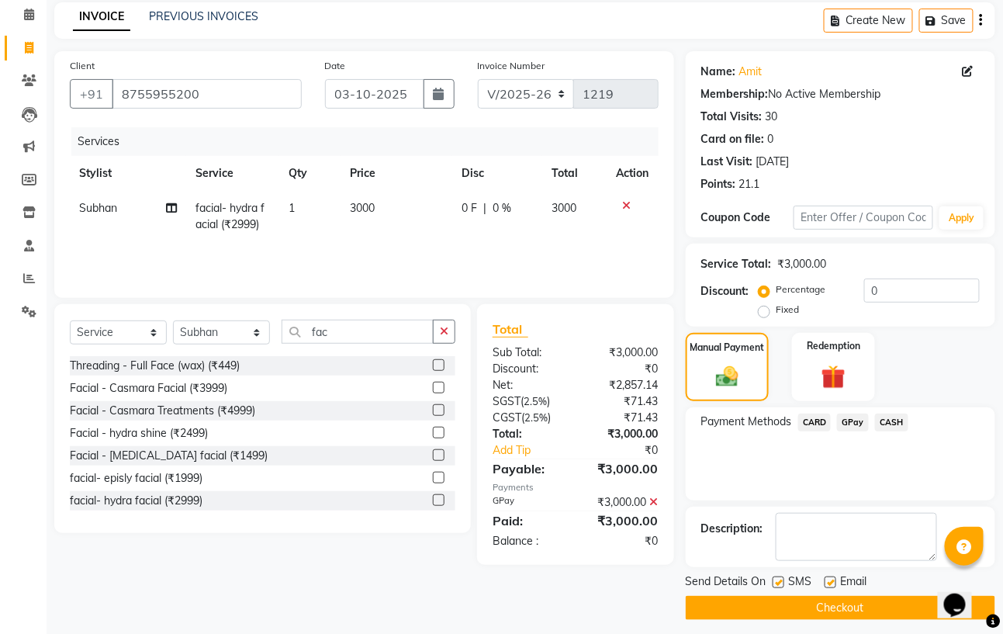
click at [886, 602] on button "Checkout" at bounding box center [841, 608] width 310 height 24
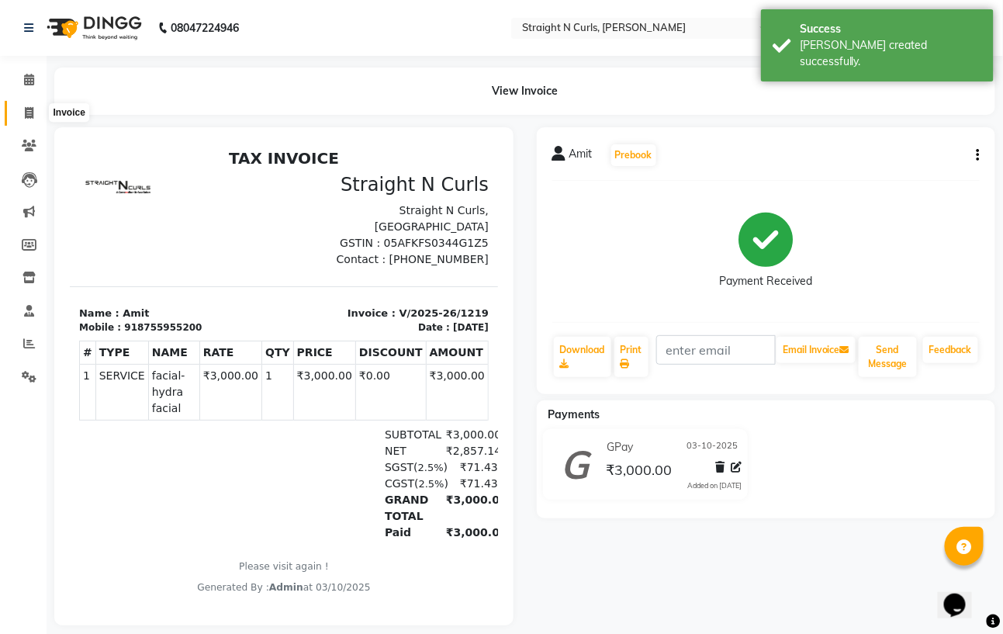
click at [29, 112] on icon at bounding box center [29, 113] width 9 height 12
select select "service"
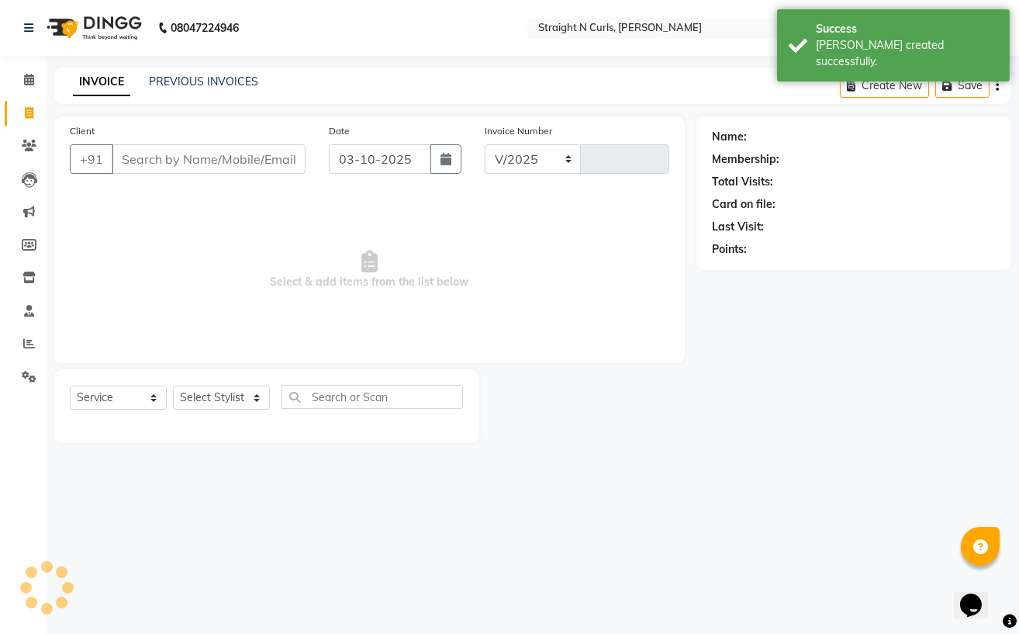
select select "7039"
type input "1220"
click at [30, 144] on icon at bounding box center [29, 146] width 15 height 12
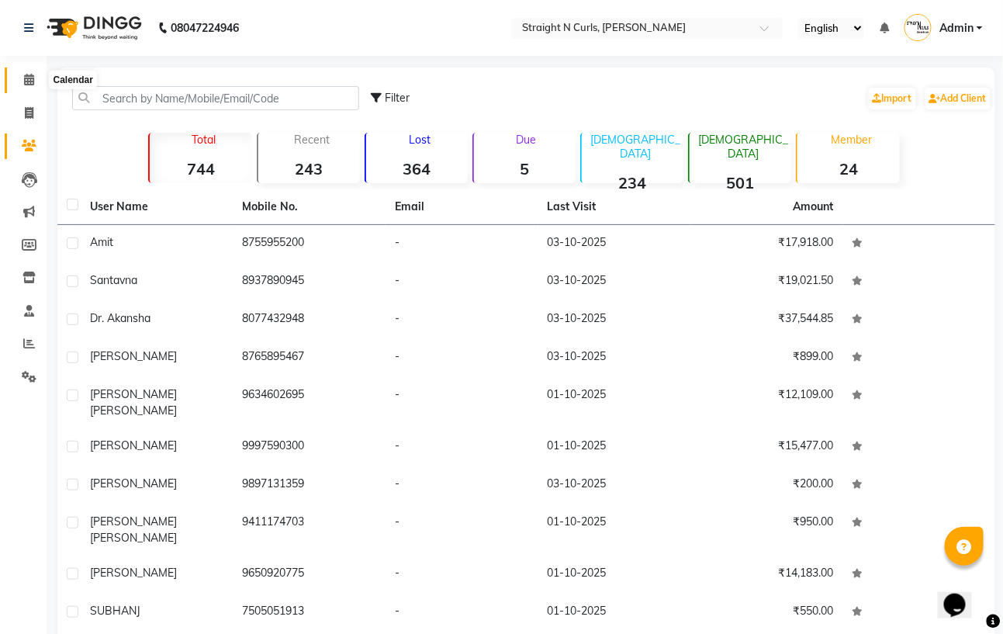
click at [36, 83] on span at bounding box center [29, 80] width 27 height 18
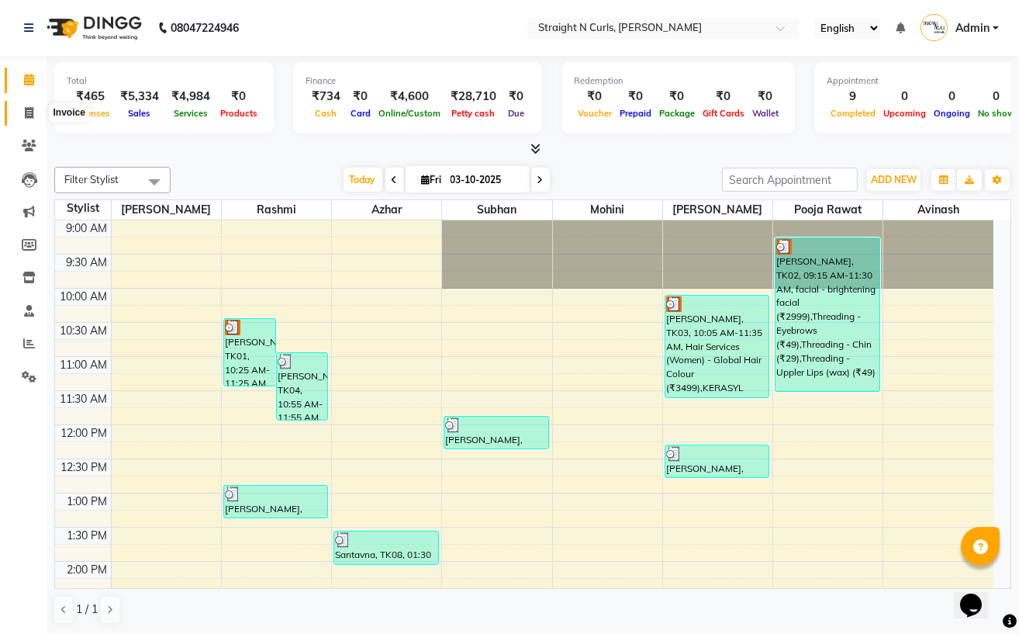
click at [29, 119] on icon at bounding box center [29, 113] width 9 height 12
select select "service"
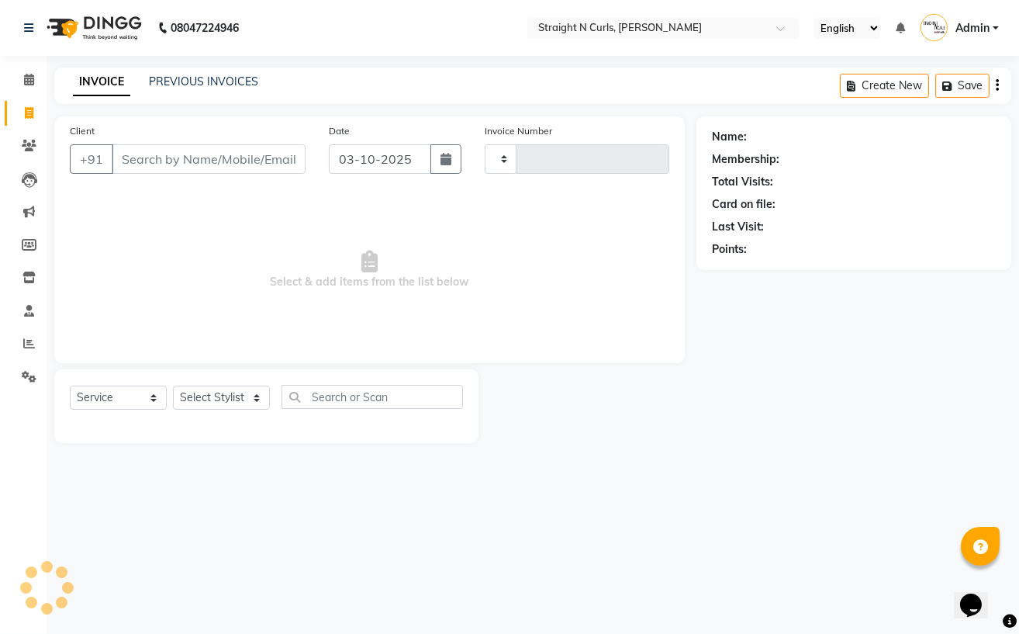
type input "1220"
select select "7039"
click at [210, 158] on input "Client" at bounding box center [209, 158] width 194 height 29
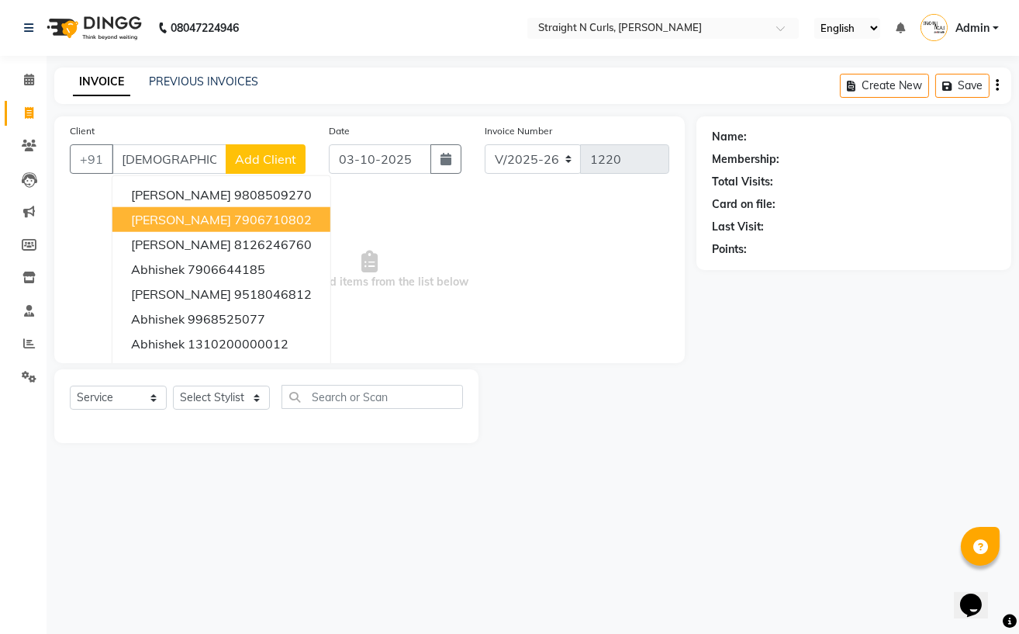
click at [209, 224] on span "[PERSON_NAME]" at bounding box center [181, 220] width 100 height 16
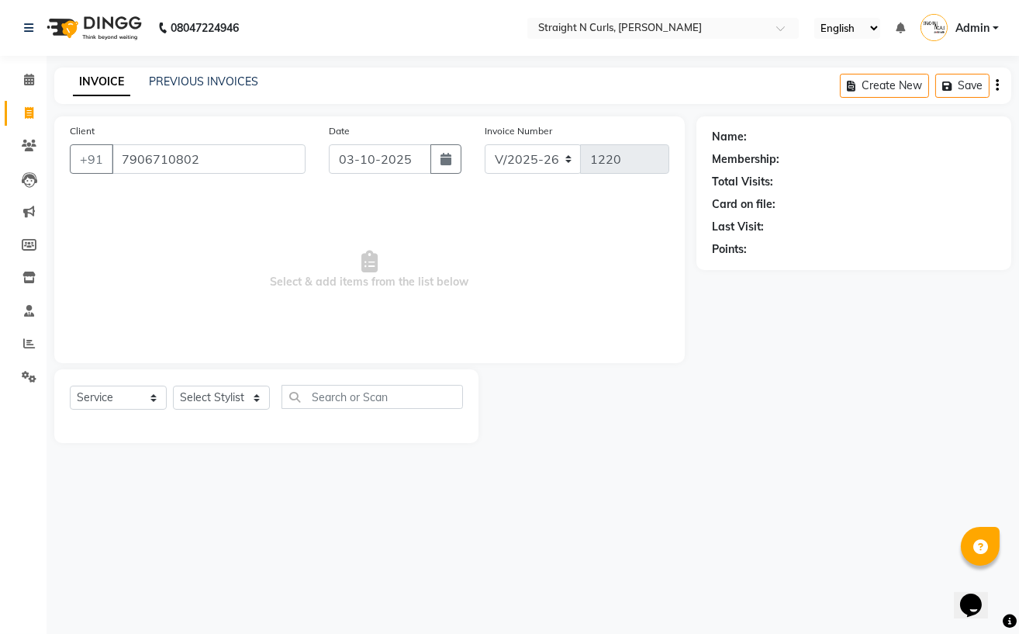
type input "7906710802"
click at [812, 138] on link "[PERSON_NAME]" at bounding box center [793, 137] width 87 height 16
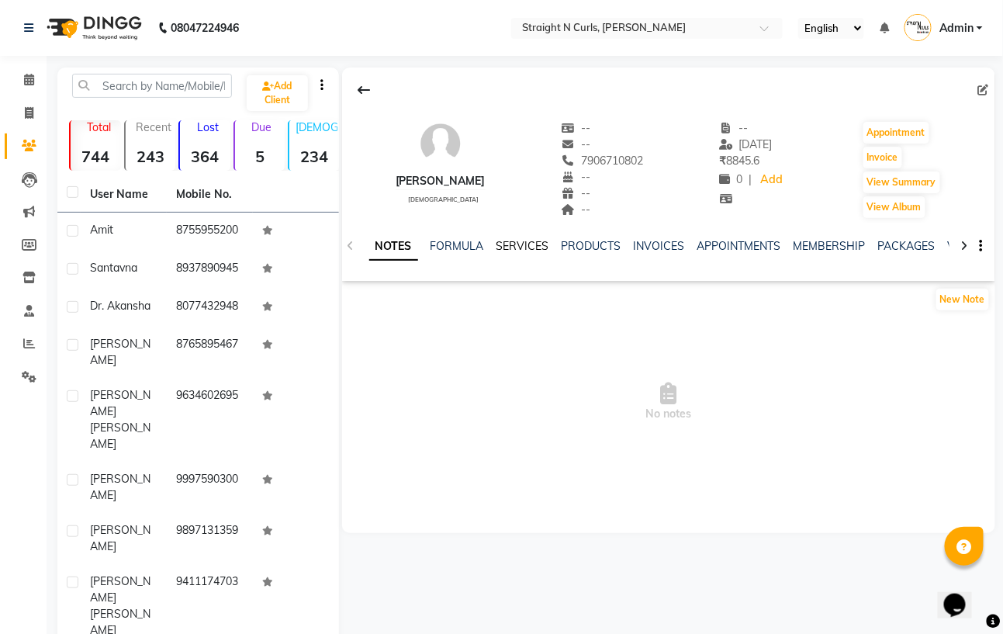
click at [524, 251] on link "SERVICES" at bounding box center [523, 246] width 53 height 14
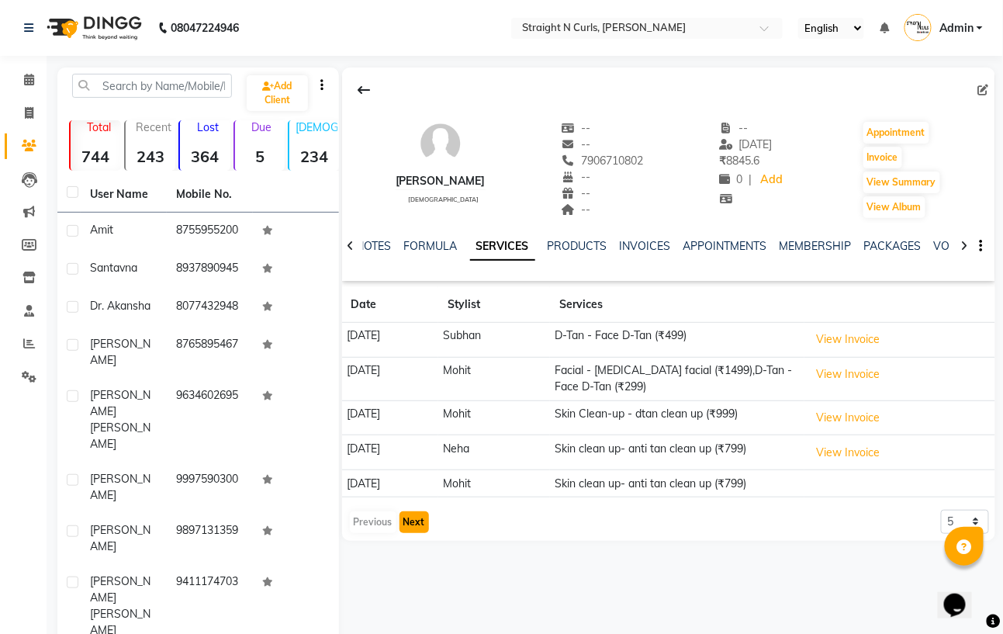
click at [410, 528] on button "Next" at bounding box center [414, 522] width 29 height 22
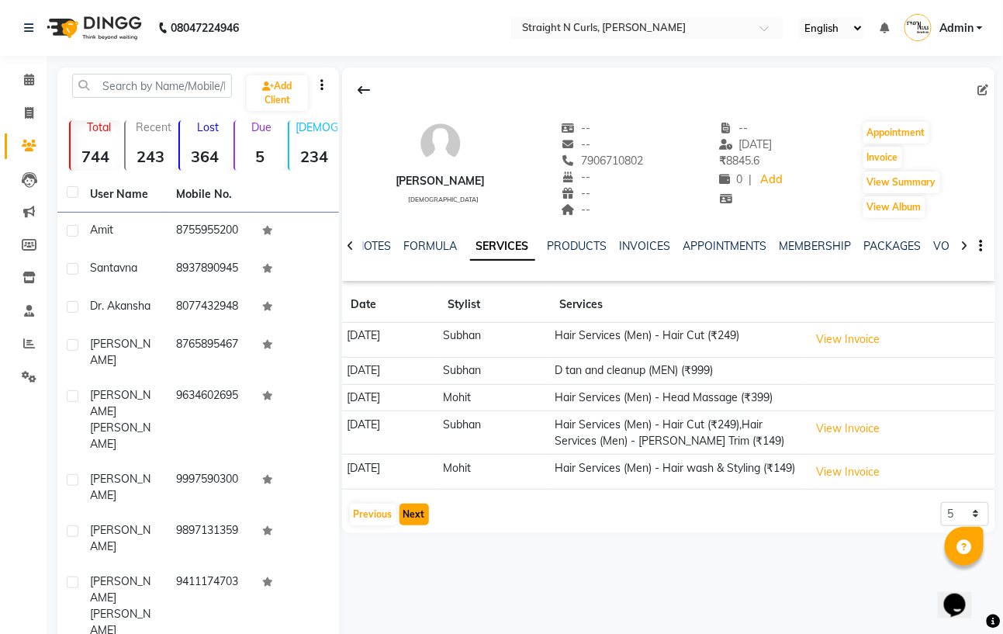
click at [410, 525] on button "Next" at bounding box center [414, 515] width 29 height 22
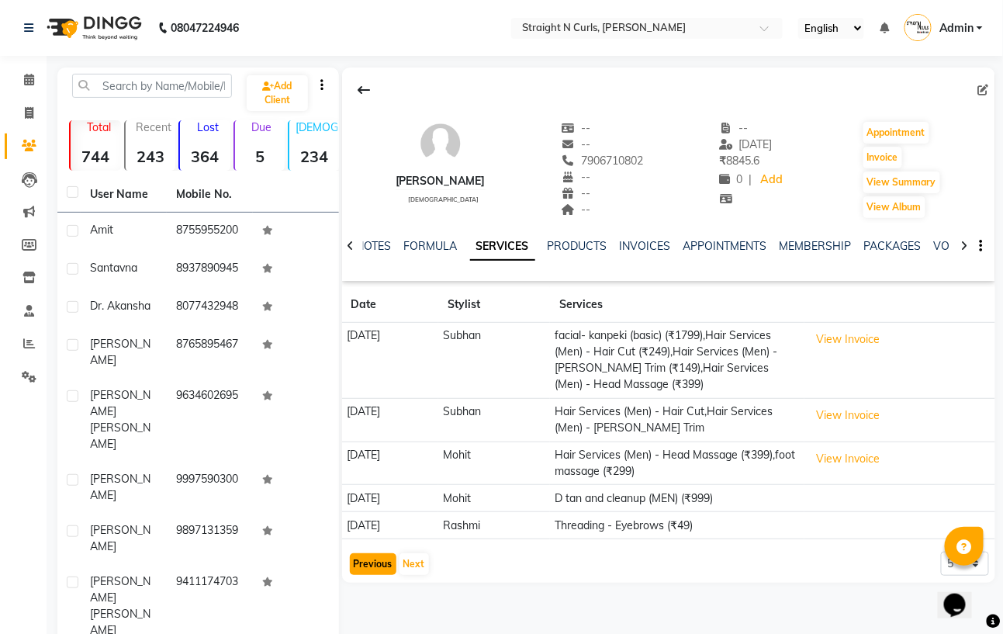
click at [382, 559] on button "Previous" at bounding box center [373, 564] width 47 height 22
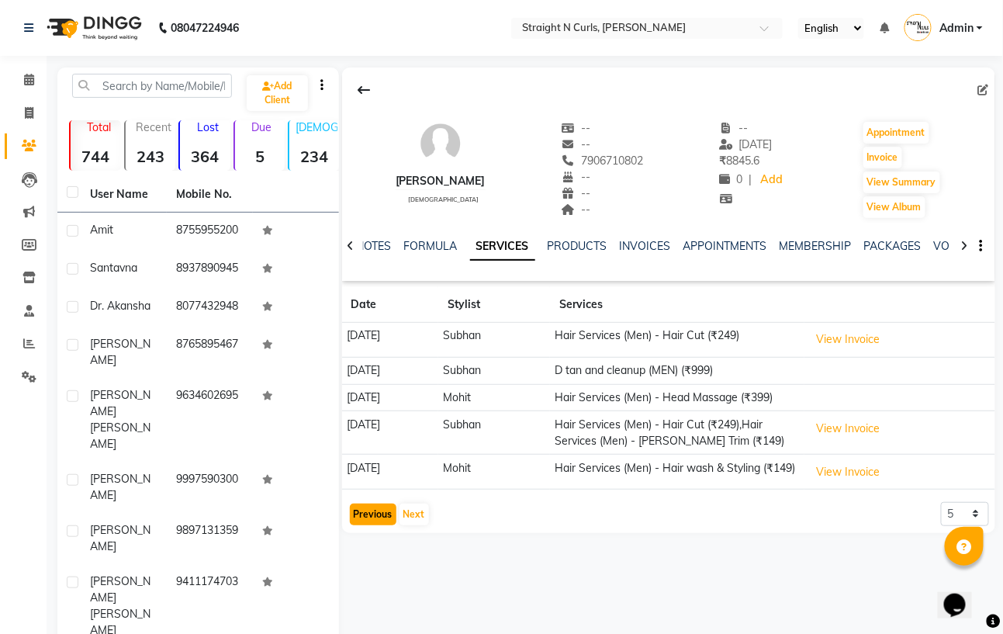
click at [374, 525] on button "Previous" at bounding box center [373, 515] width 47 height 22
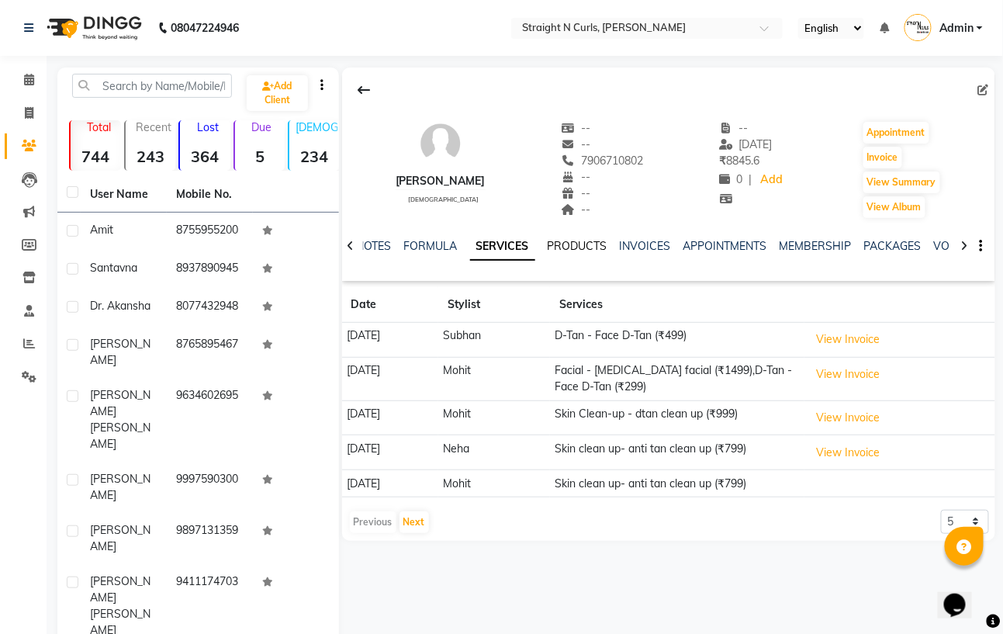
click at [577, 247] on link "PRODUCTS" at bounding box center [578, 246] width 60 height 14
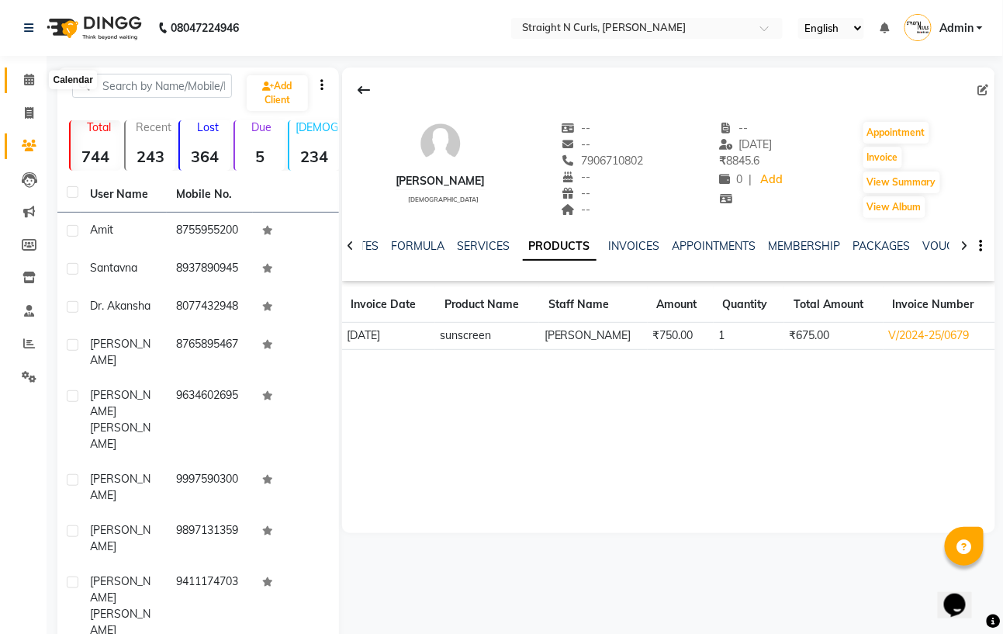
click at [30, 81] on icon at bounding box center [29, 80] width 10 height 12
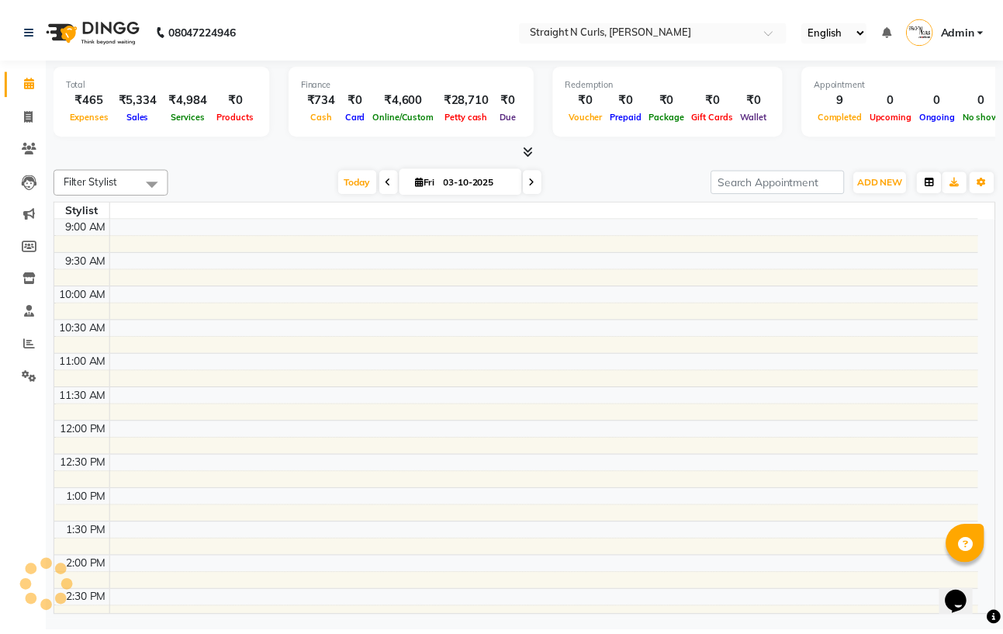
scroll to position [431, 0]
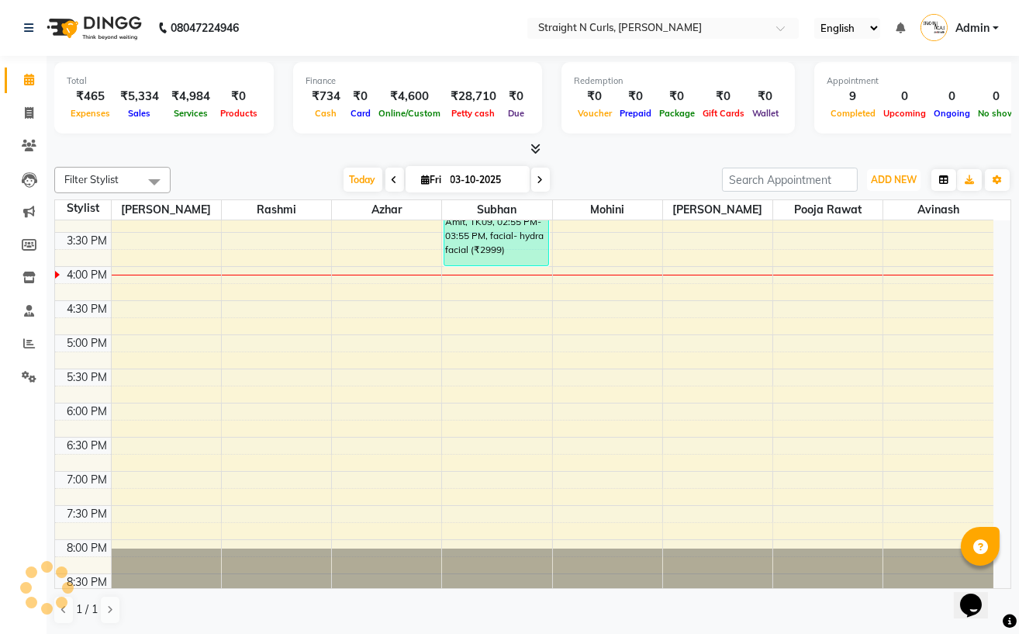
click at [917, 177] on span "ADD NEW" at bounding box center [894, 180] width 46 height 12
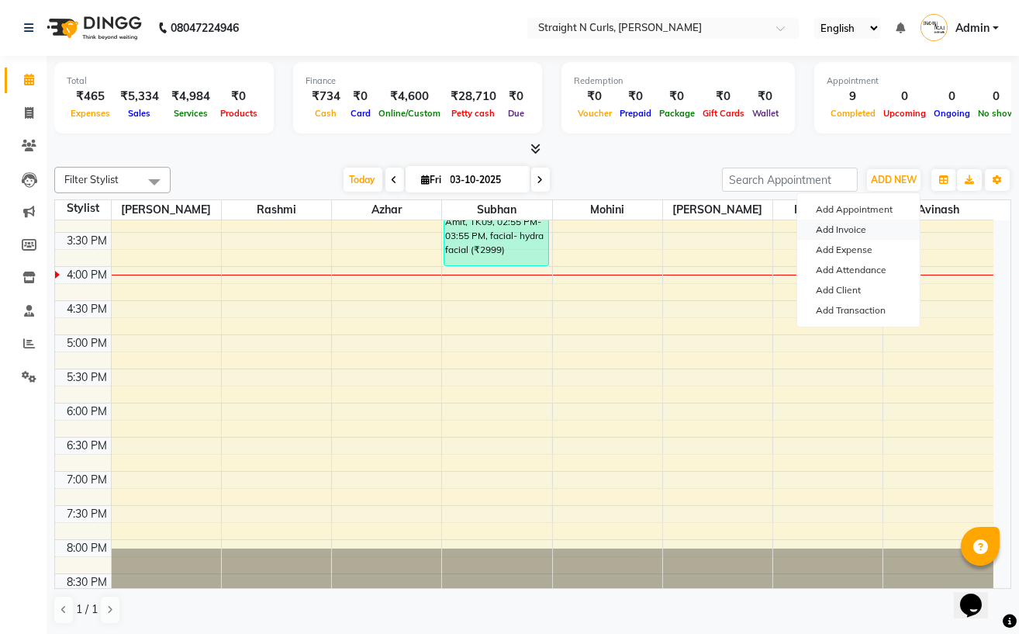
click at [859, 231] on link "Add Invoice" at bounding box center [859, 230] width 123 height 20
select select "service"
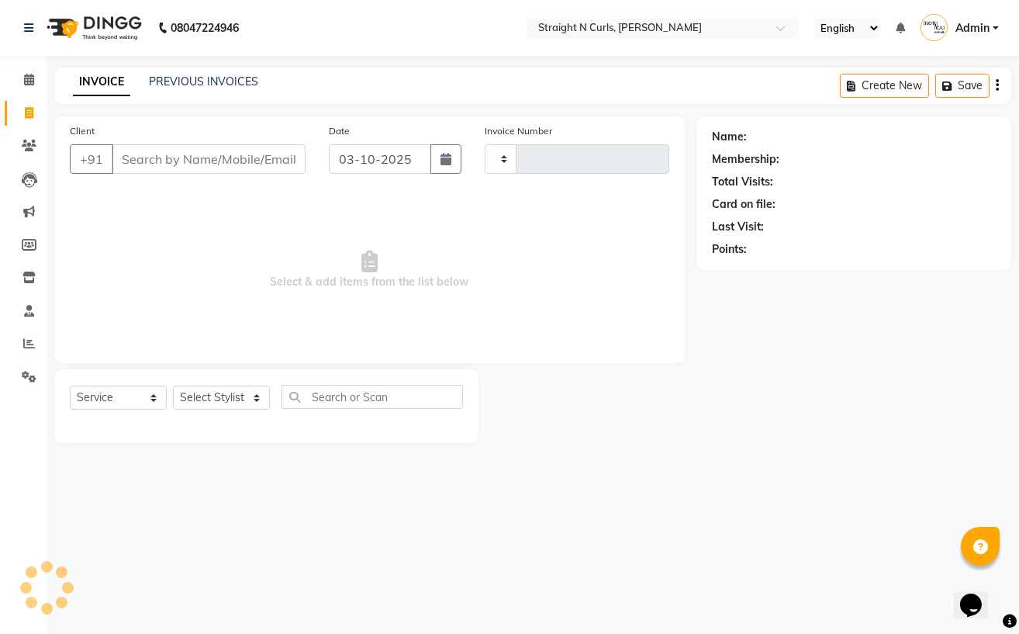
type input "1220"
select select "7039"
click at [200, 159] on input "Client" at bounding box center [209, 158] width 194 height 29
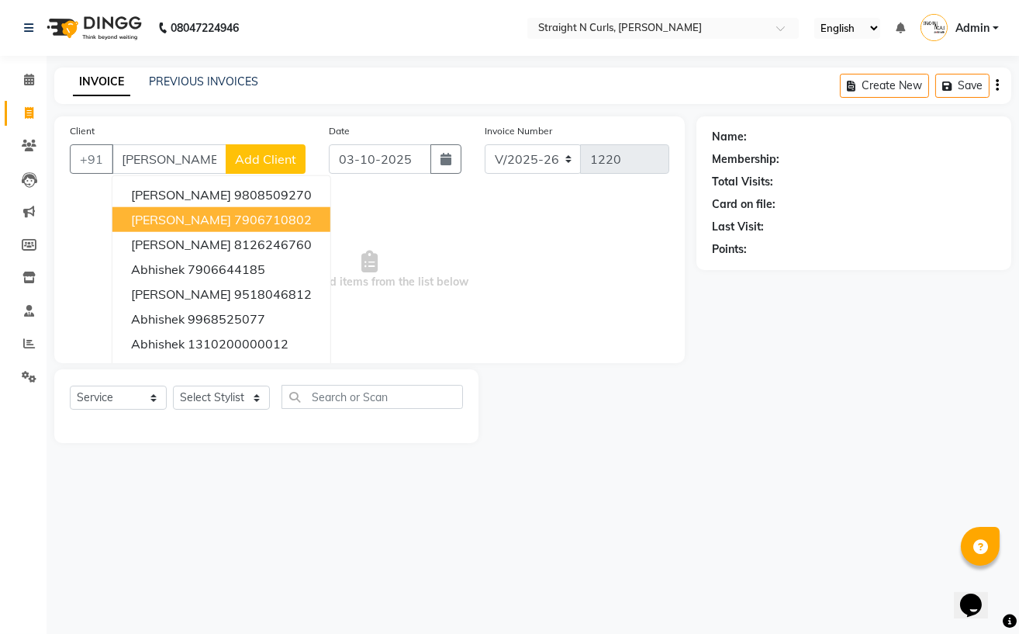
click at [182, 222] on span "[PERSON_NAME]" at bounding box center [181, 220] width 100 height 16
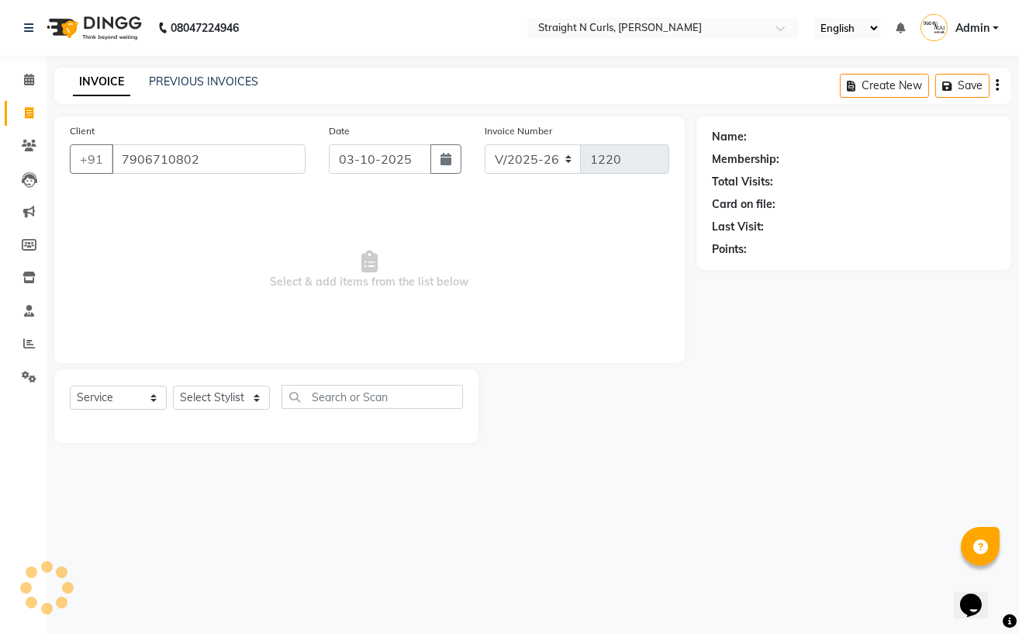
type input "7906710802"
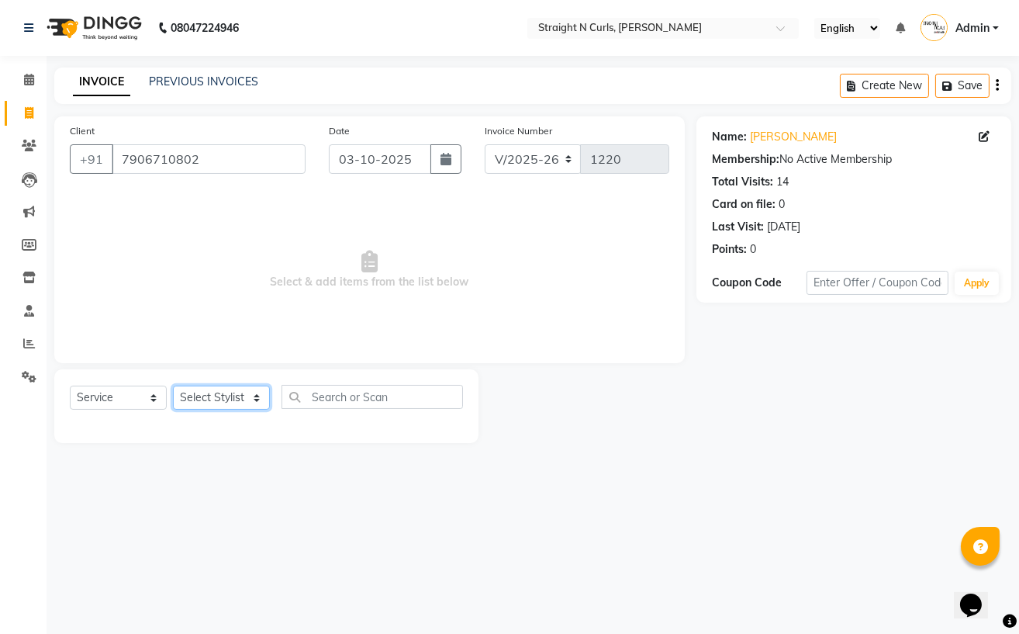
click at [224, 405] on select "Select Stylist [PERSON_NAME] [PERSON_NAME] [PERSON_NAME] [PERSON_NAME] pooja ra…" at bounding box center [221, 398] width 97 height 24
select select "61431"
click at [173, 386] on select "Select Stylist [PERSON_NAME] [PERSON_NAME] [PERSON_NAME] [PERSON_NAME] pooja ra…" at bounding box center [221, 398] width 97 height 24
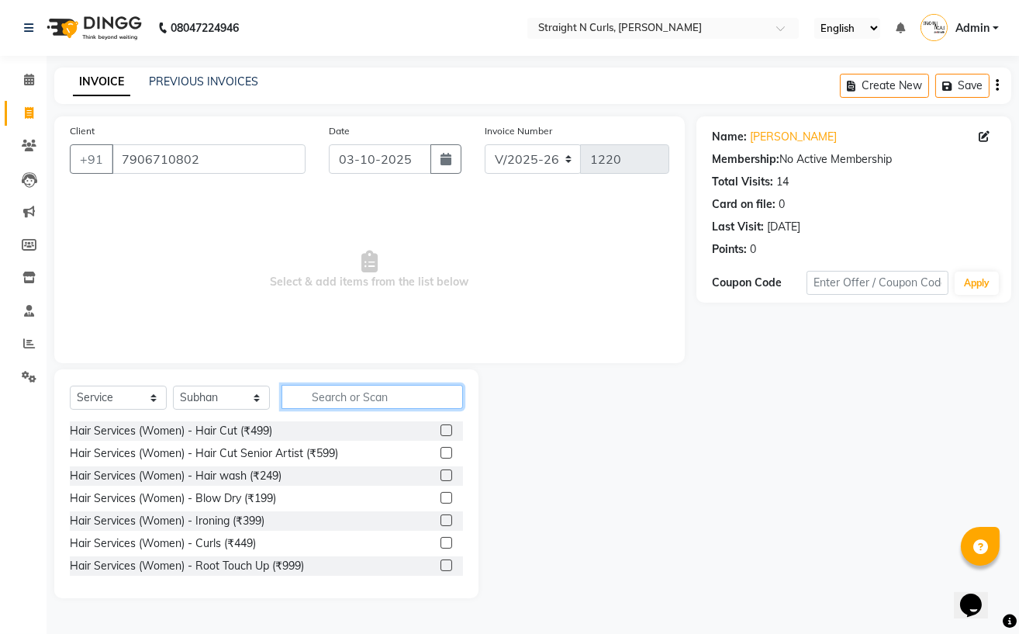
click at [371, 396] on input "text" at bounding box center [373, 397] width 182 height 24
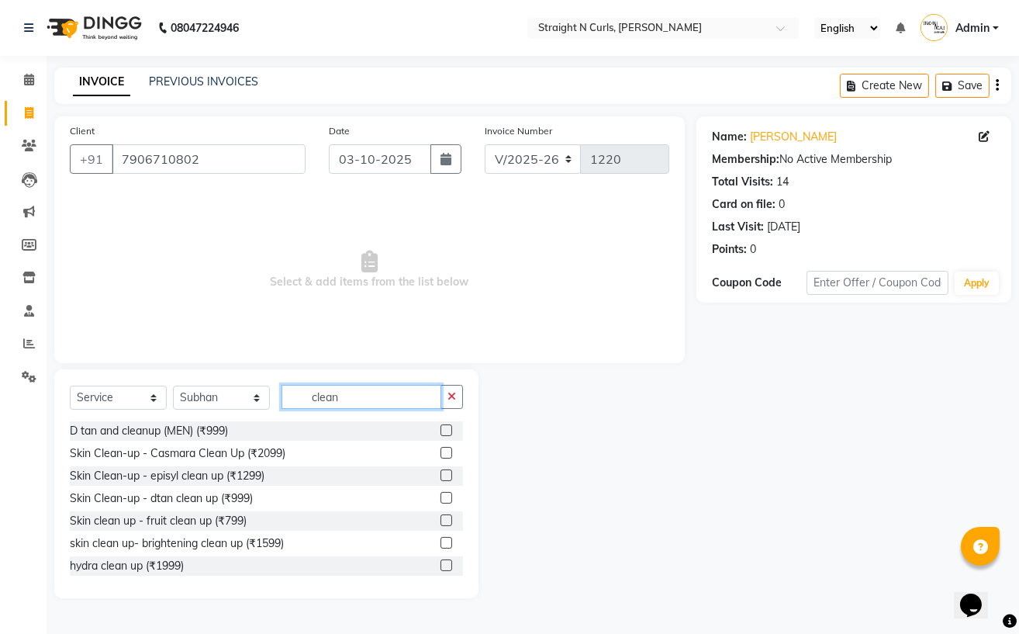
type input "clean"
click at [441, 498] on label at bounding box center [447, 498] width 12 height 12
click at [441, 498] on input "checkbox" at bounding box center [446, 498] width 10 height 10
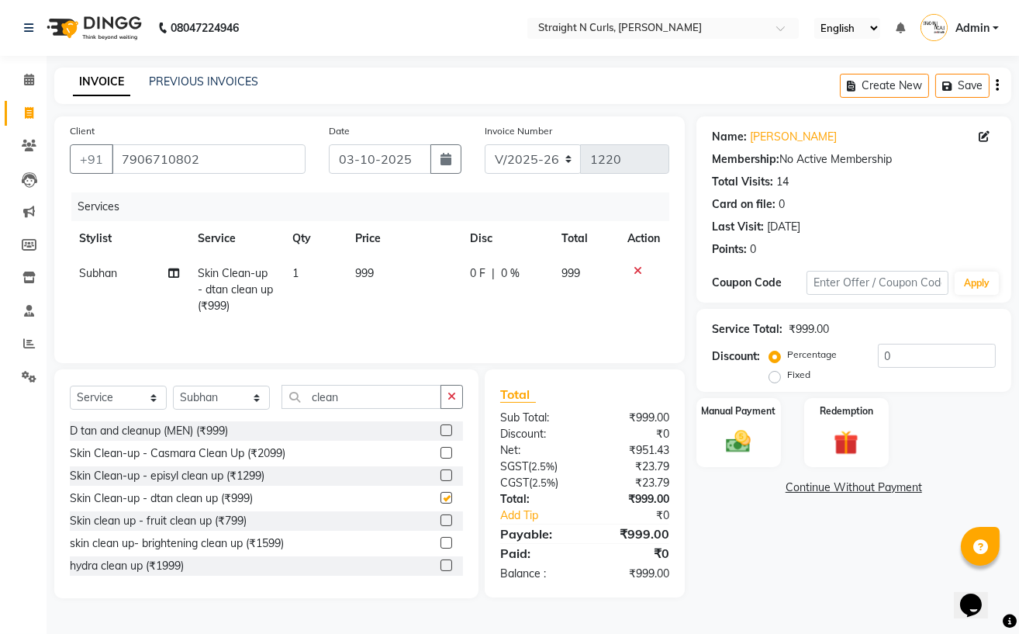
checkbox input "false"
click at [388, 278] on td "999" at bounding box center [403, 289] width 115 height 67
select select "61431"
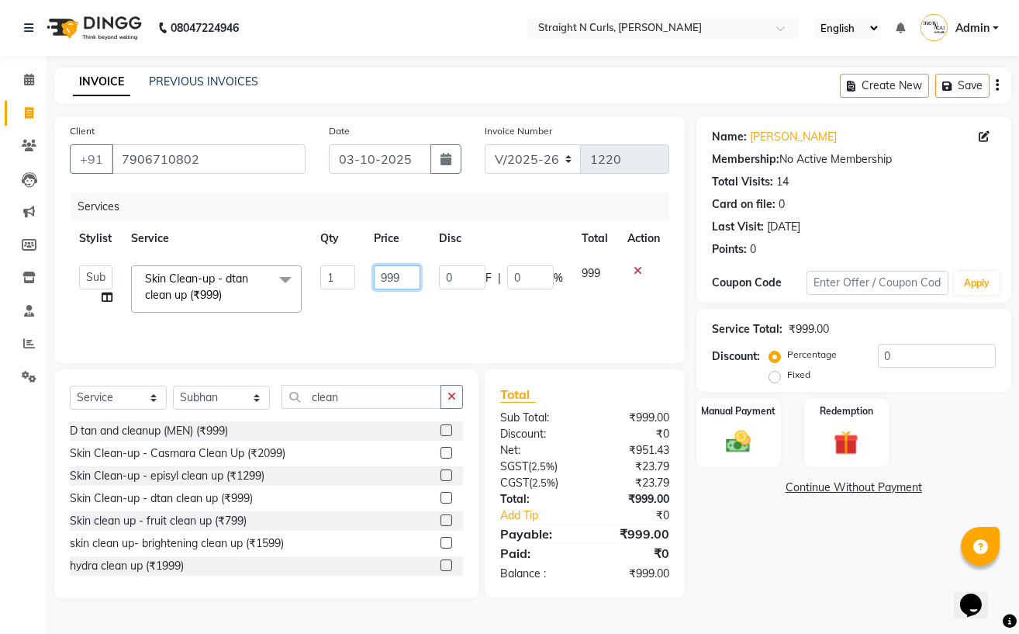
click at [407, 275] on input "999" at bounding box center [397, 277] width 47 height 24
type input "9"
type input "1000"
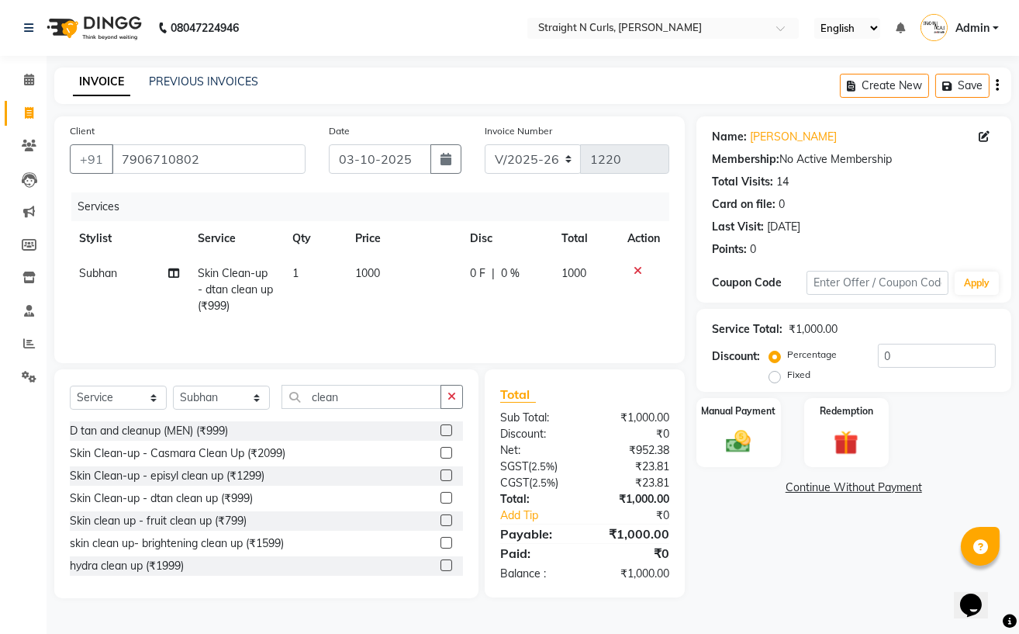
click at [513, 303] on td "0 F | 0 %" at bounding box center [507, 289] width 92 height 67
select select "61431"
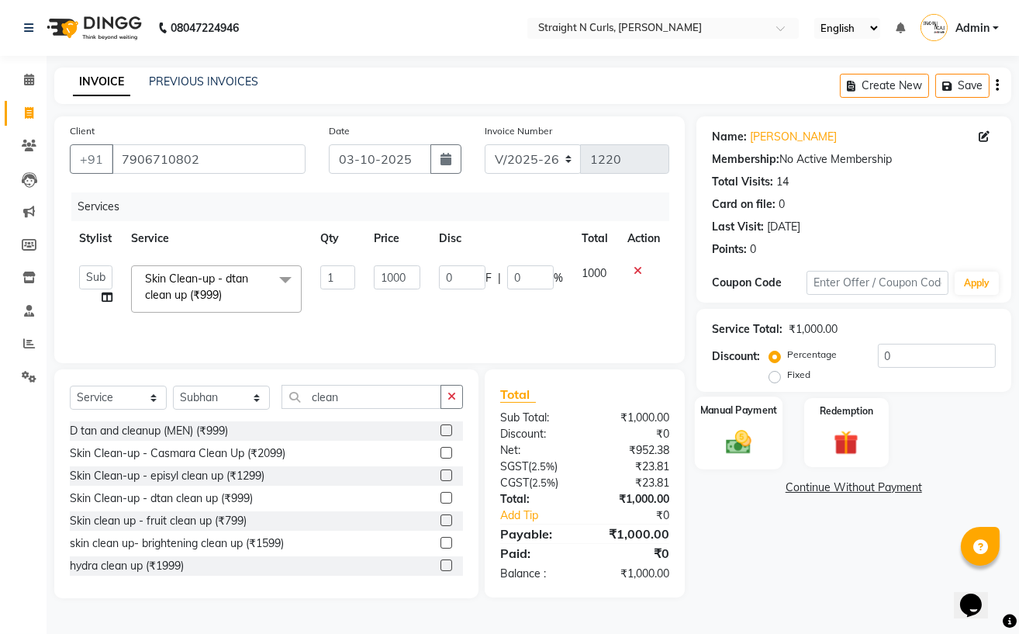
click at [748, 438] on img at bounding box center [739, 441] width 42 height 29
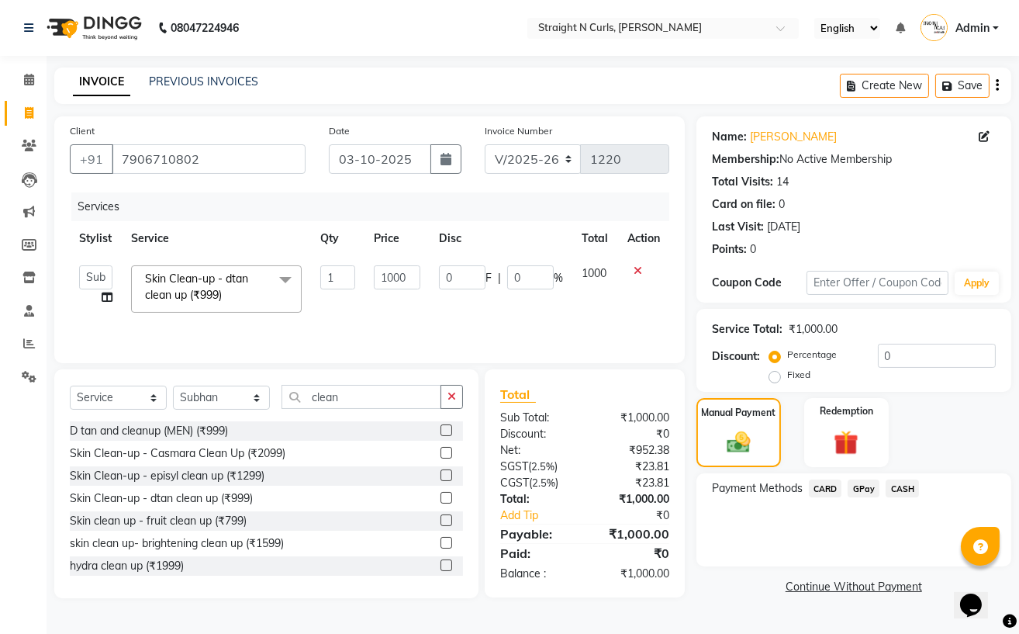
click at [862, 489] on span "GPay" at bounding box center [864, 488] width 32 height 18
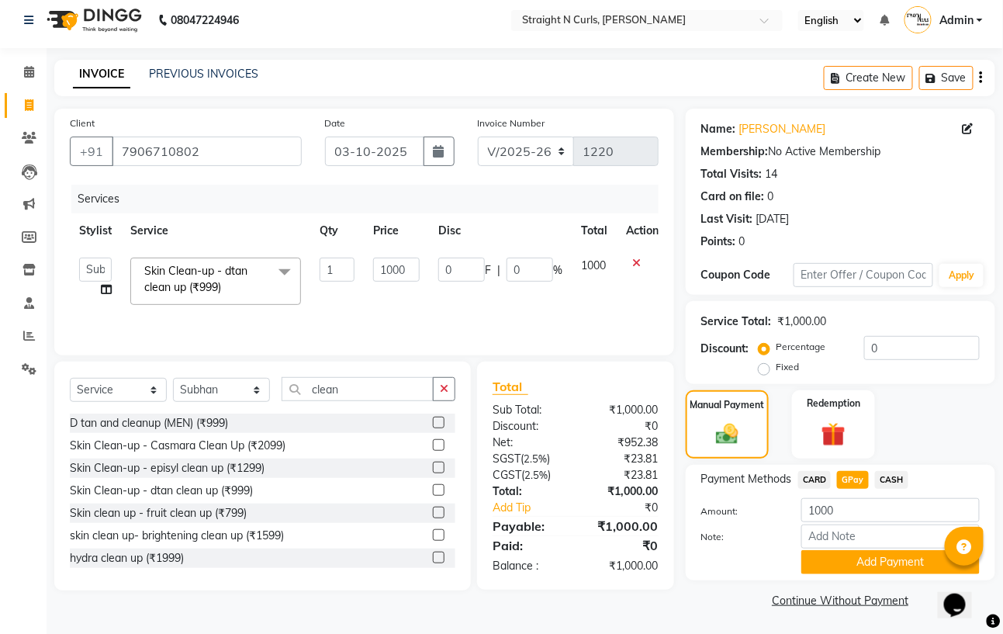
scroll to position [9, 0]
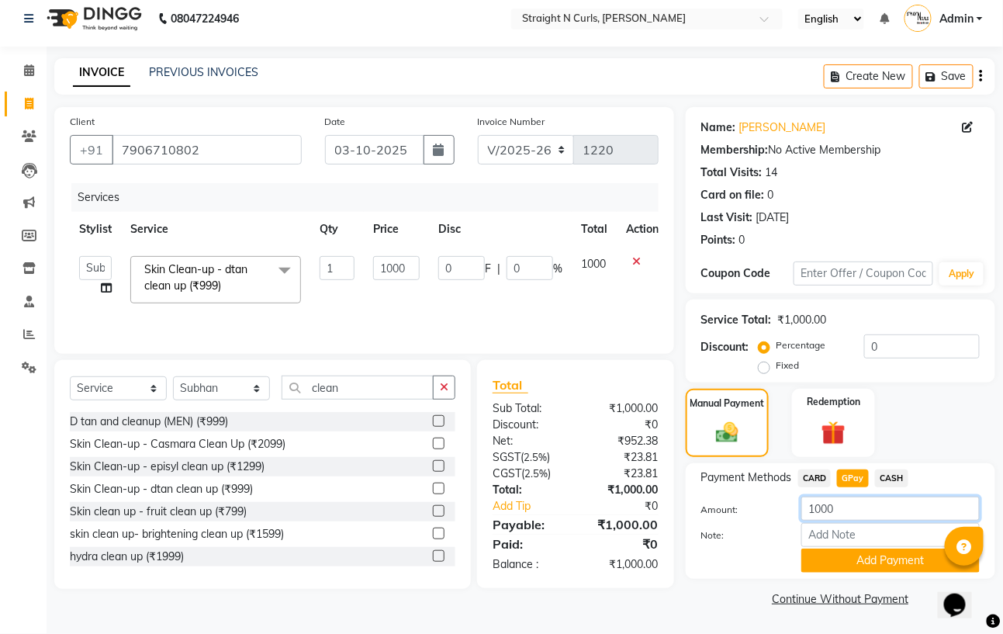
click at [846, 517] on input "1000" at bounding box center [890, 509] width 178 height 24
type input "1200"
click at [865, 566] on button "Add Payment" at bounding box center [890, 561] width 178 height 24
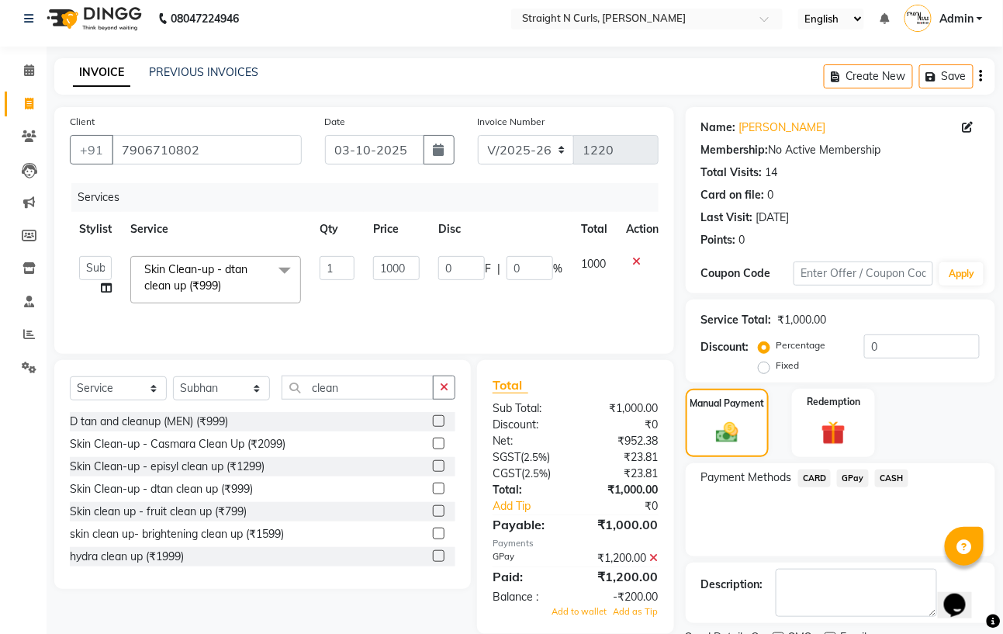
scroll to position [74, 0]
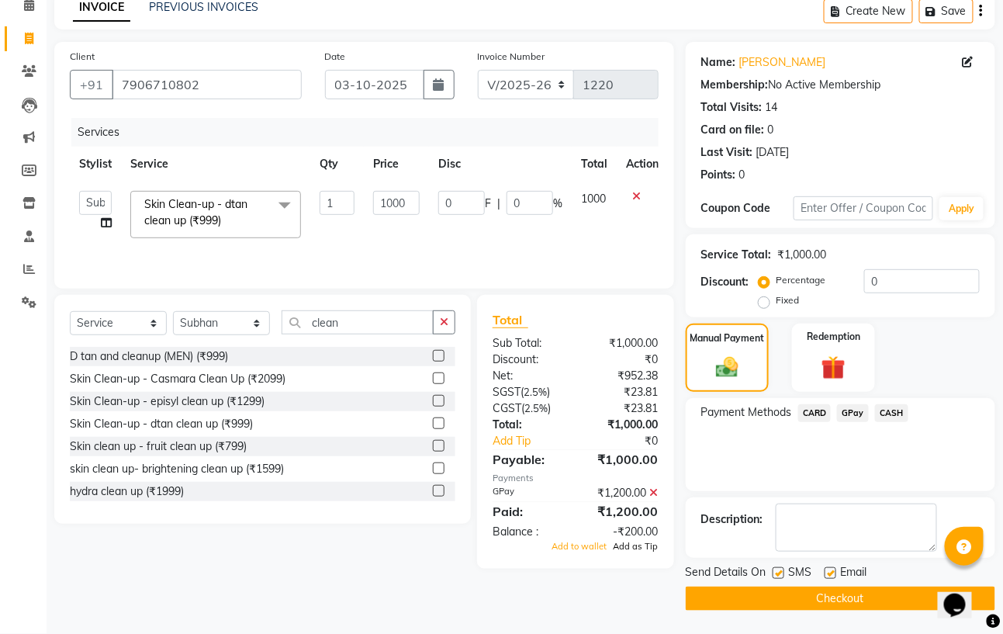
click at [640, 551] on span "Add as Tip" at bounding box center [636, 546] width 45 height 11
click at [830, 601] on button "Checkout" at bounding box center [841, 599] width 310 height 24
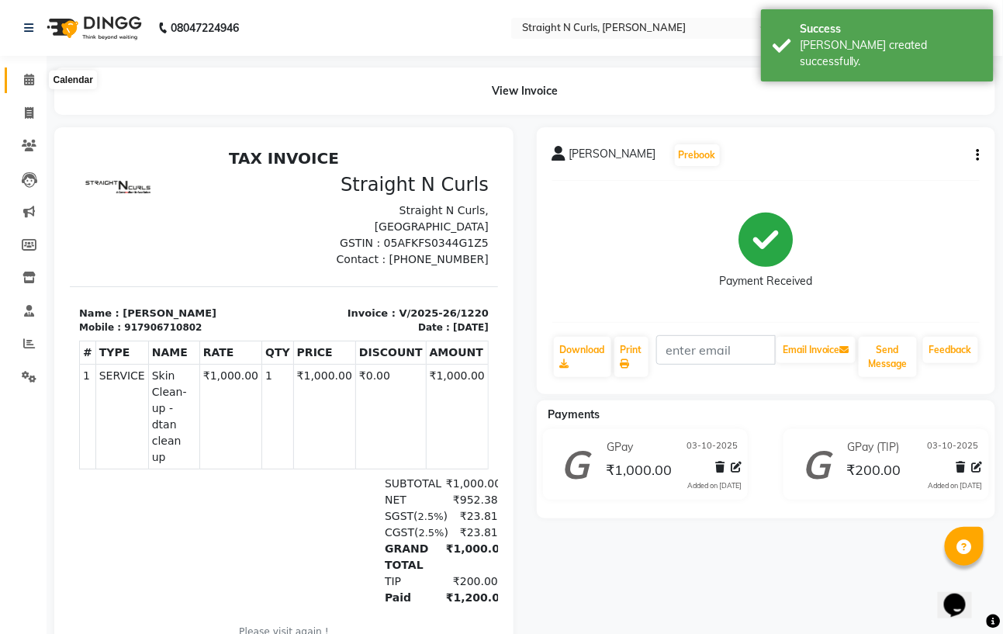
click at [26, 83] on icon at bounding box center [29, 80] width 10 height 12
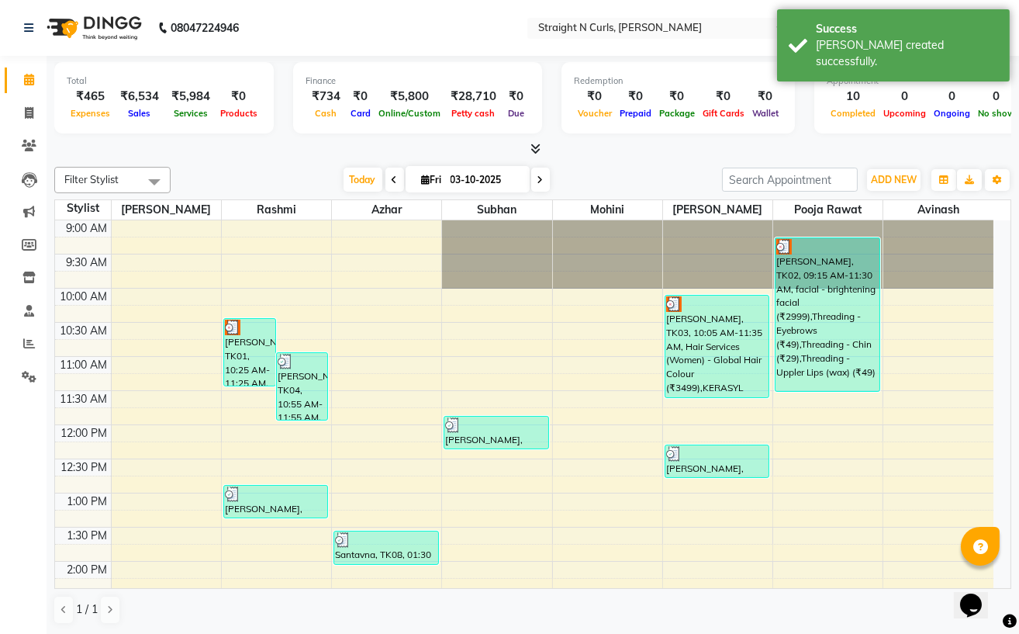
click at [234, 162] on div "Filter Stylist Select All [PERSON_NAME] [PERSON_NAME] [PERSON_NAME] pooja rawat…" at bounding box center [532, 396] width 957 height 470
